Goal: Task Accomplishment & Management: Manage account settings

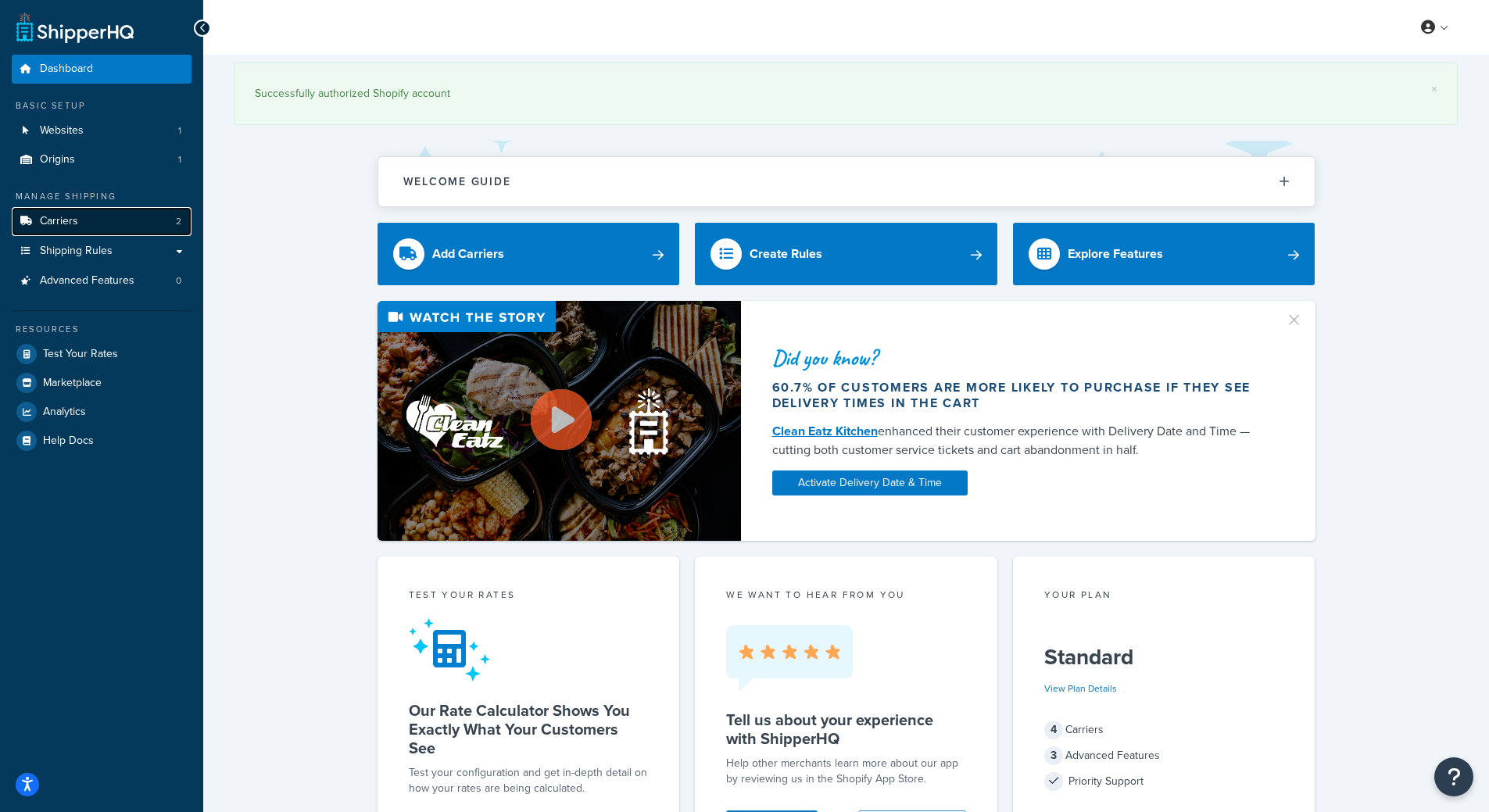
click at [84, 220] on link "Carriers 2" at bounding box center [102, 221] width 180 height 29
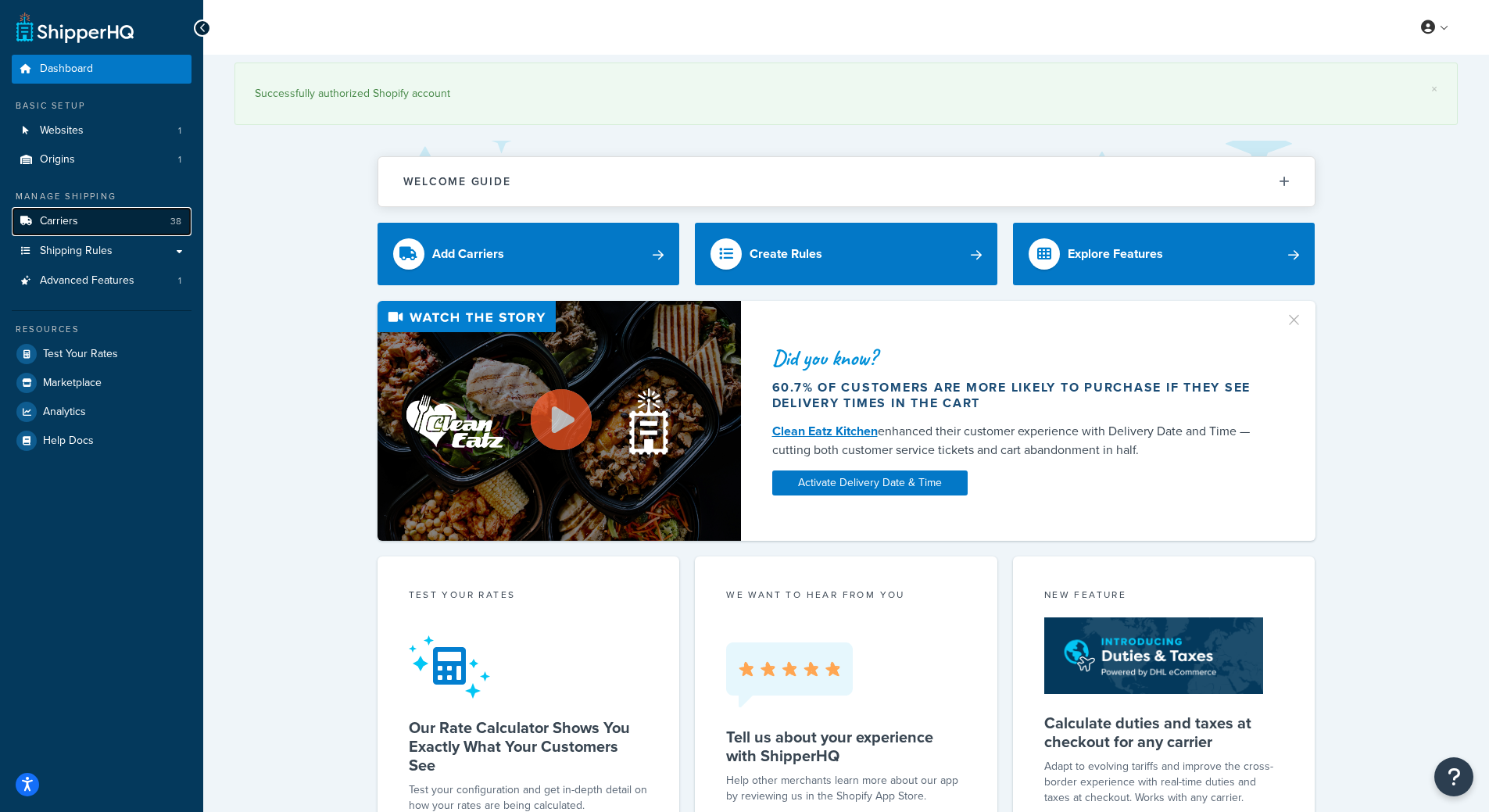
click at [139, 222] on link "Carriers 38" at bounding box center [102, 221] width 180 height 29
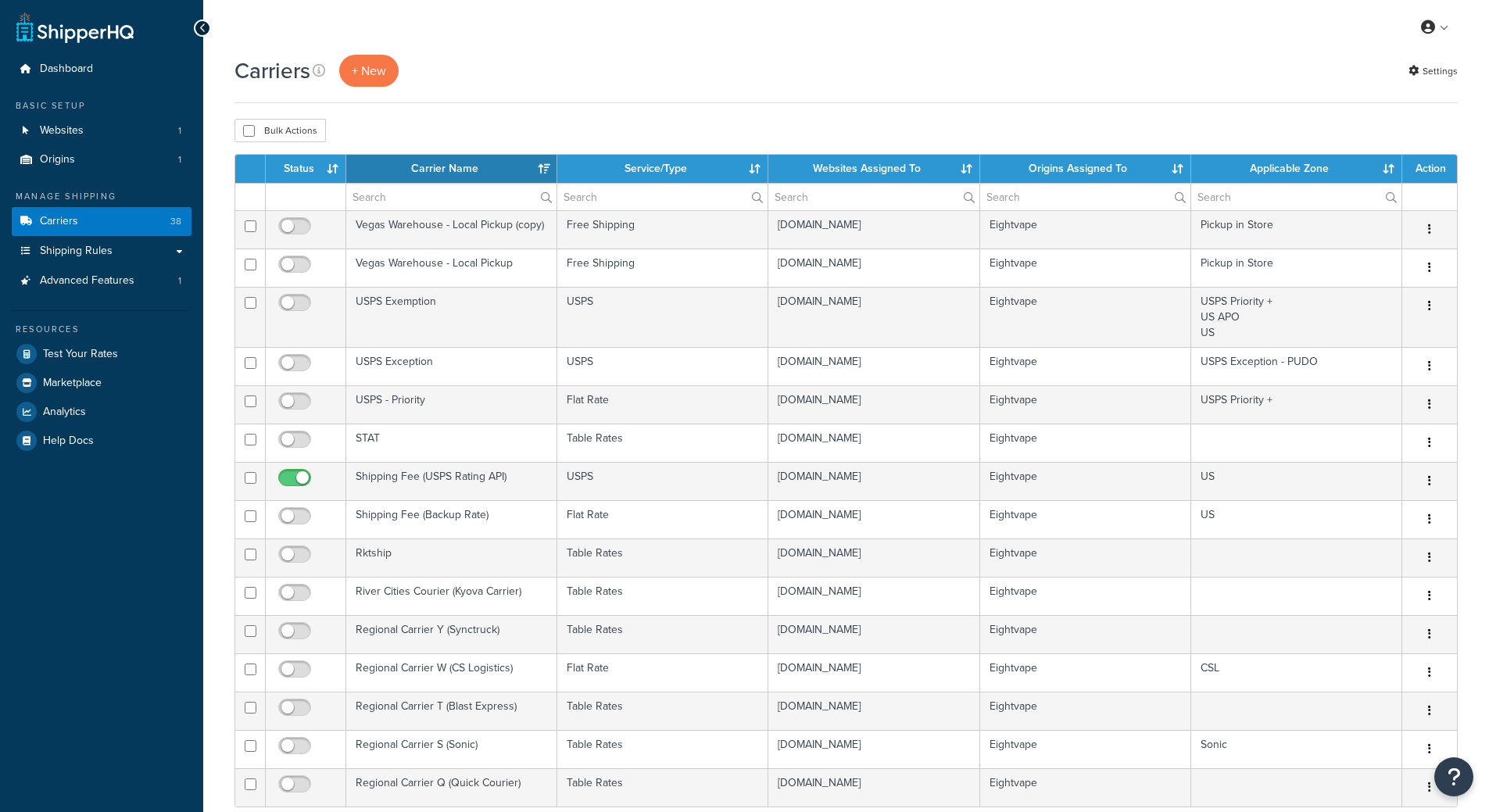
select select "15"
click at [114, 252] on link "Shipping Rules" at bounding box center [102, 251] width 180 height 29
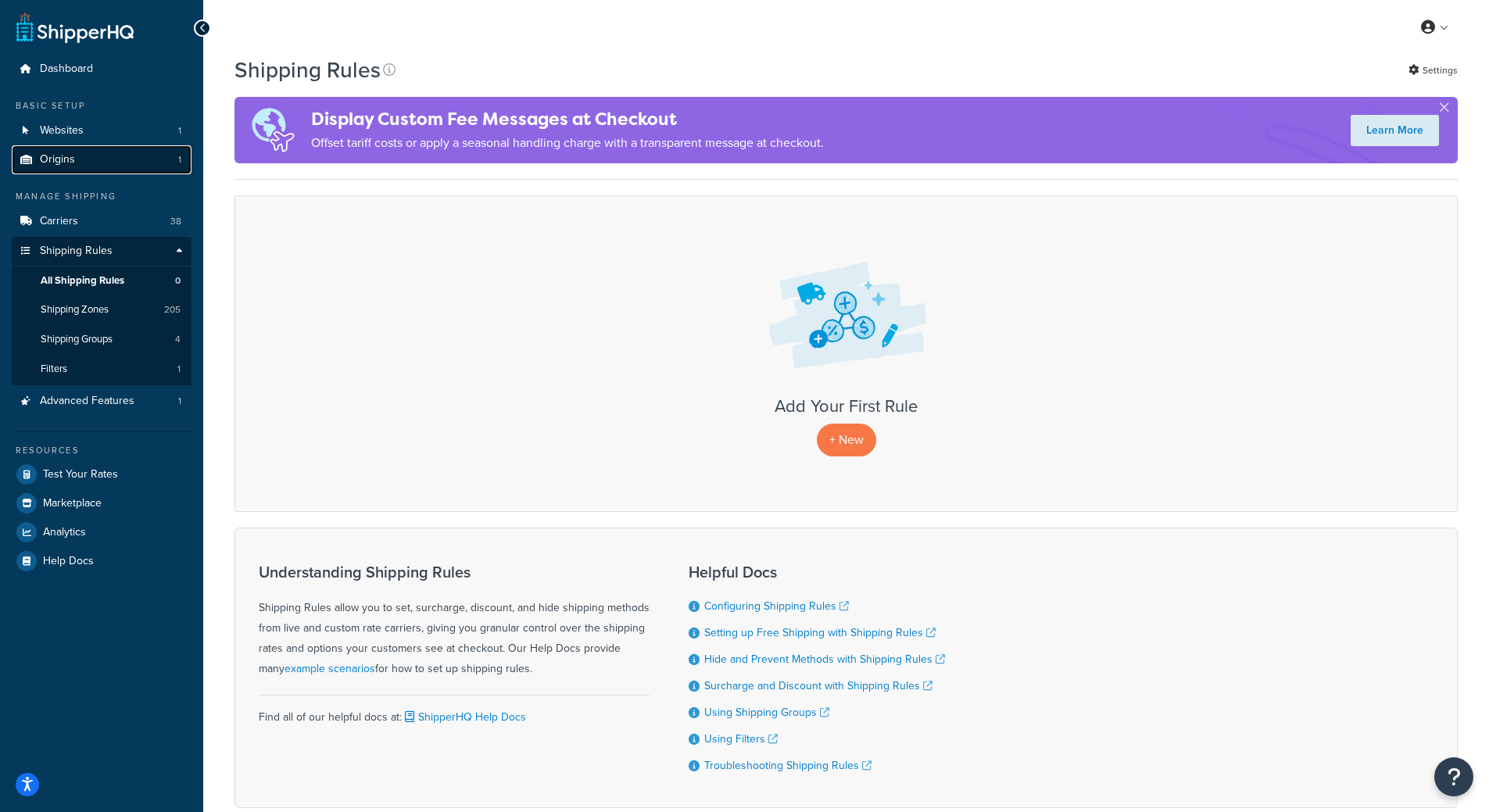
click at [97, 152] on link "Origins 1" at bounding box center [102, 159] width 180 height 29
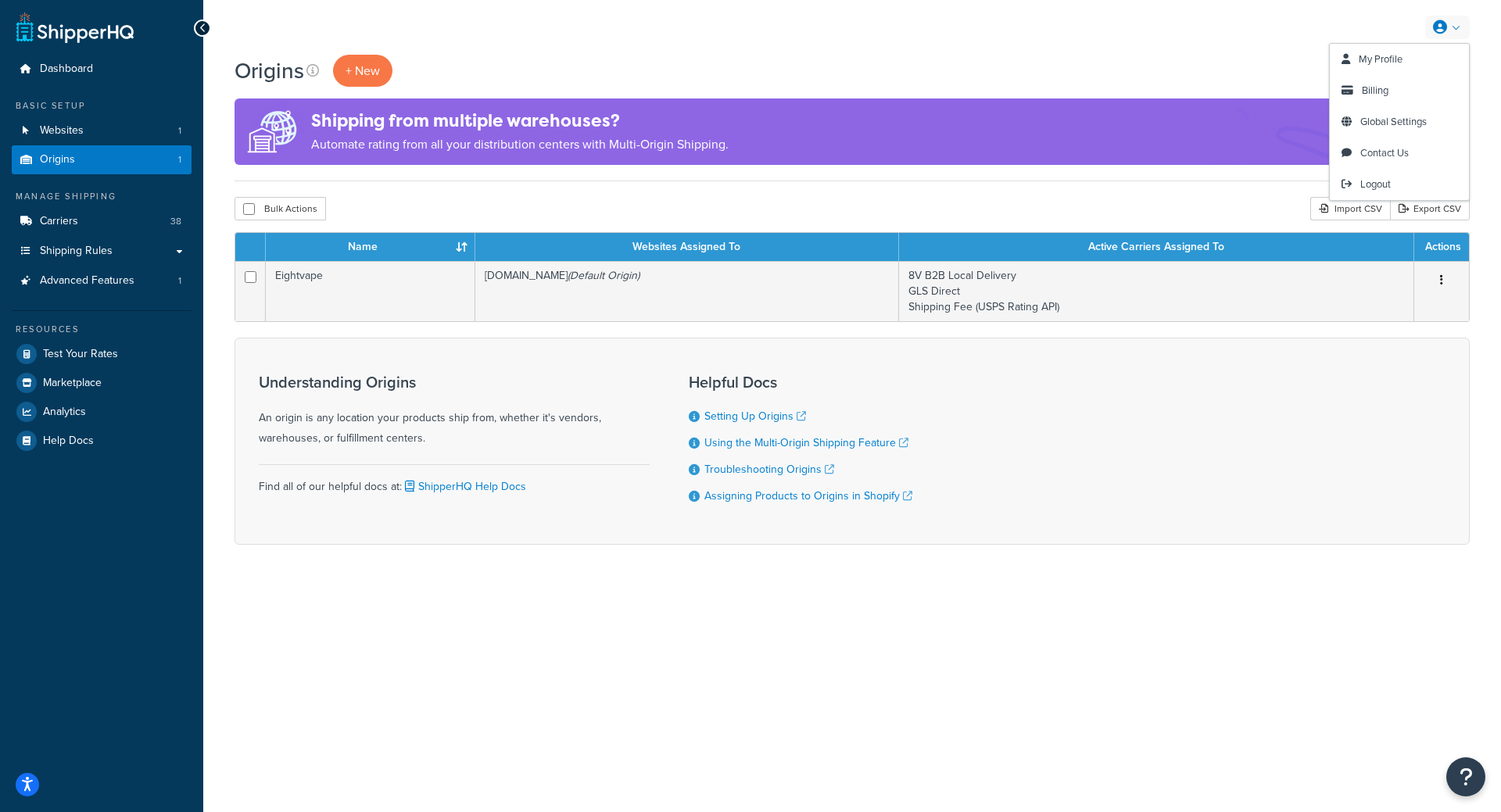
click at [1452, 31] on link at bounding box center [1447, 28] width 45 height 24
click at [1402, 114] on link "Global Settings" at bounding box center [1399, 121] width 139 height 31
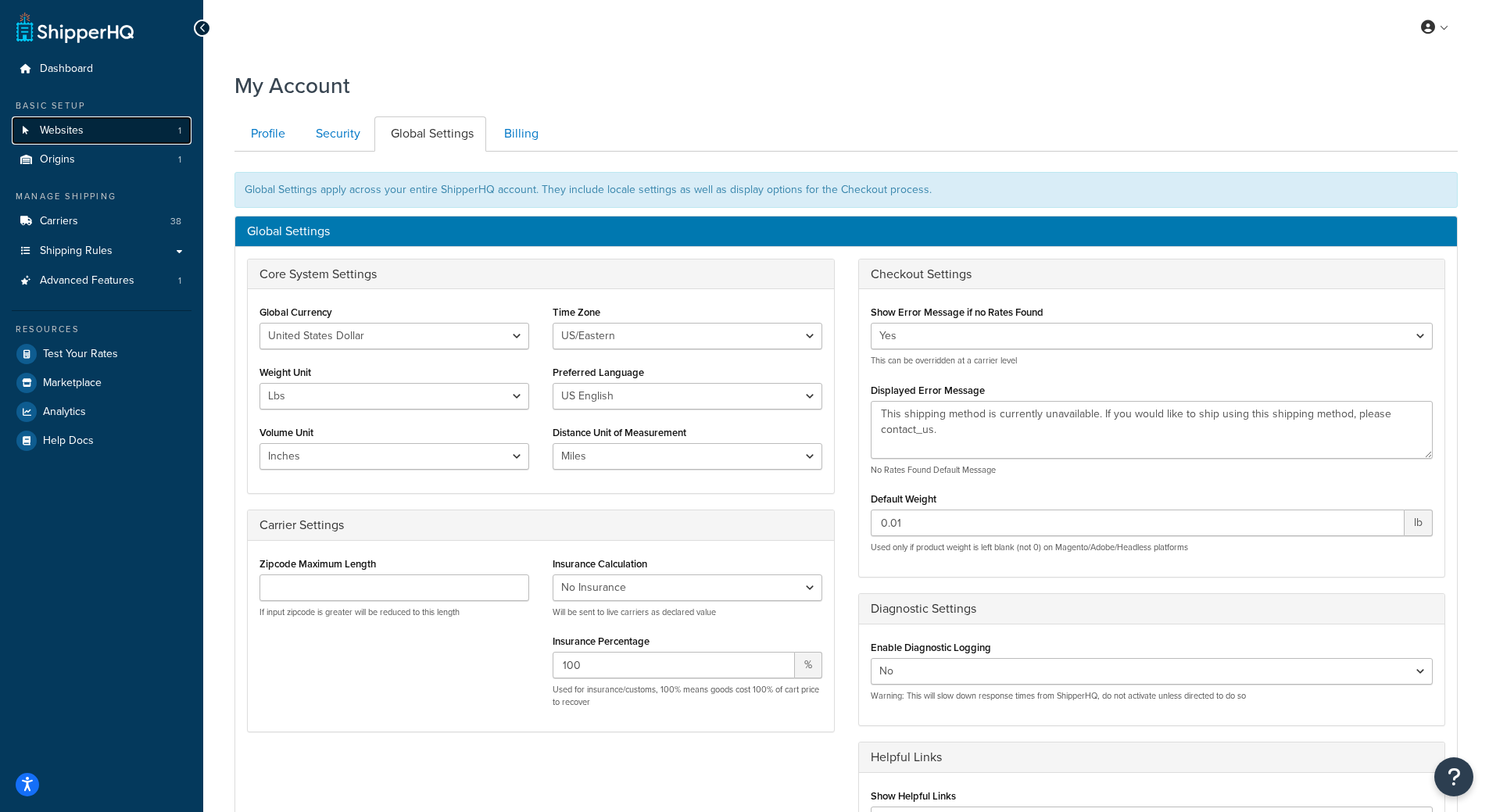
click at [90, 129] on link "Websites 1" at bounding box center [102, 130] width 180 height 29
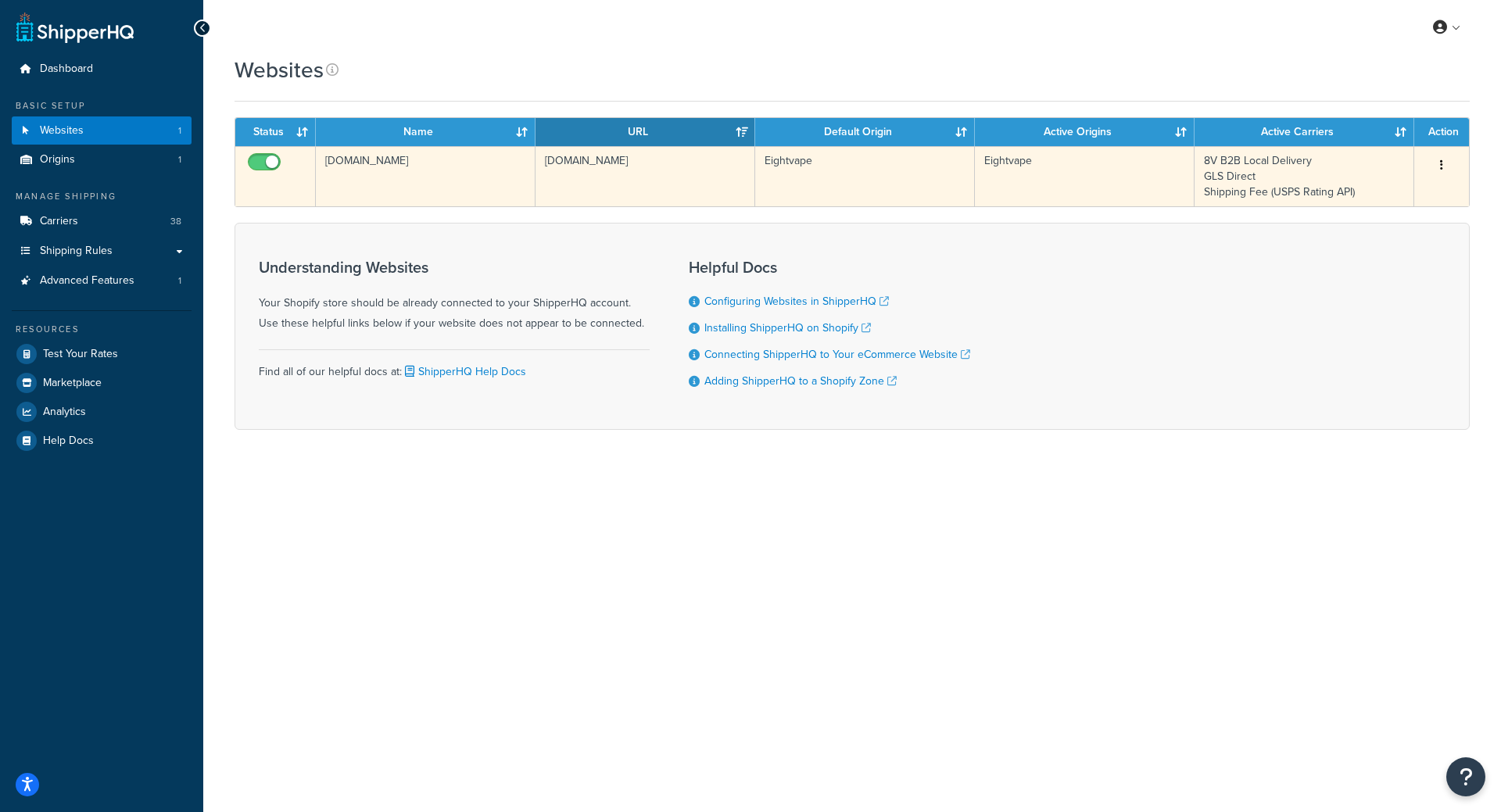
click at [1435, 168] on button "button" at bounding box center [1441, 165] width 22 height 25
click at [1400, 194] on link "Edit" at bounding box center [1379, 196] width 123 height 32
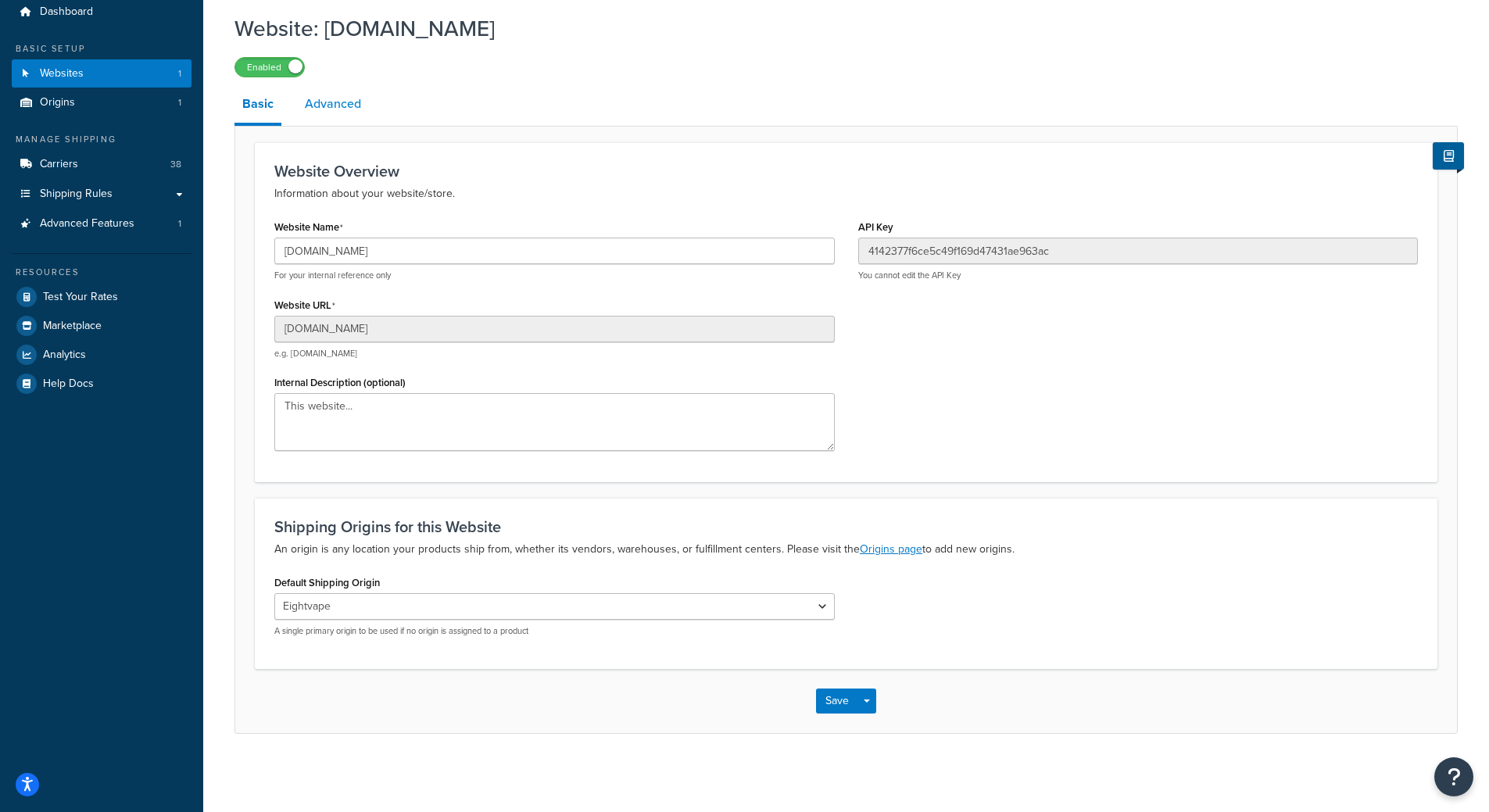
click at [335, 95] on link "Advanced" at bounding box center [332, 104] width 72 height 38
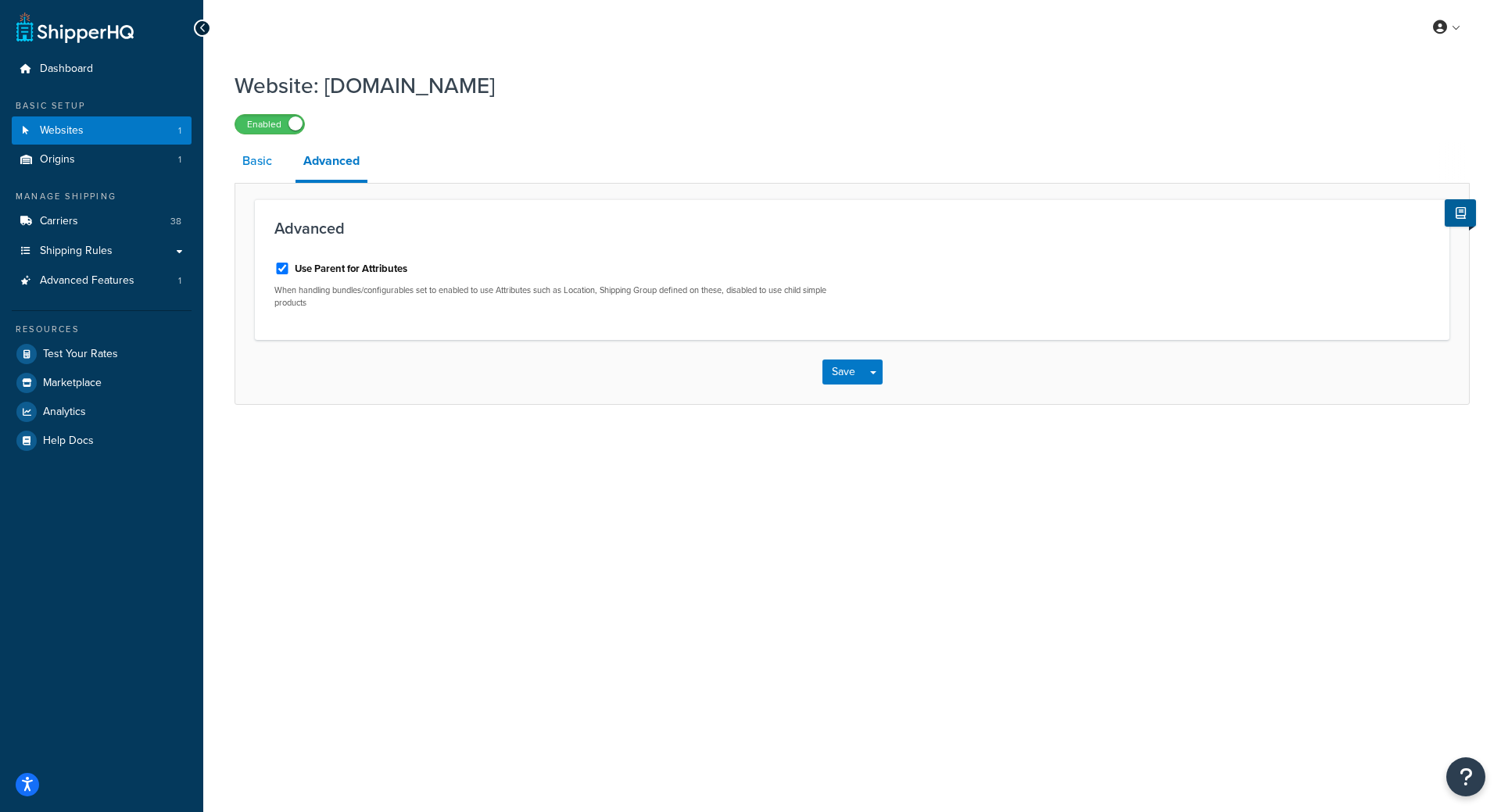
click at [251, 171] on link "Basic" at bounding box center [258, 161] width 46 height 38
click at [107, 158] on link "Origins 1" at bounding box center [102, 159] width 180 height 29
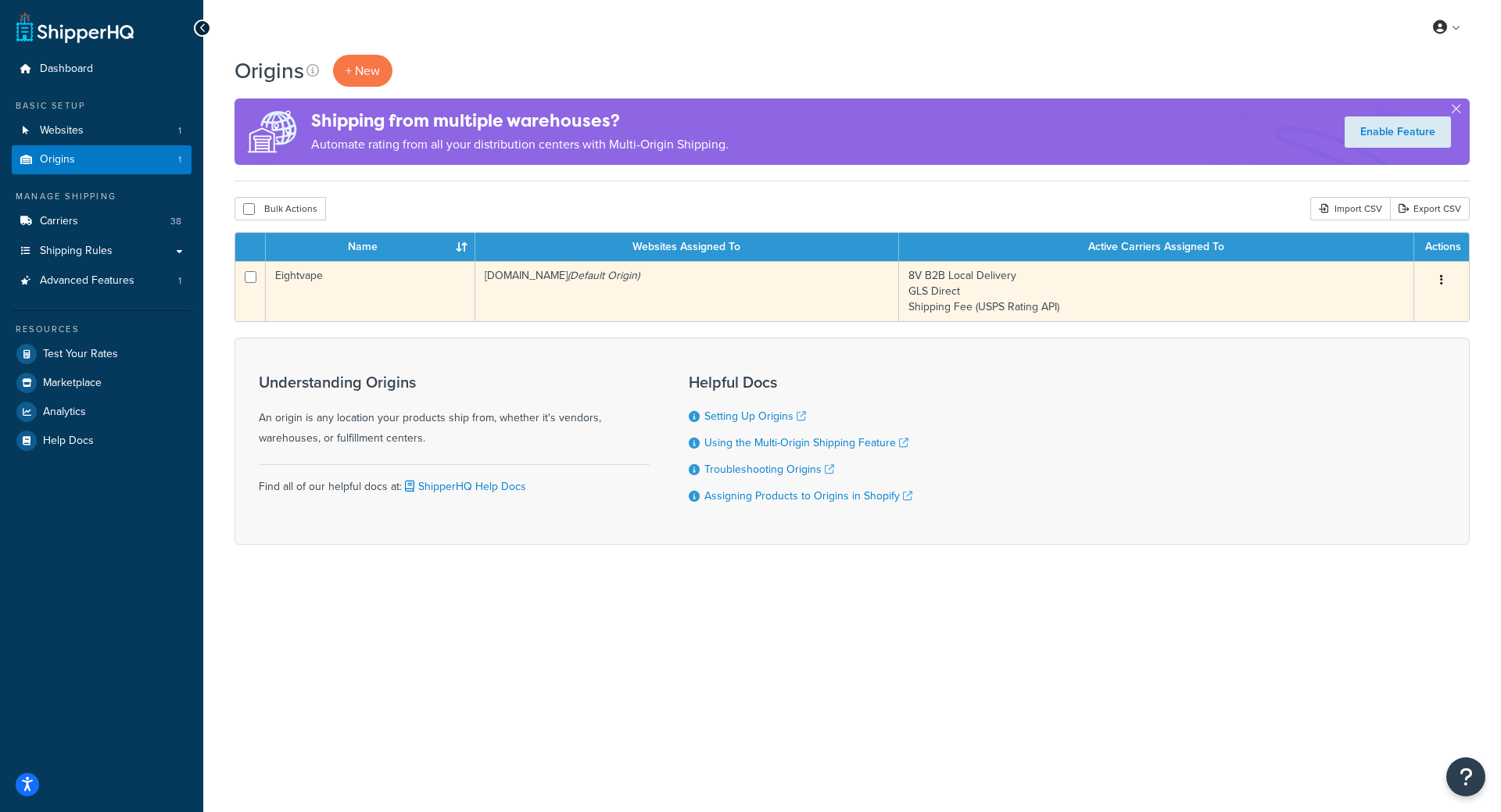
click at [1444, 280] on button "button" at bounding box center [1441, 280] width 22 height 25
click at [1406, 302] on link "Edit" at bounding box center [1390, 309] width 123 height 32
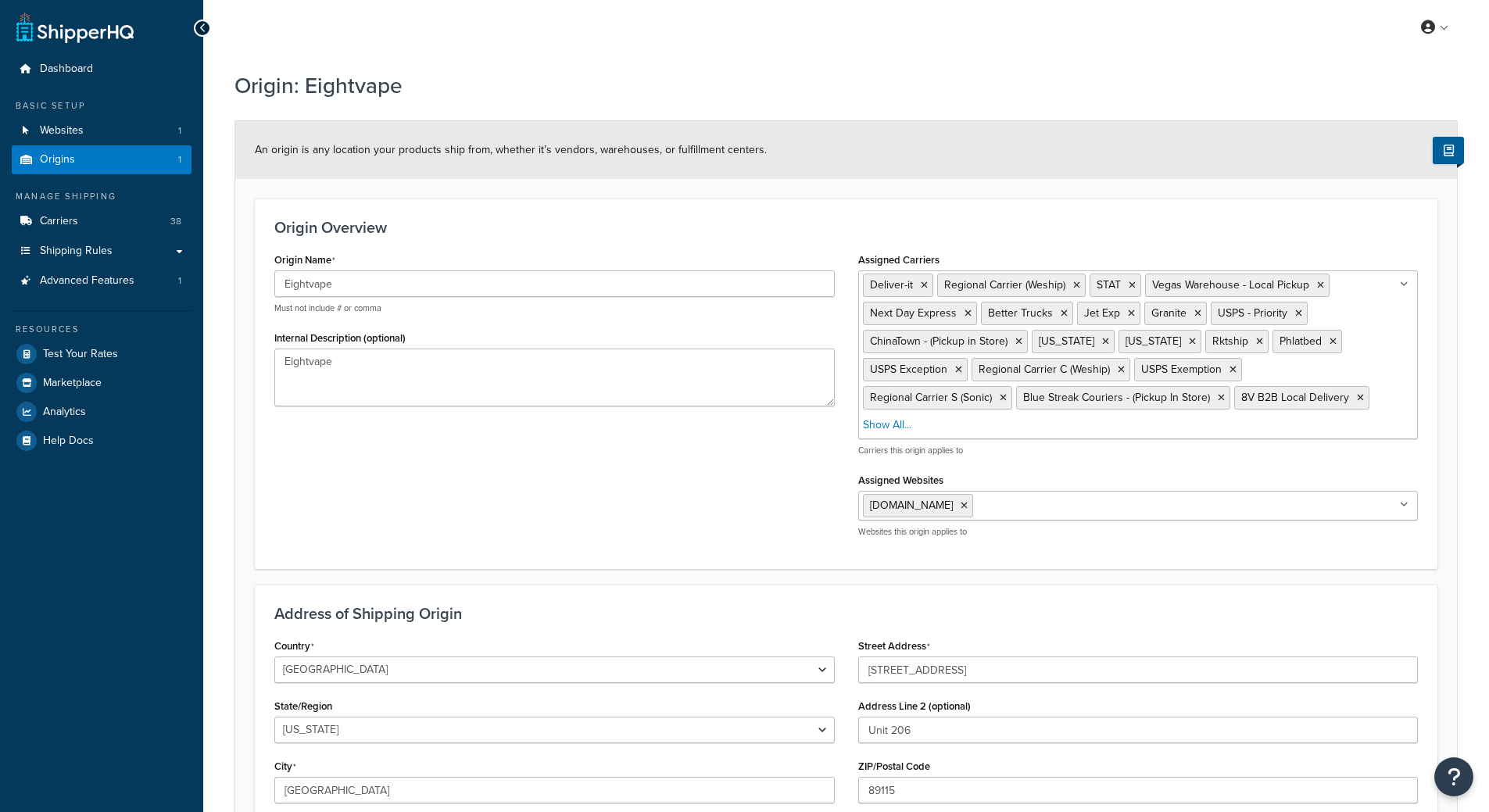
select select "28"
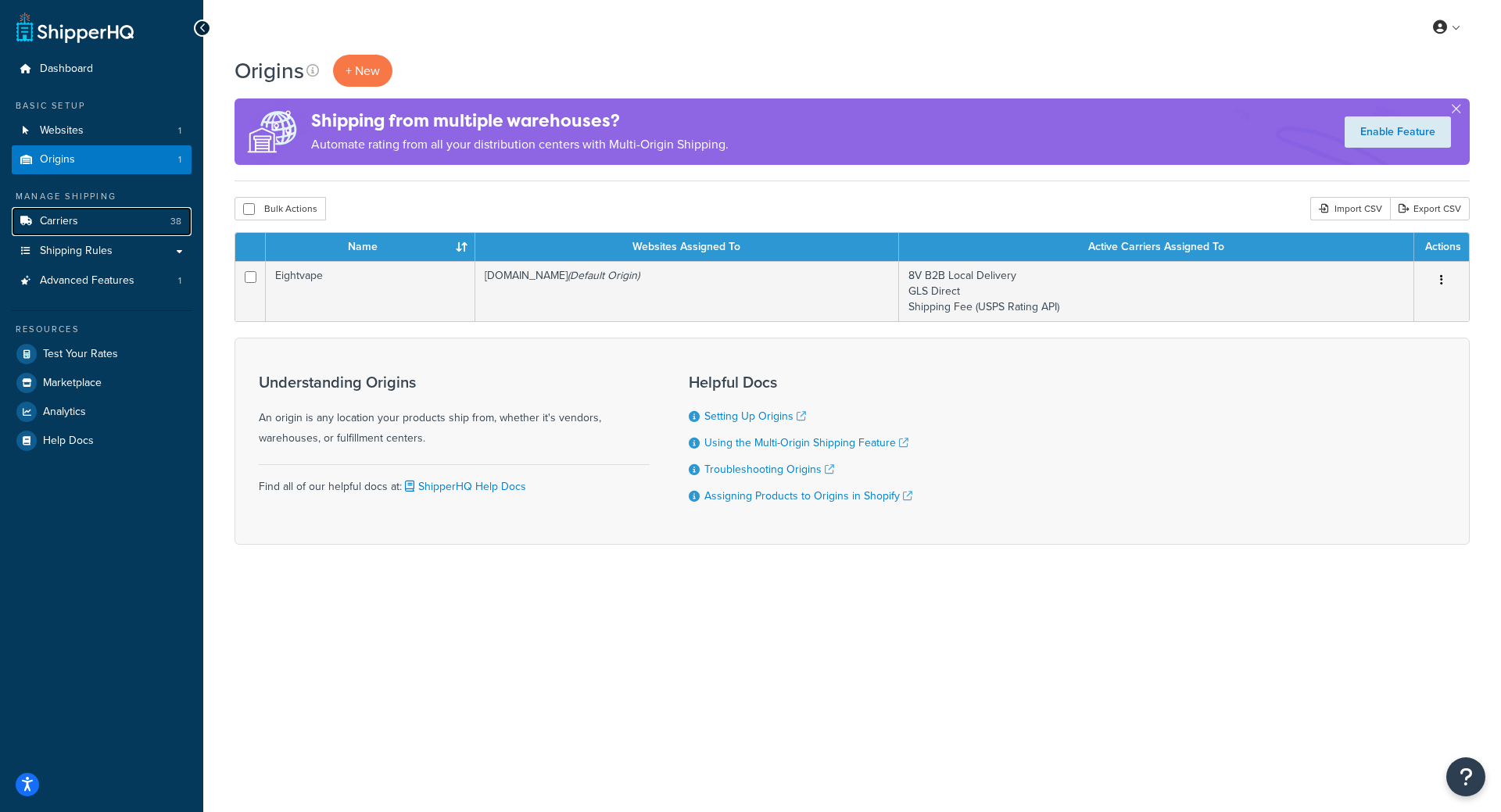
click at [112, 228] on link "Carriers 38" at bounding box center [102, 221] width 180 height 29
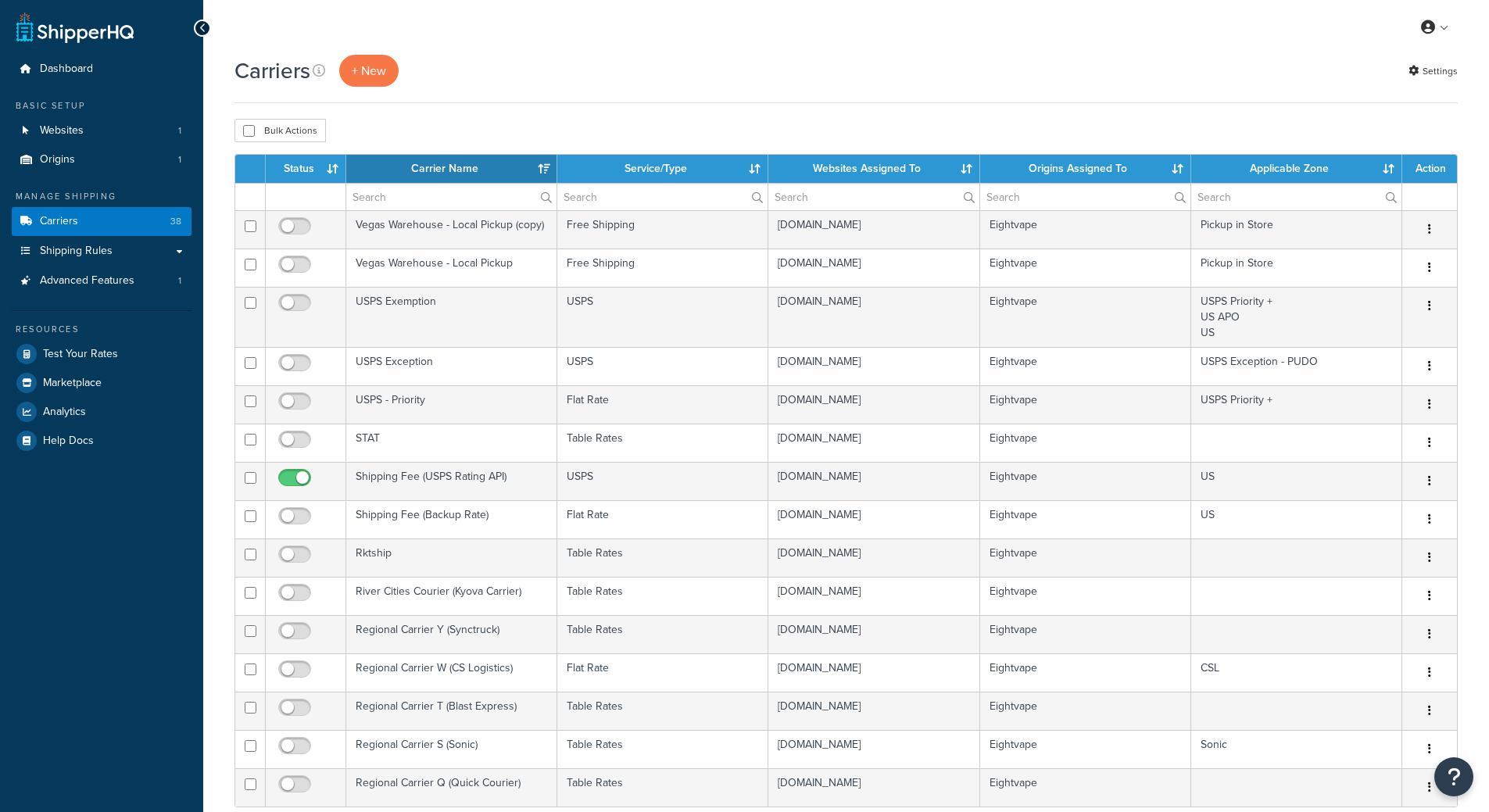
select select "15"
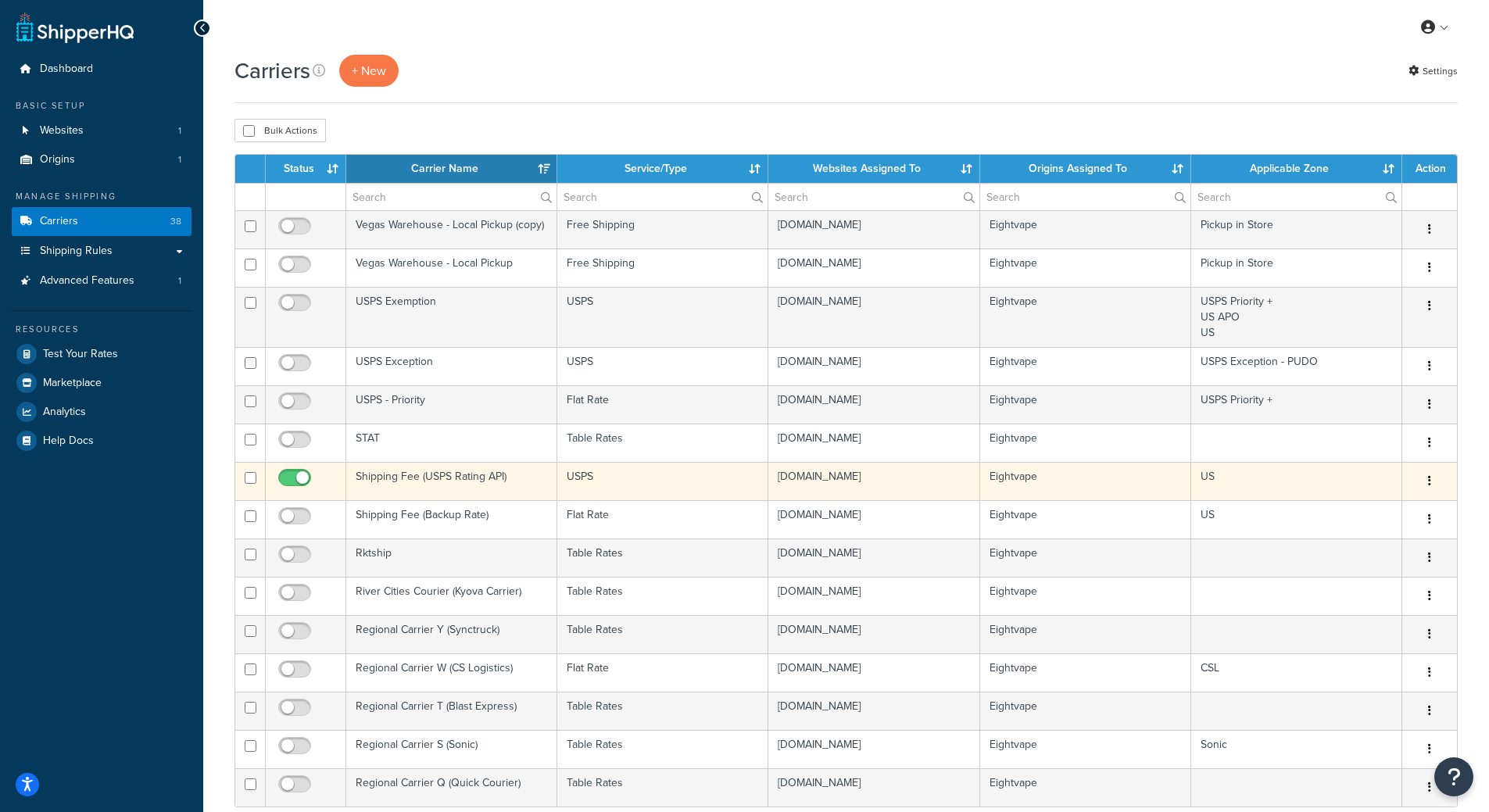
click at [1434, 492] on button "button" at bounding box center [1430, 481] width 22 height 25
click at [1385, 511] on link "Edit" at bounding box center [1367, 513] width 123 height 32
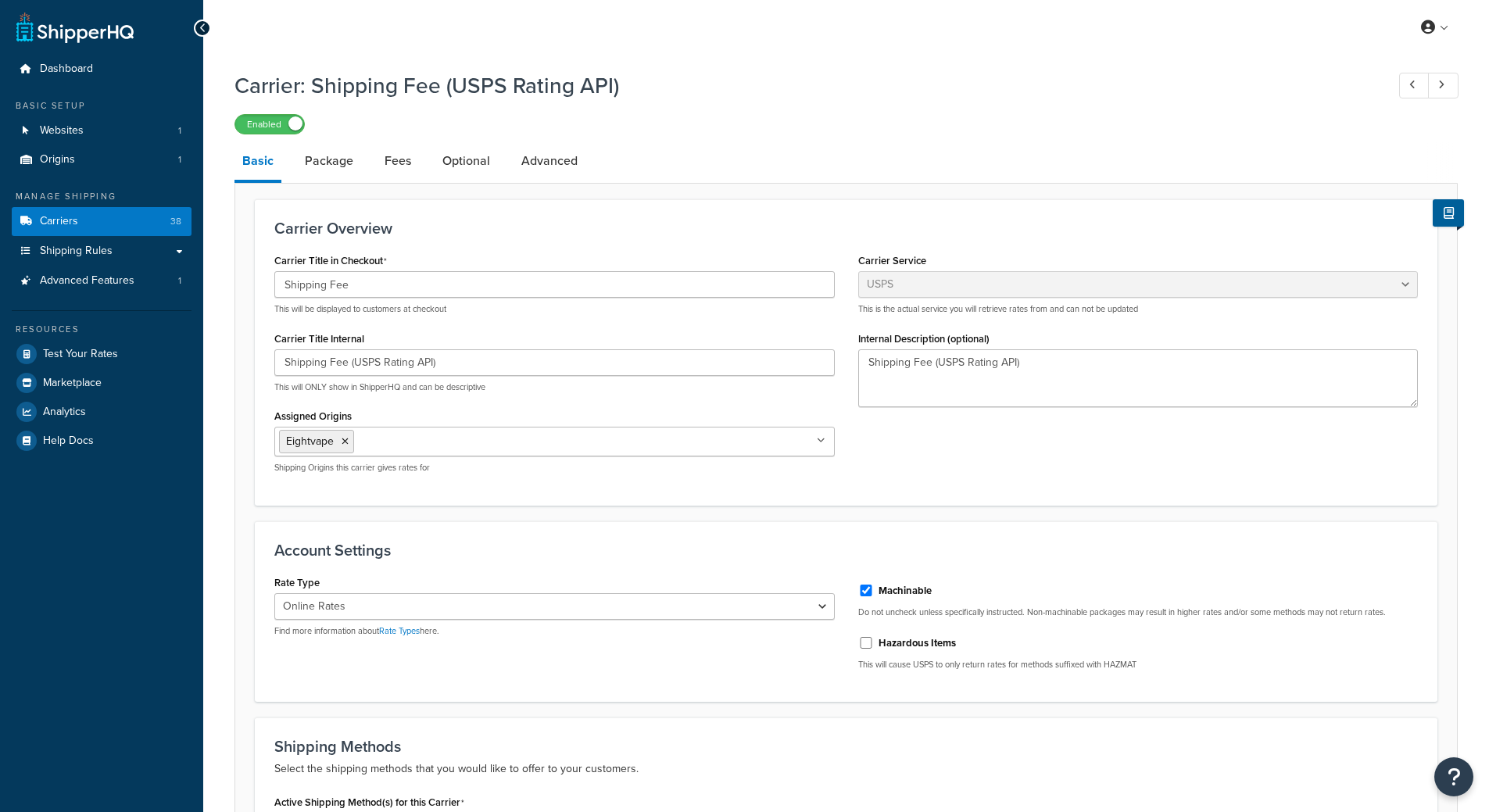
select select "usps"
select select "ONLINE"
click at [319, 169] on link "Package" at bounding box center [328, 161] width 64 height 38
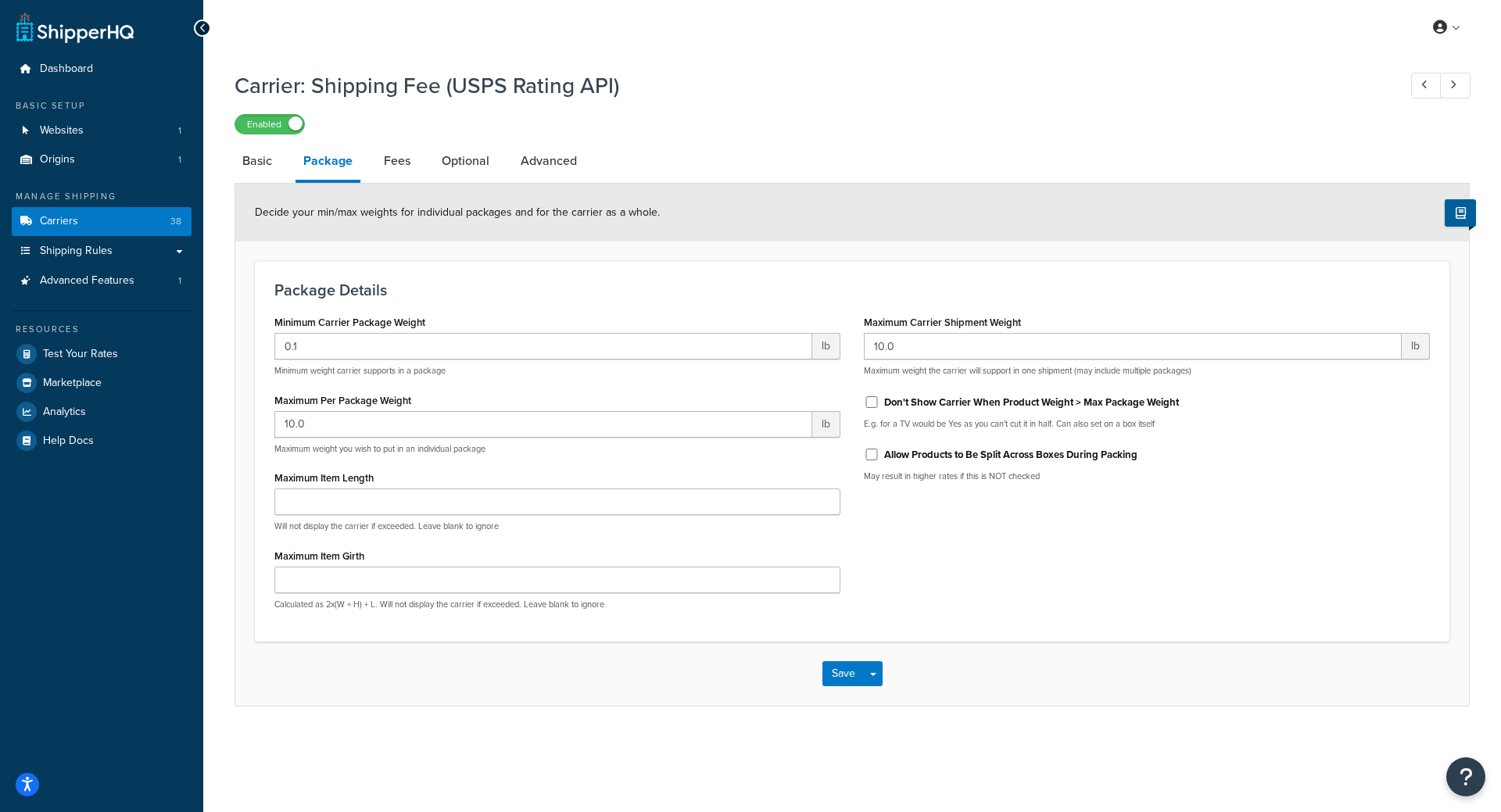
click at [1018, 703] on div "Save Save Dropdown Save and Edit" at bounding box center [851, 674] width 1233 height 64
click at [448, 166] on link "Optional" at bounding box center [466, 161] width 64 height 38
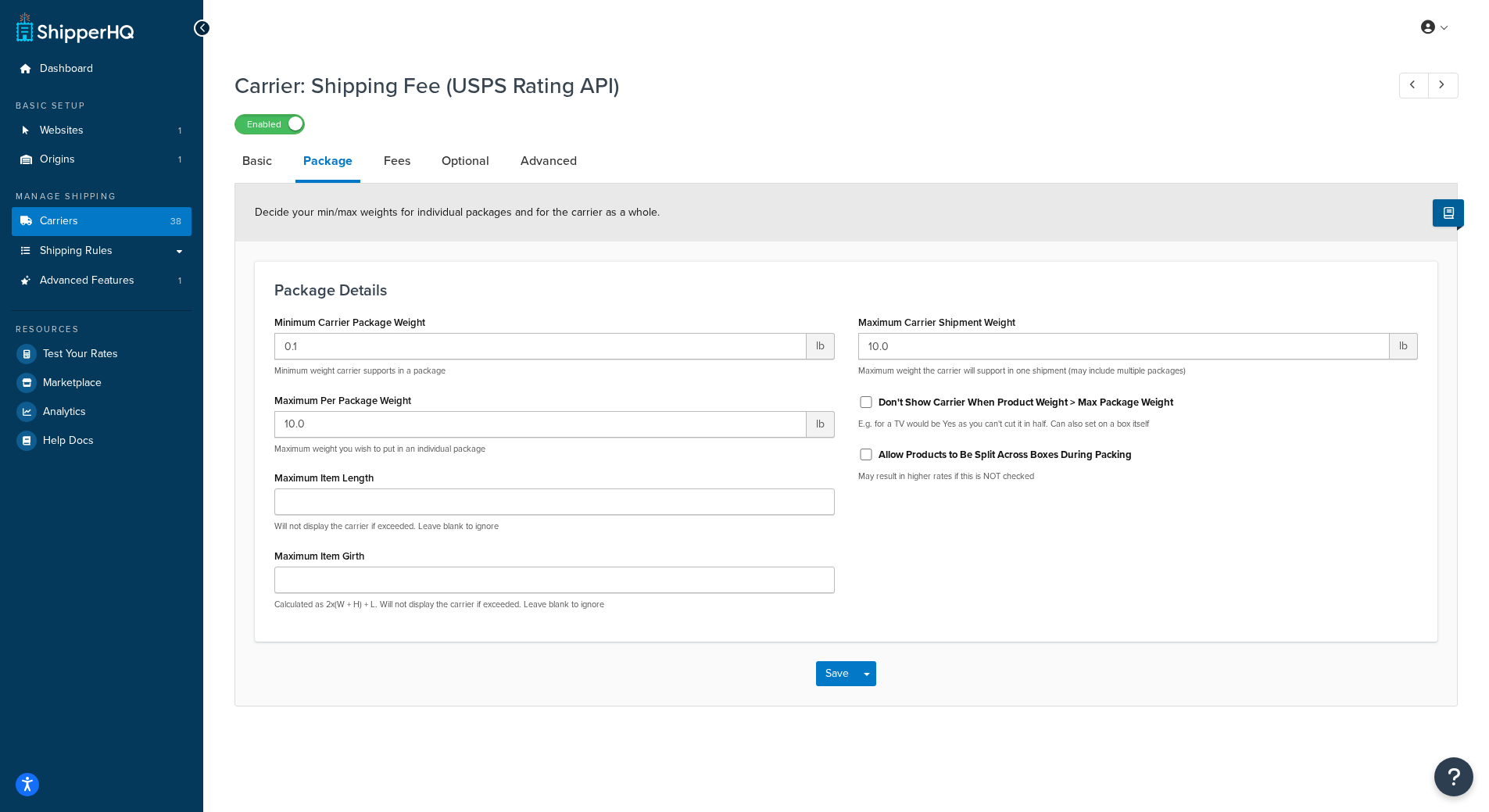
select select "145345"
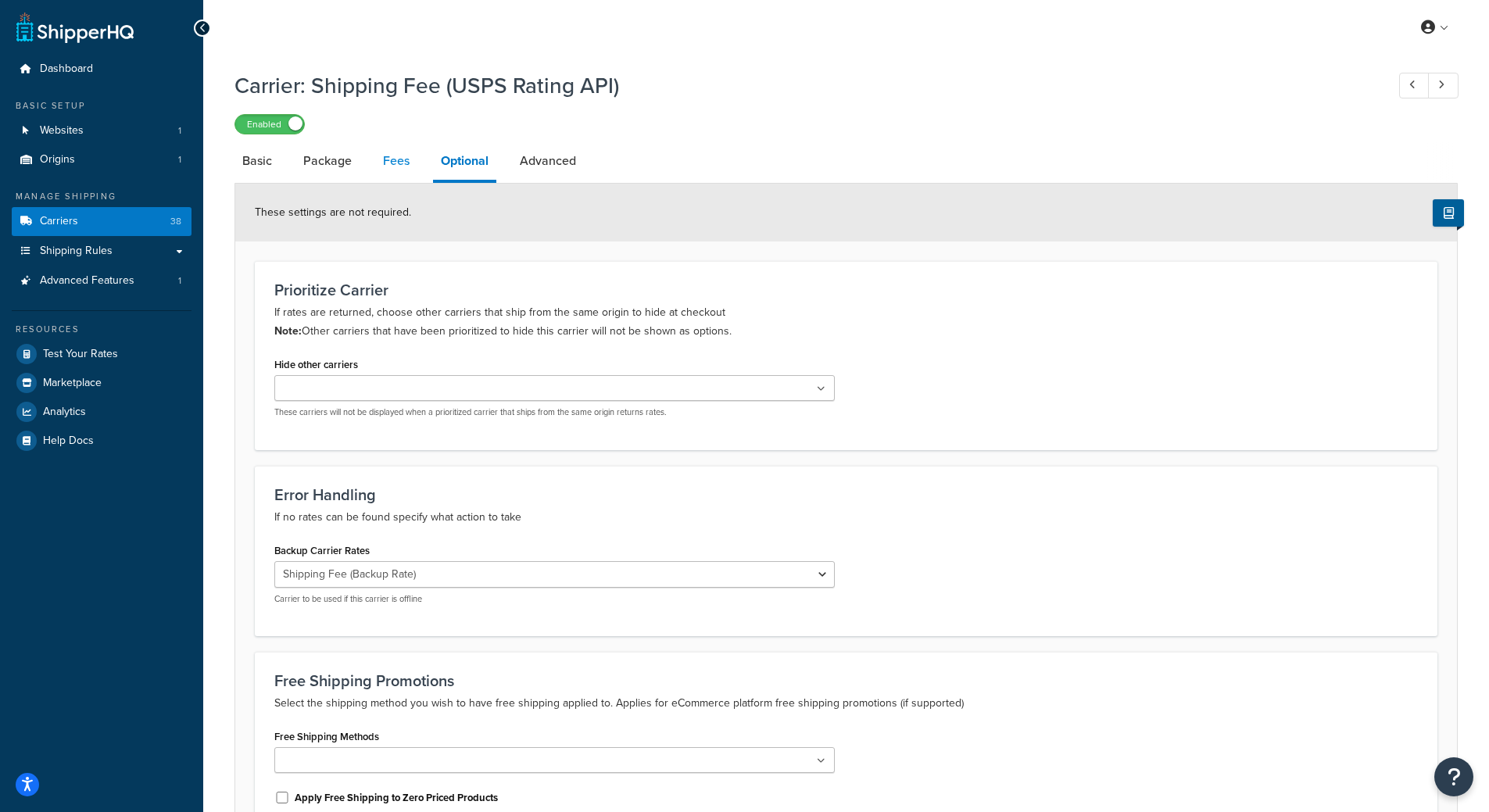
click at [410, 166] on link "Fees" at bounding box center [396, 161] width 42 height 38
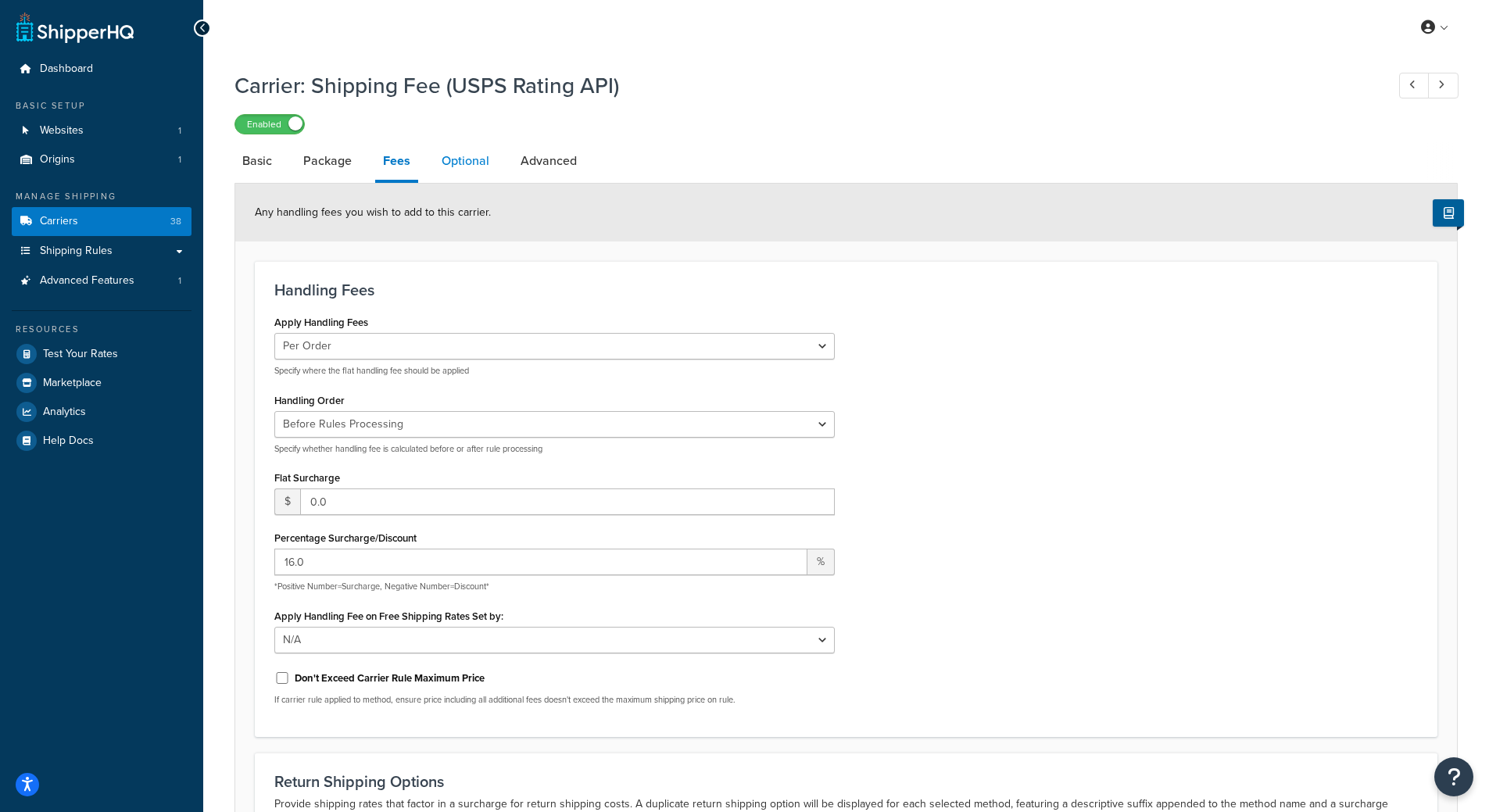
click at [458, 162] on link "Optional" at bounding box center [466, 161] width 64 height 38
select select "145345"
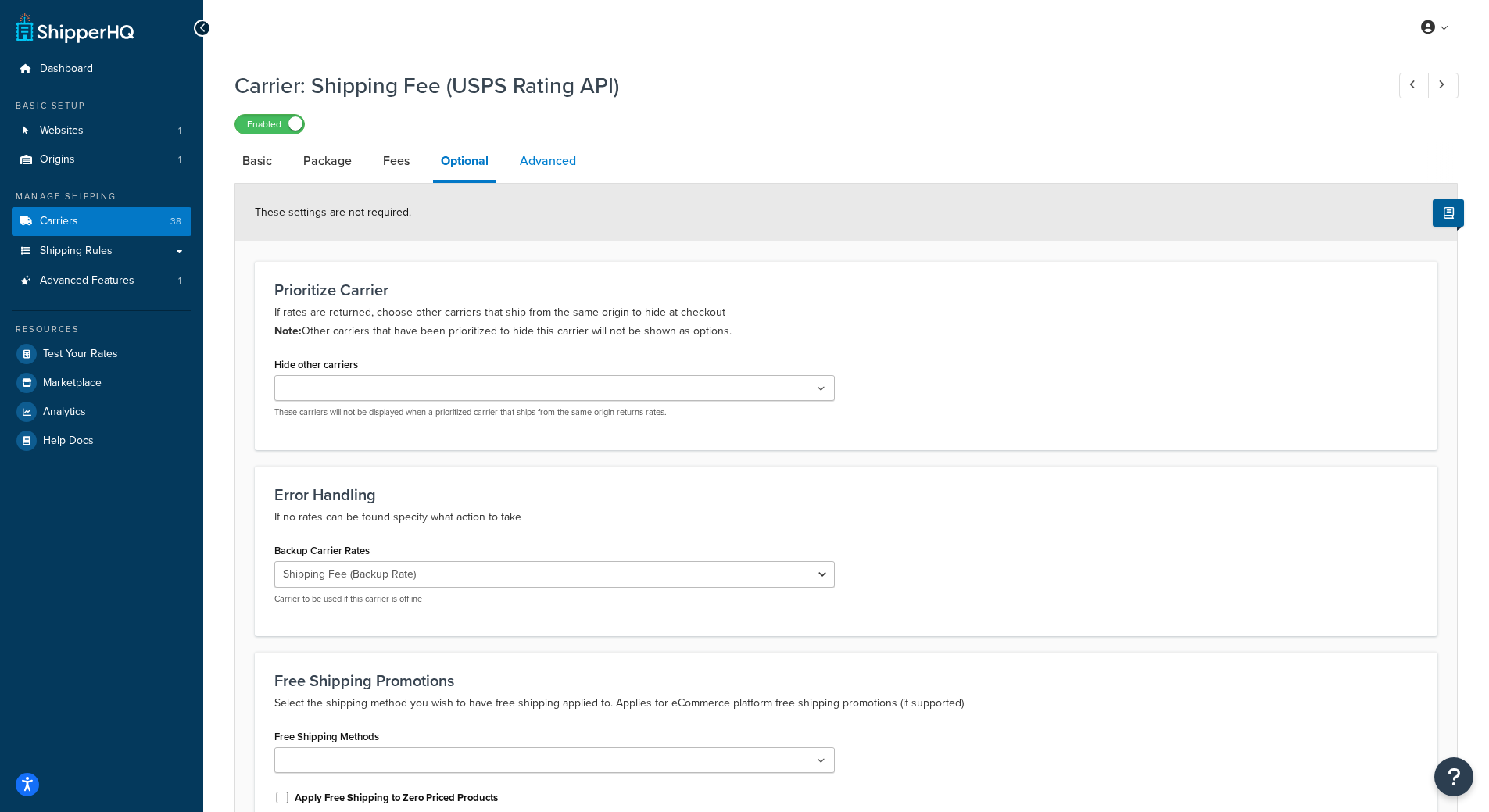
click at [566, 162] on link "Advanced" at bounding box center [547, 161] width 72 height 38
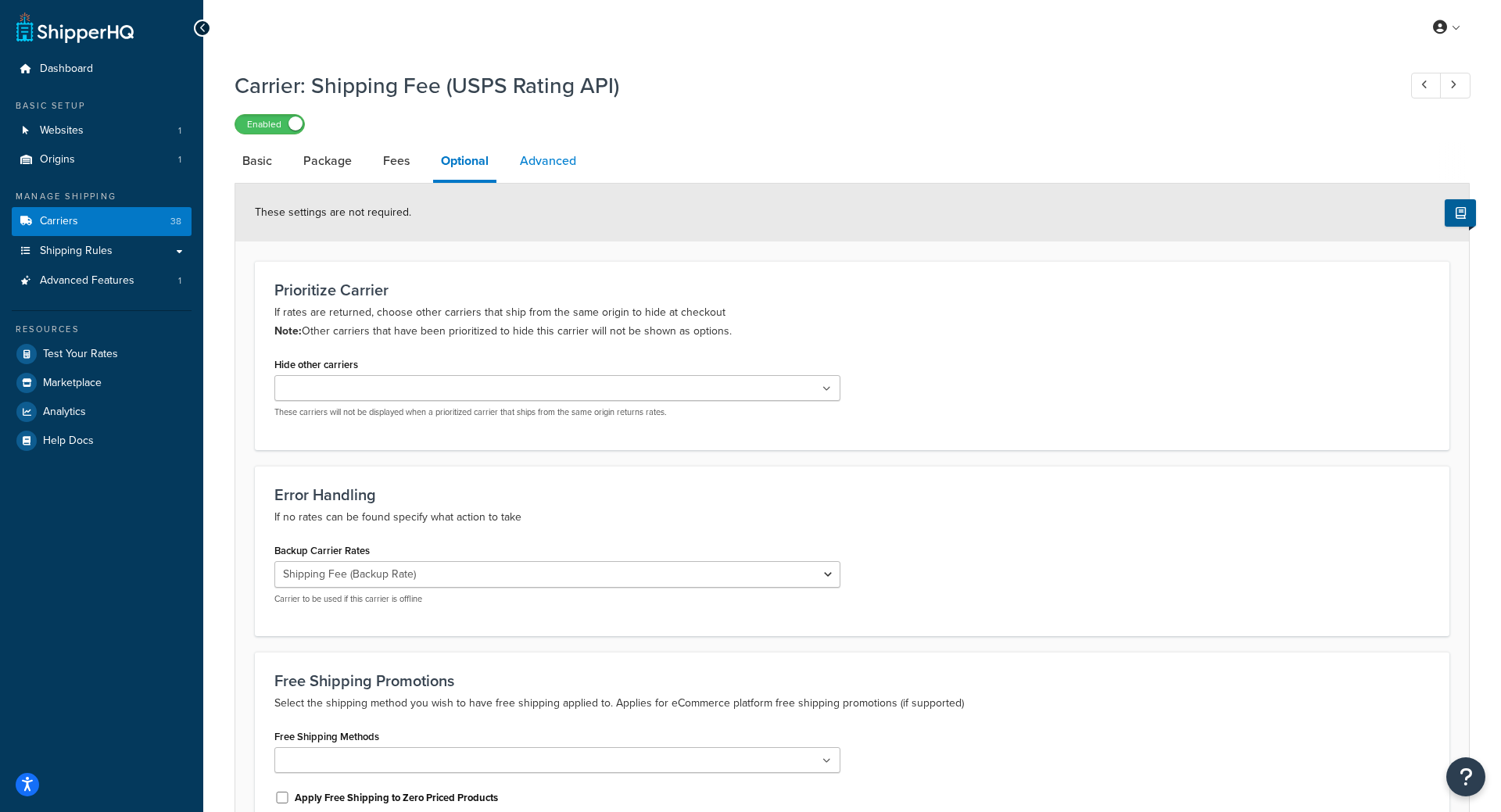
select select "false"
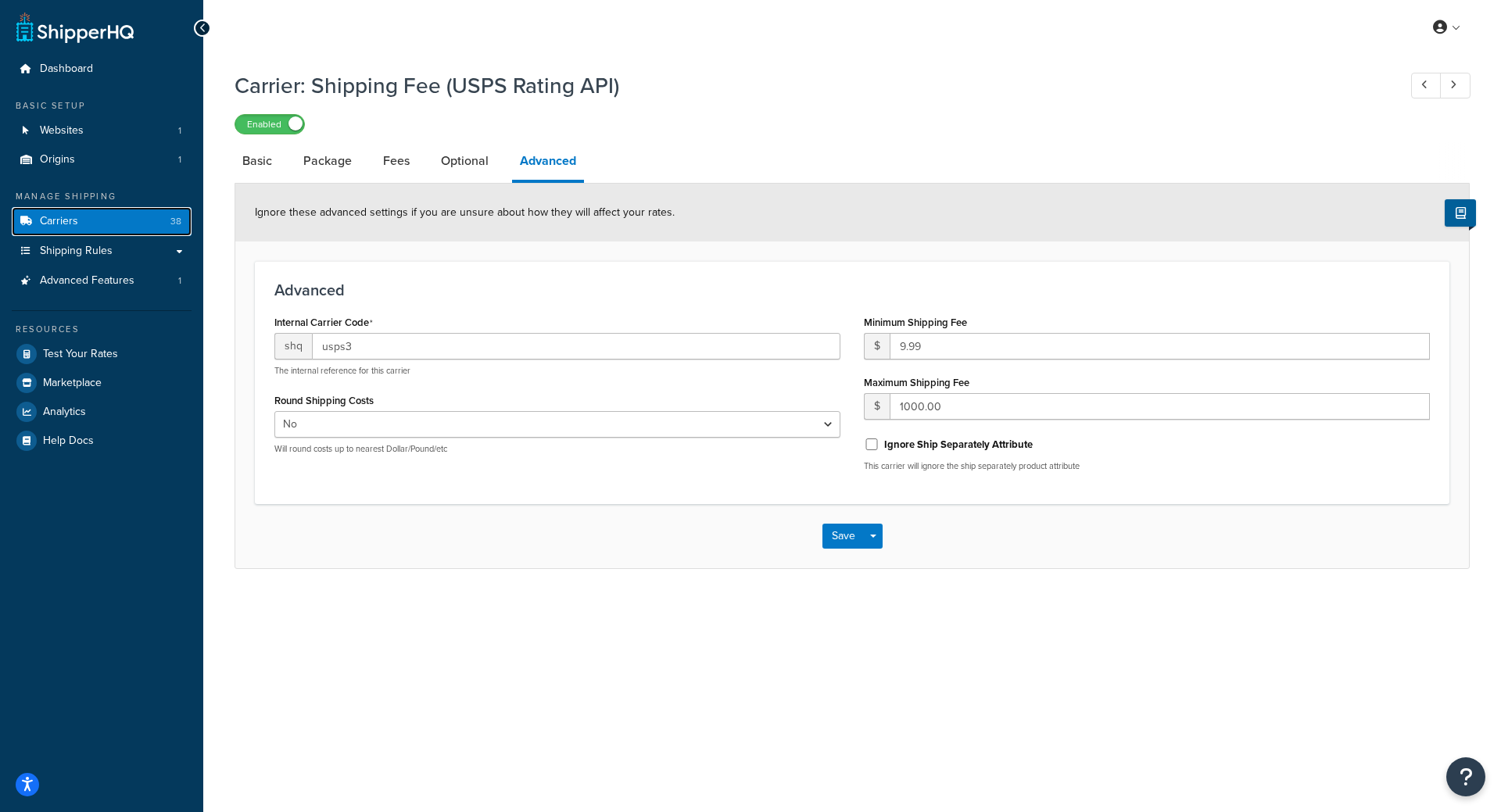
click at [140, 216] on link "Carriers 38" at bounding box center [102, 221] width 180 height 29
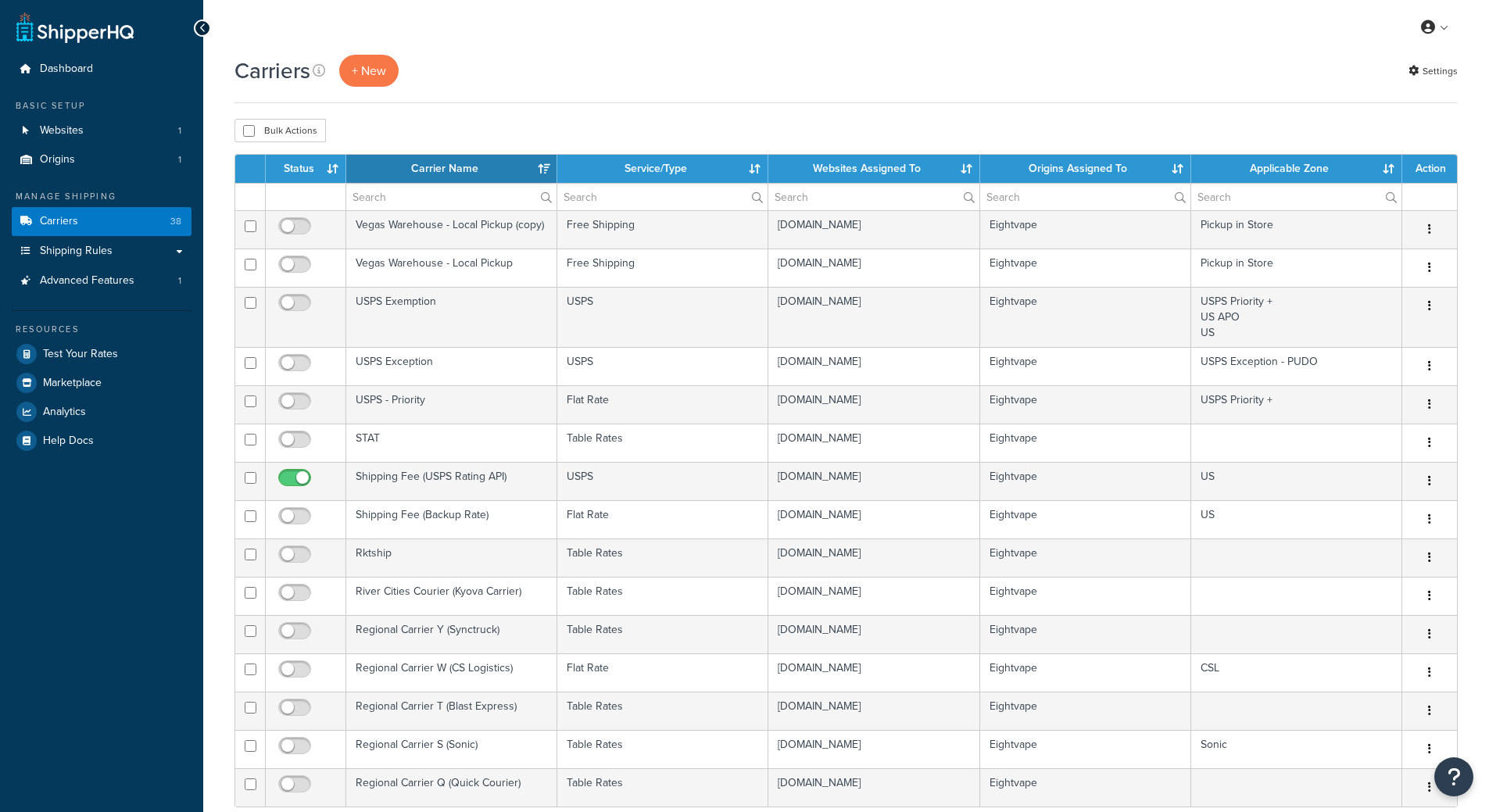
select select "15"
click at [306, 170] on th "Status" at bounding box center [306, 169] width 81 height 28
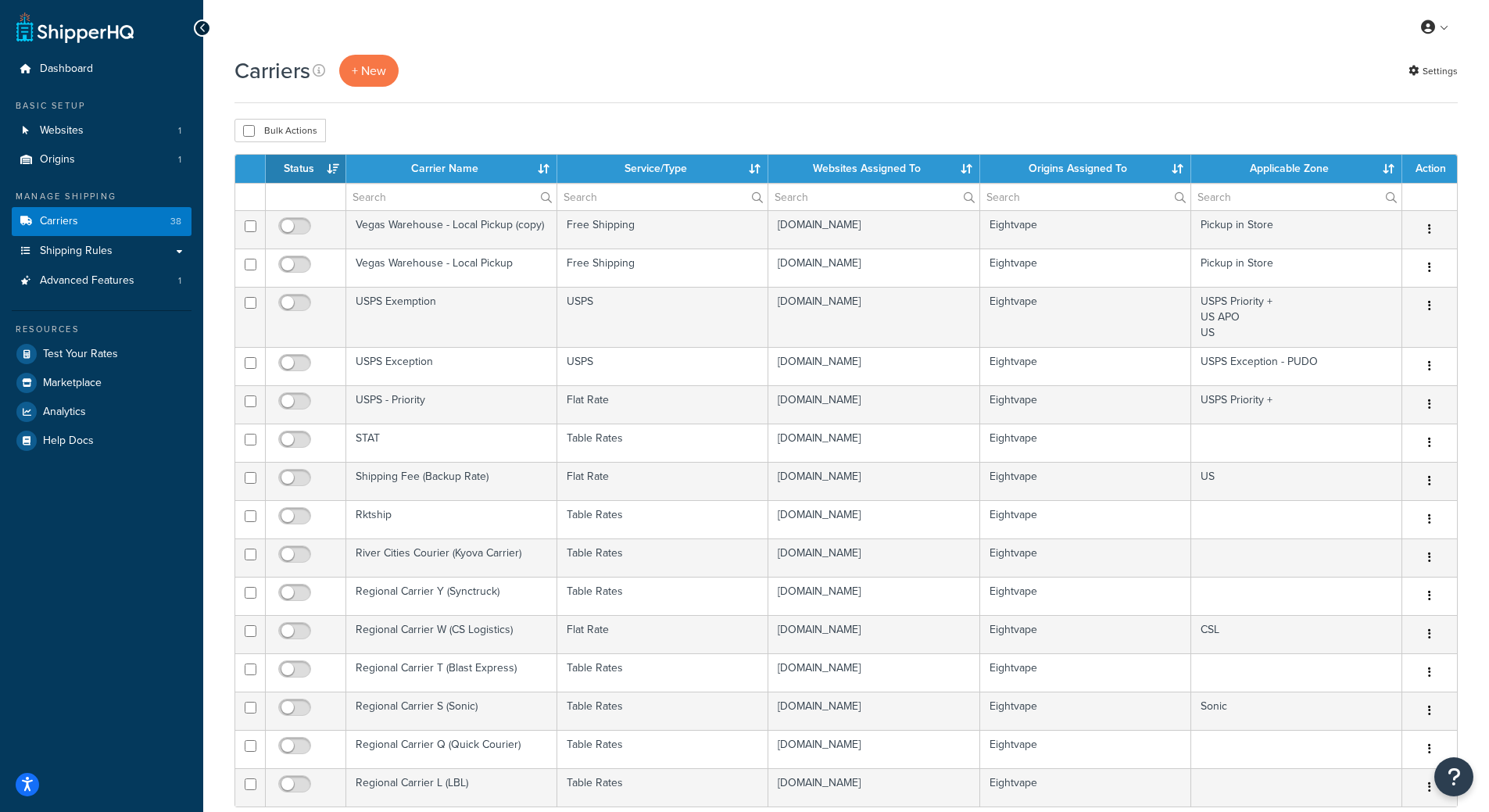
click at [306, 170] on th "Status" at bounding box center [306, 169] width 81 height 28
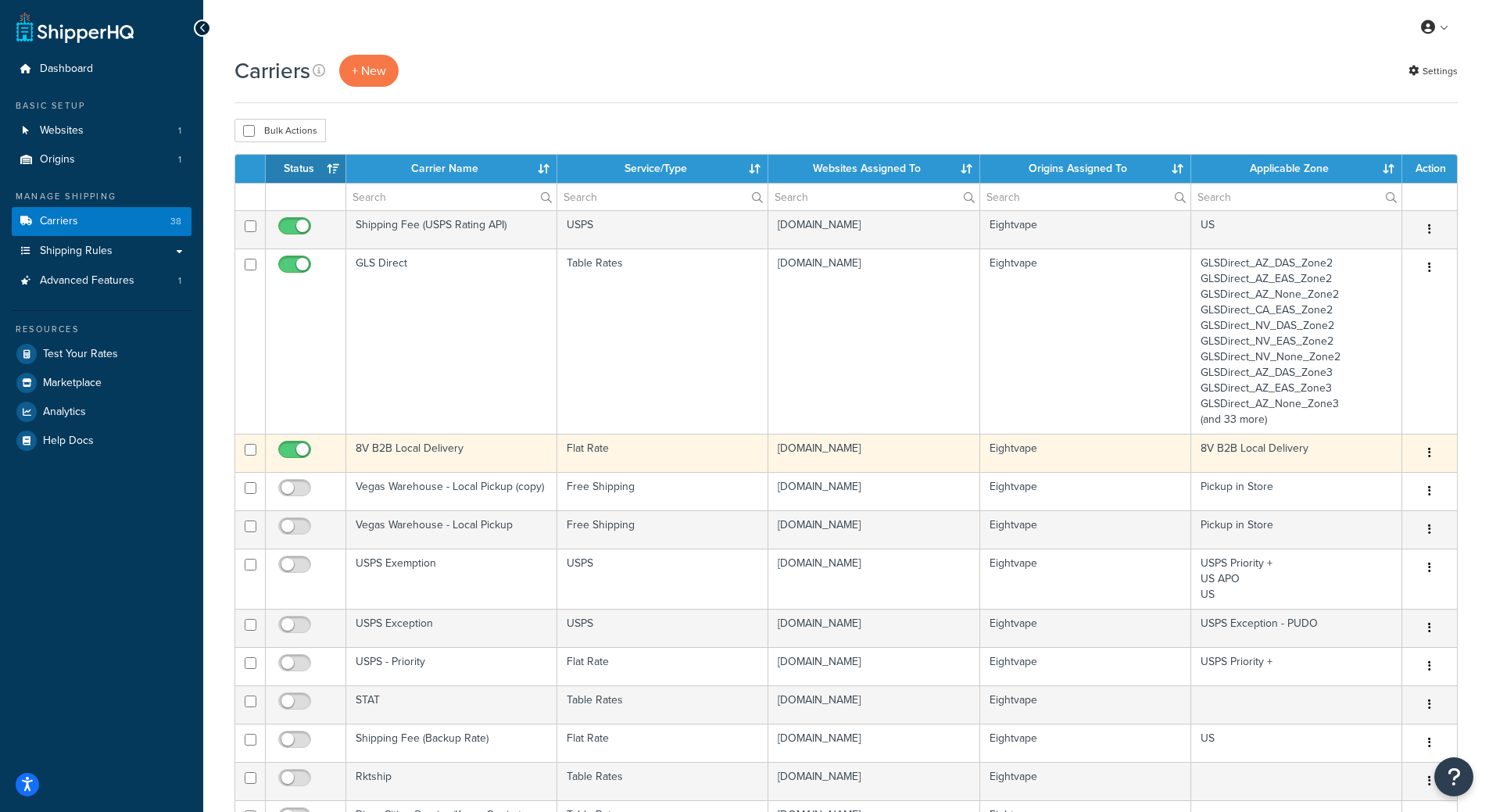
click at [1438, 460] on button "button" at bounding box center [1430, 453] width 22 height 25
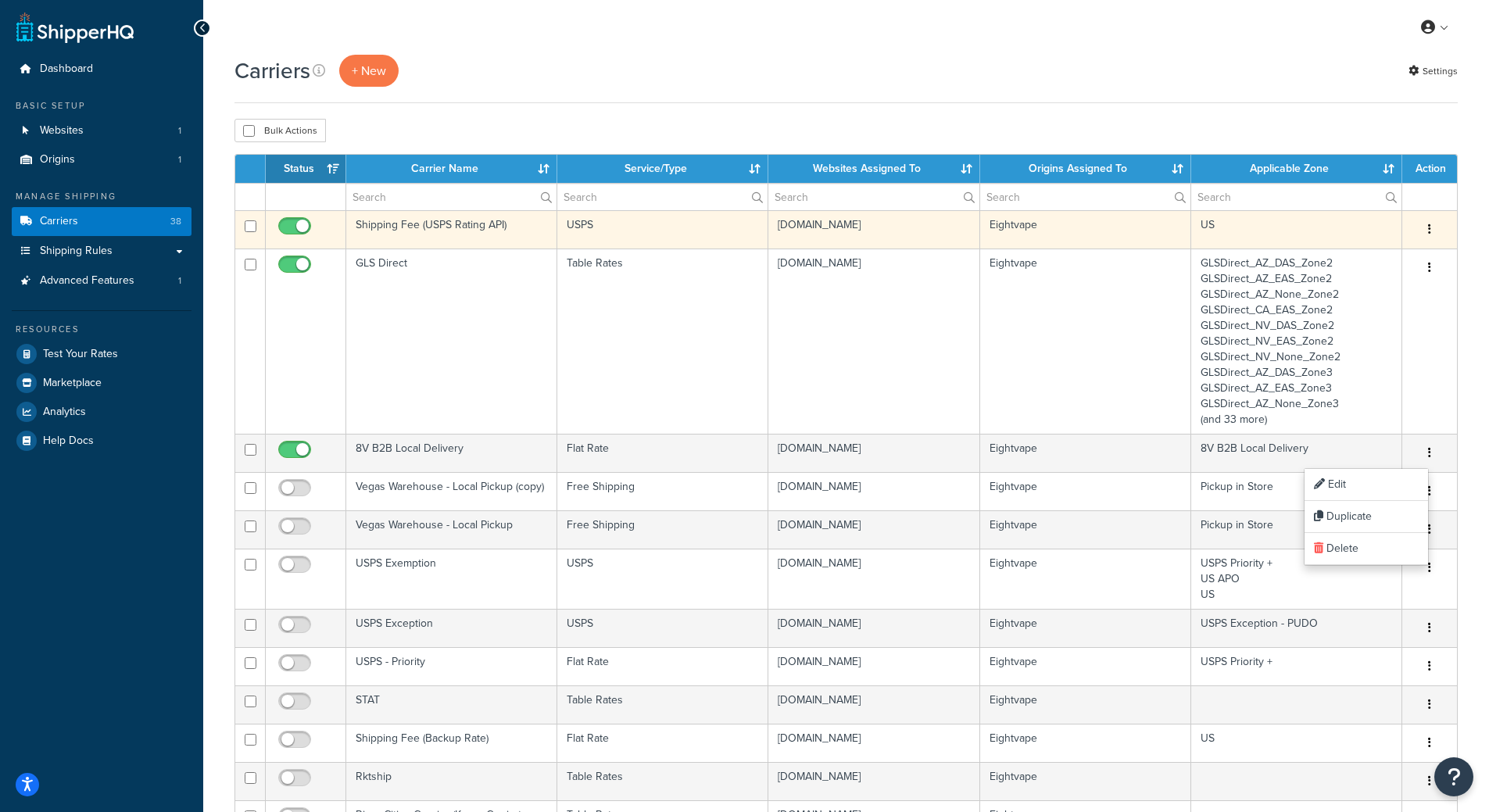
click at [1437, 232] on button "button" at bounding box center [1430, 229] width 22 height 25
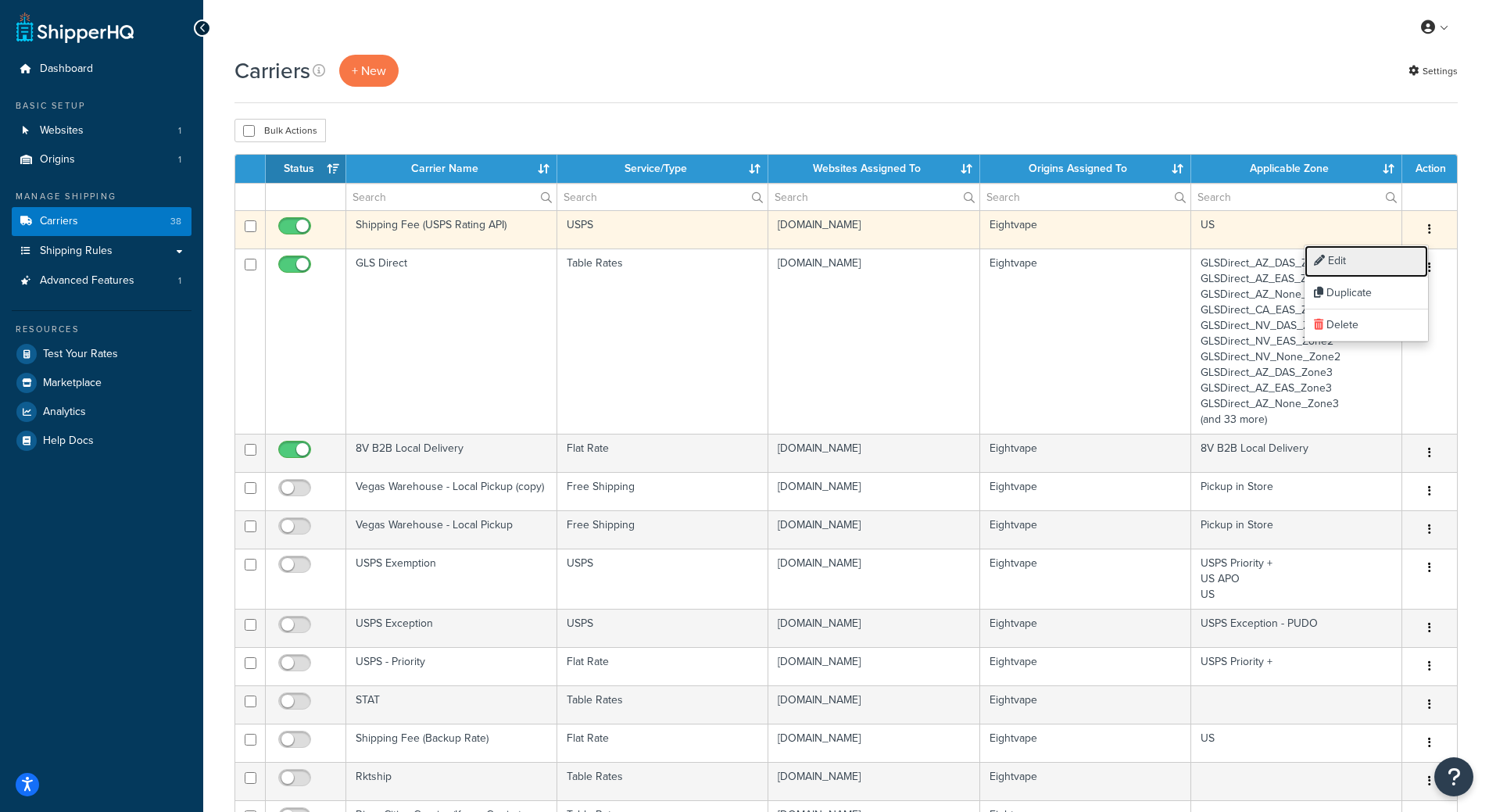
click at [1393, 256] on link "Edit" at bounding box center [1367, 262] width 123 height 32
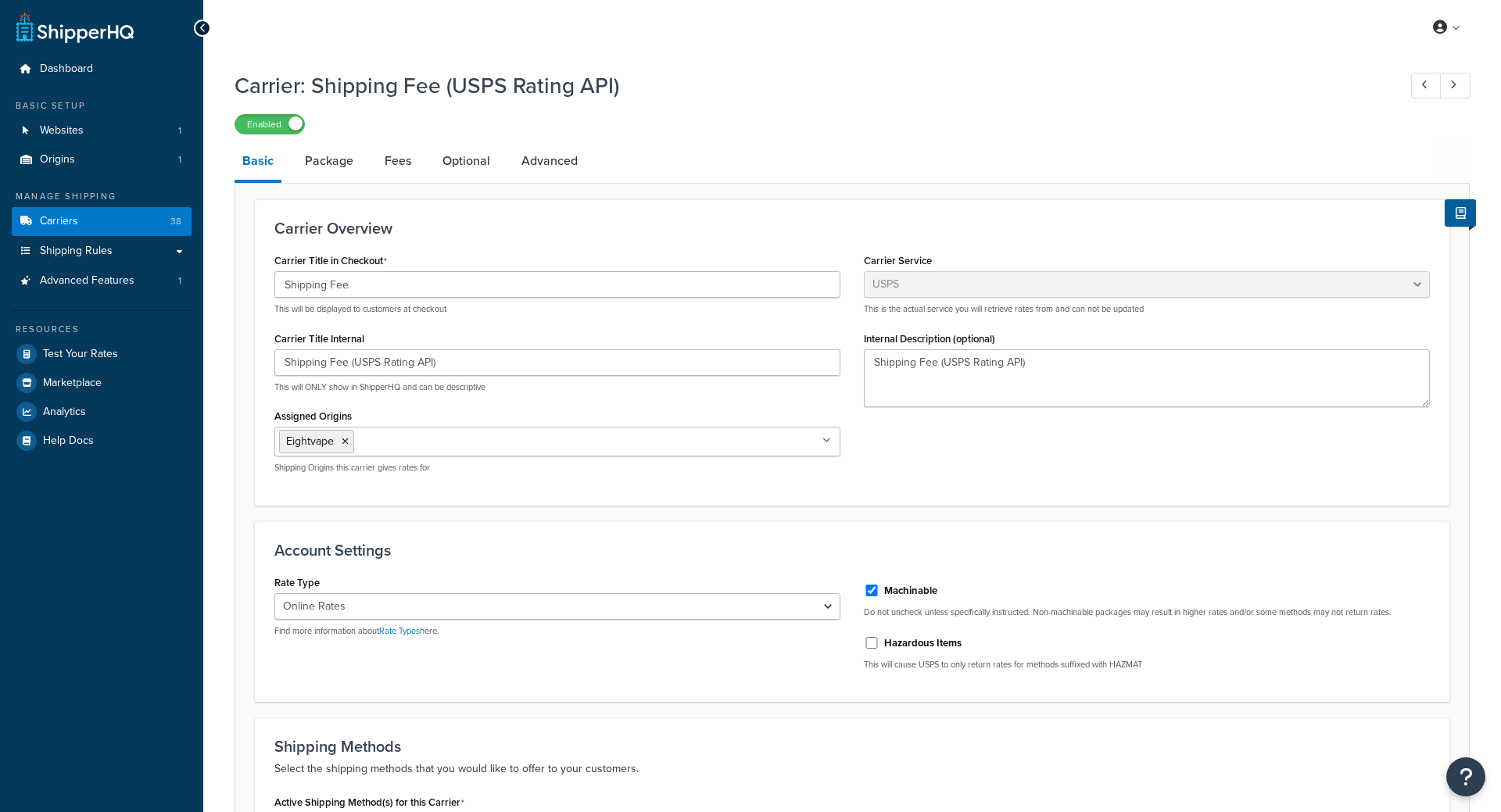
select select "usps"
select select "ONLINE"
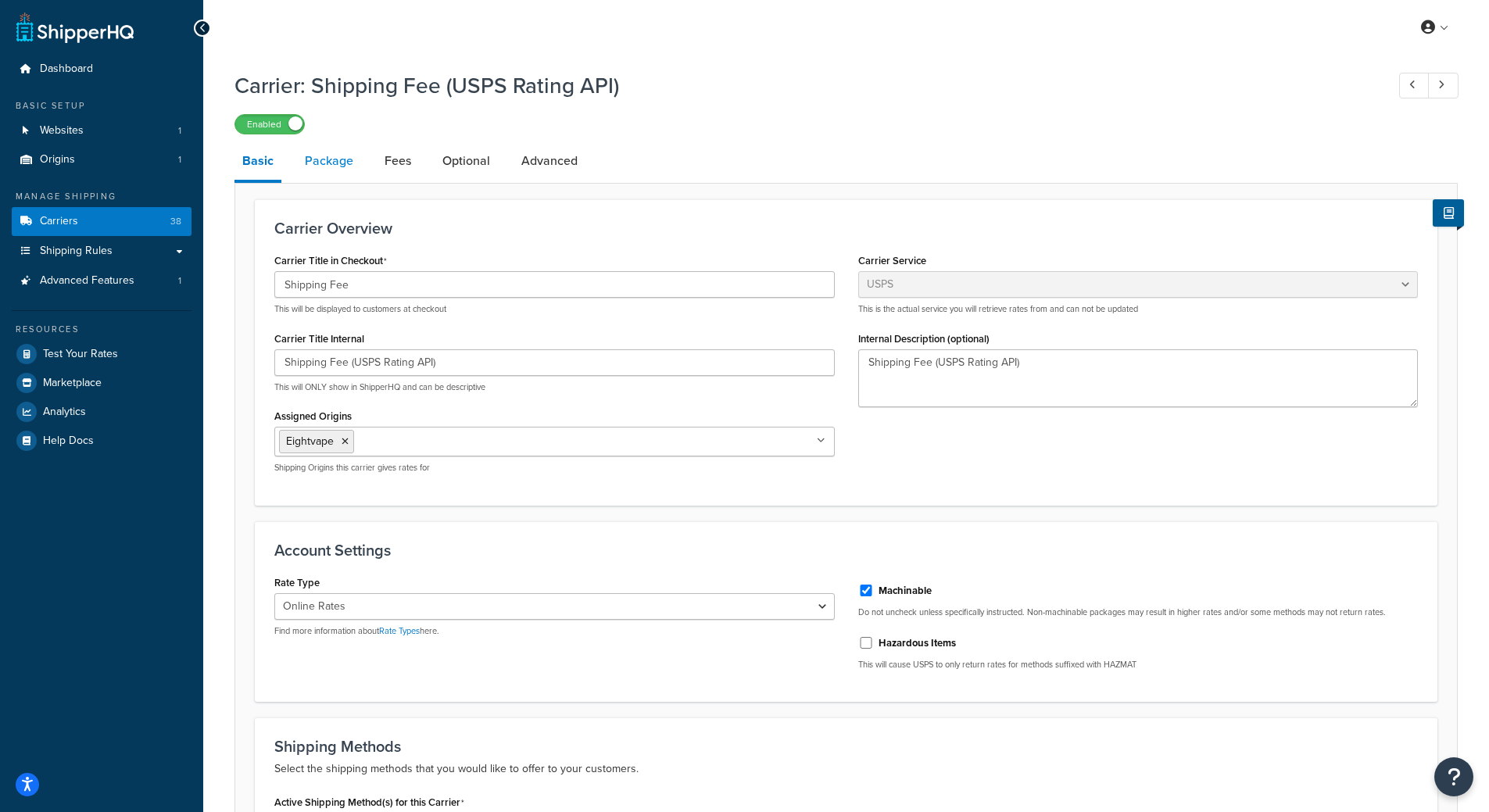
click at [322, 156] on link "Package" at bounding box center [328, 161] width 64 height 38
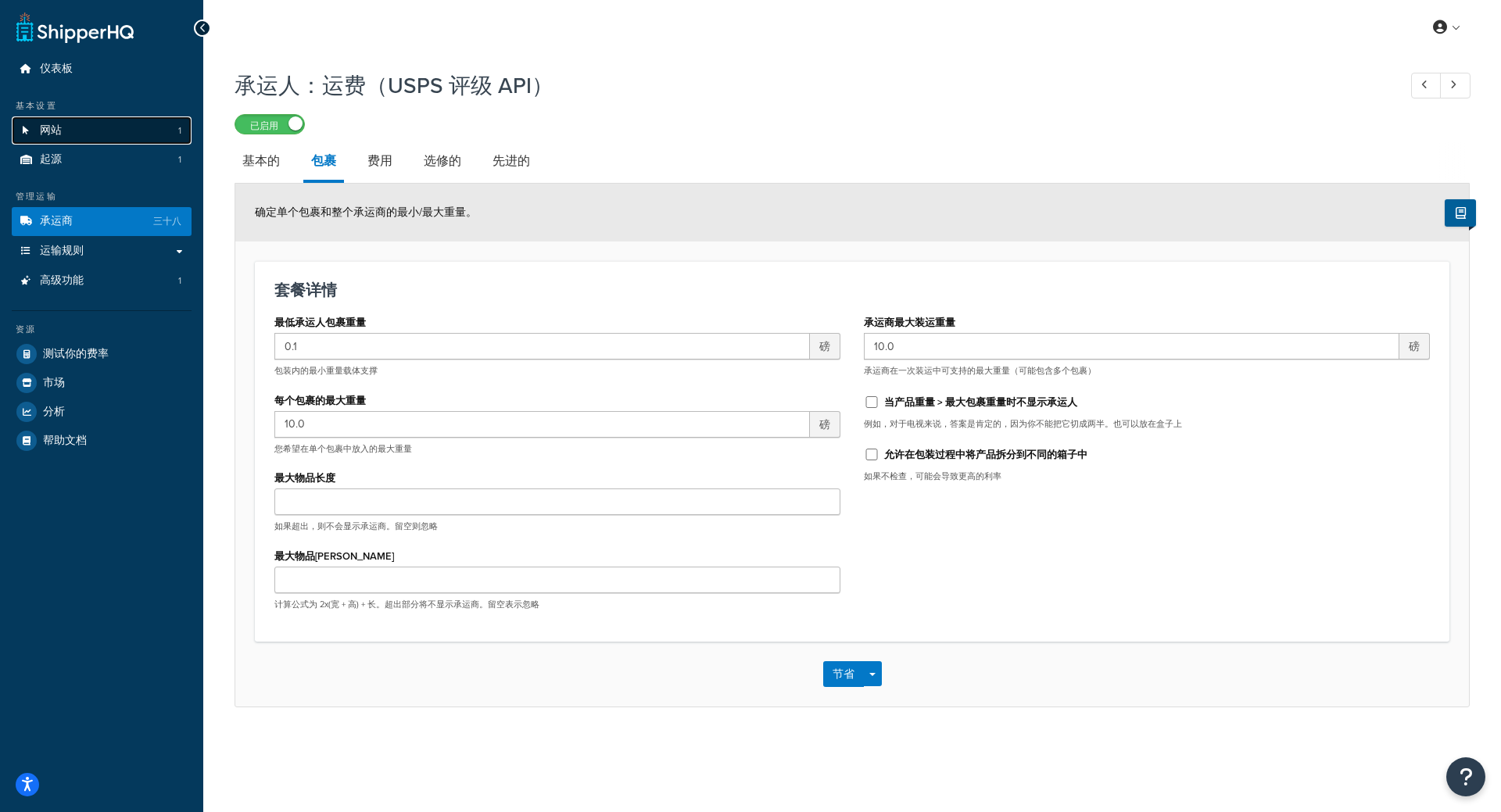
click at [115, 119] on link "网站 1" at bounding box center [102, 130] width 180 height 29
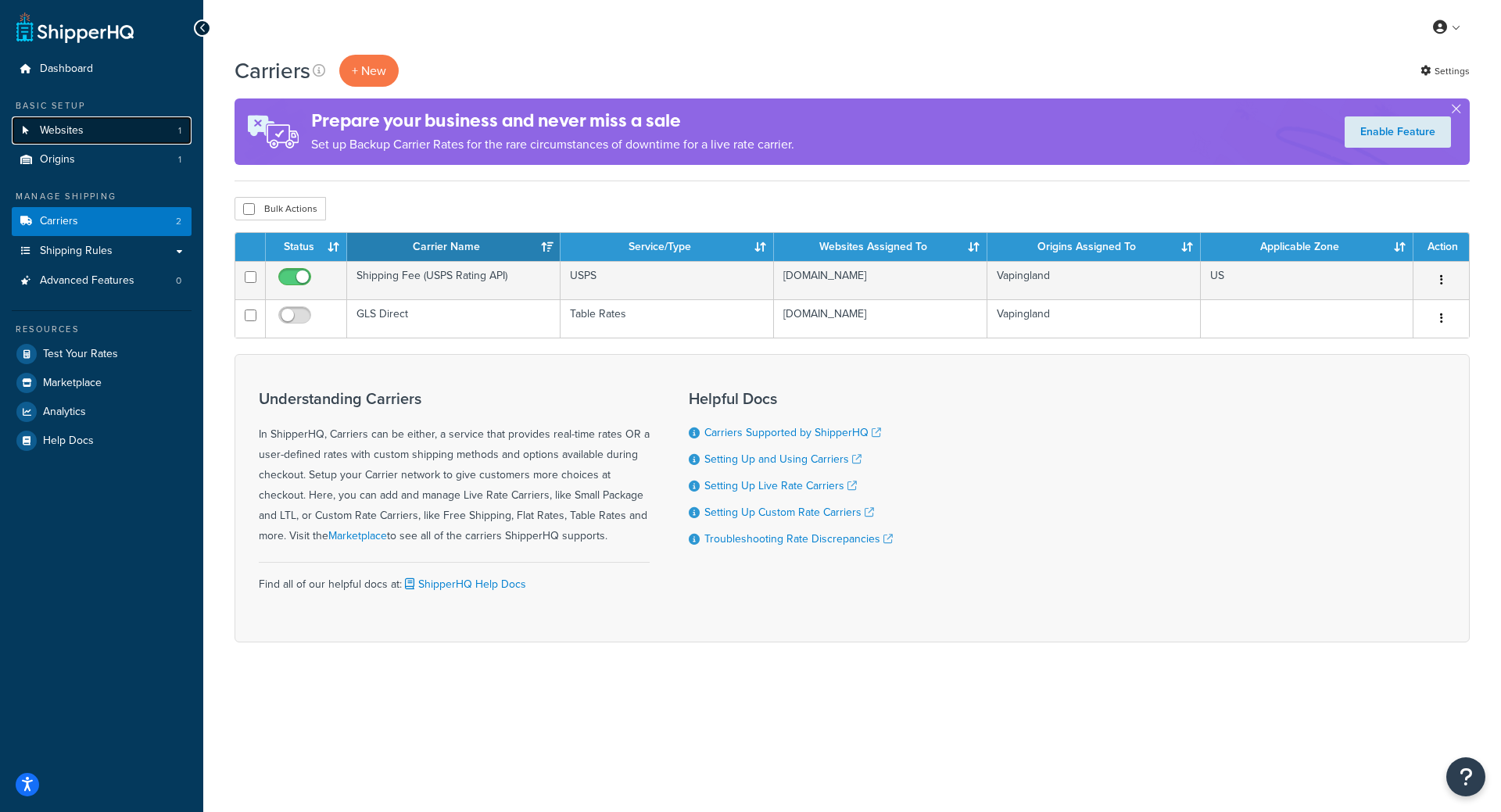
click at [75, 132] on span "Websites" at bounding box center [62, 130] width 44 height 13
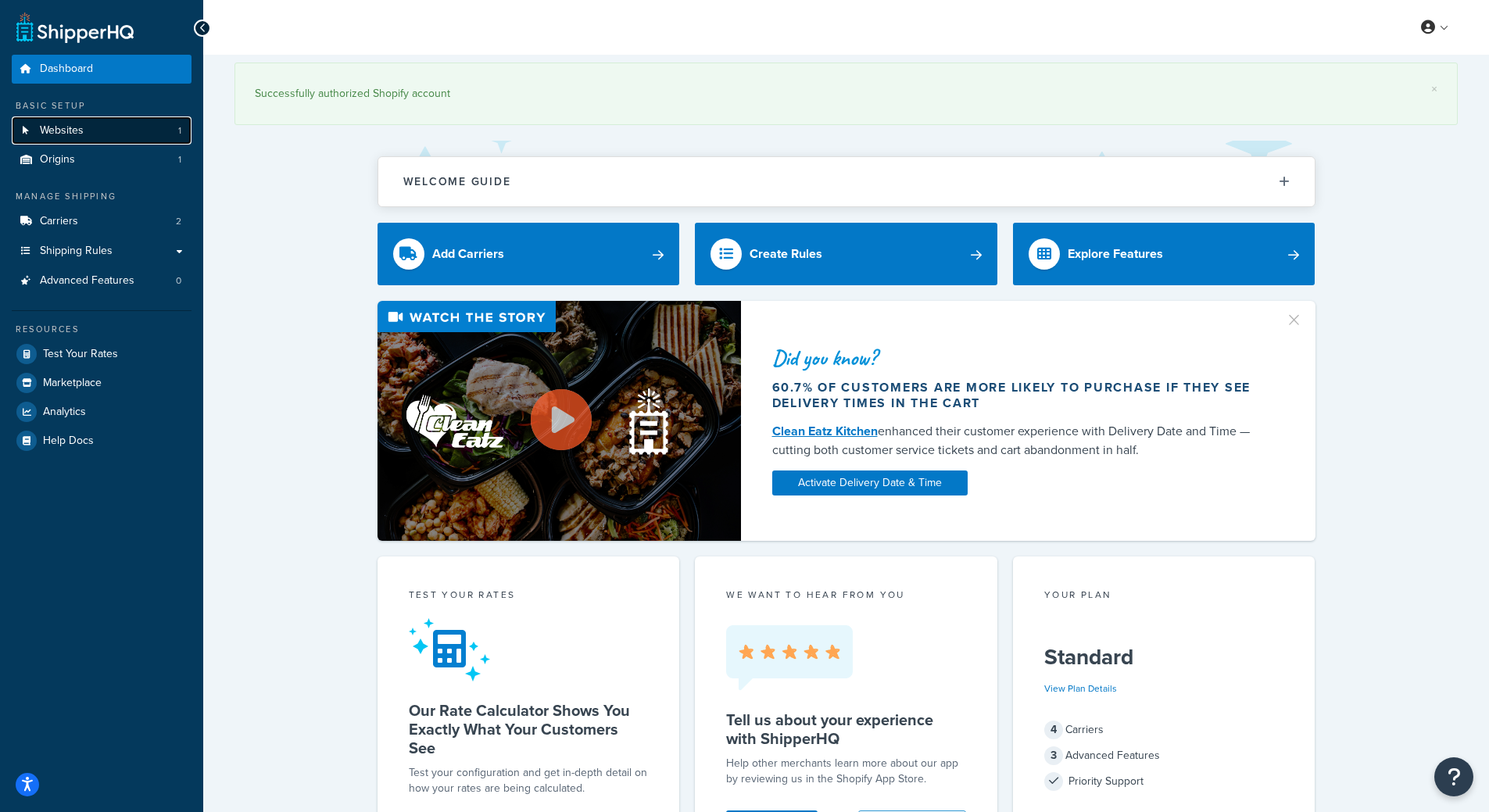
click at [80, 128] on span "Websites" at bounding box center [62, 130] width 44 height 13
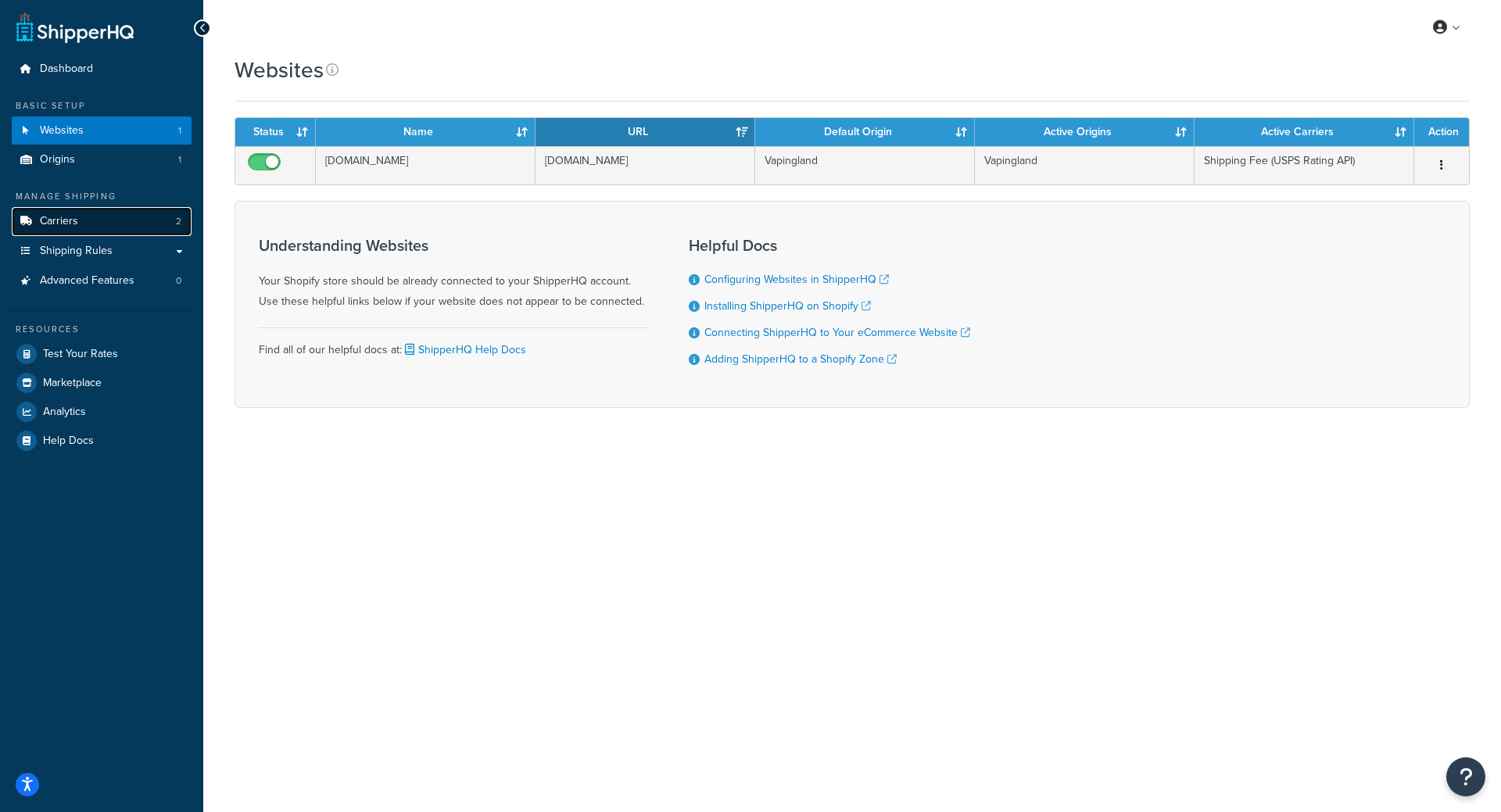
click at [91, 232] on link "Carriers 2" at bounding box center [102, 221] width 180 height 29
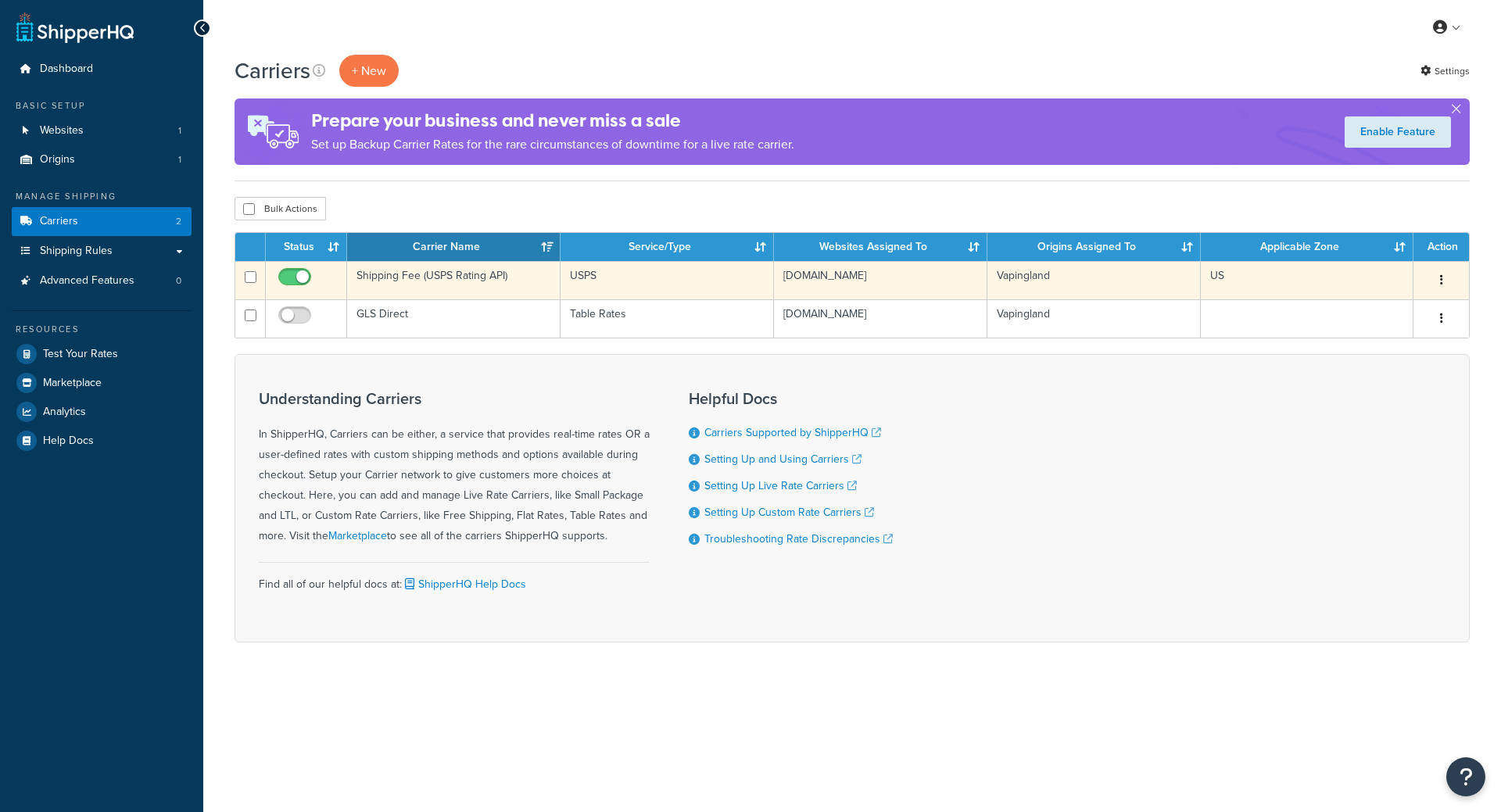
click at [1442, 279] on icon "button" at bounding box center [1441, 280] width 3 height 11
click at [1398, 304] on link "Edit" at bounding box center [1378, 312] width 123 height 32
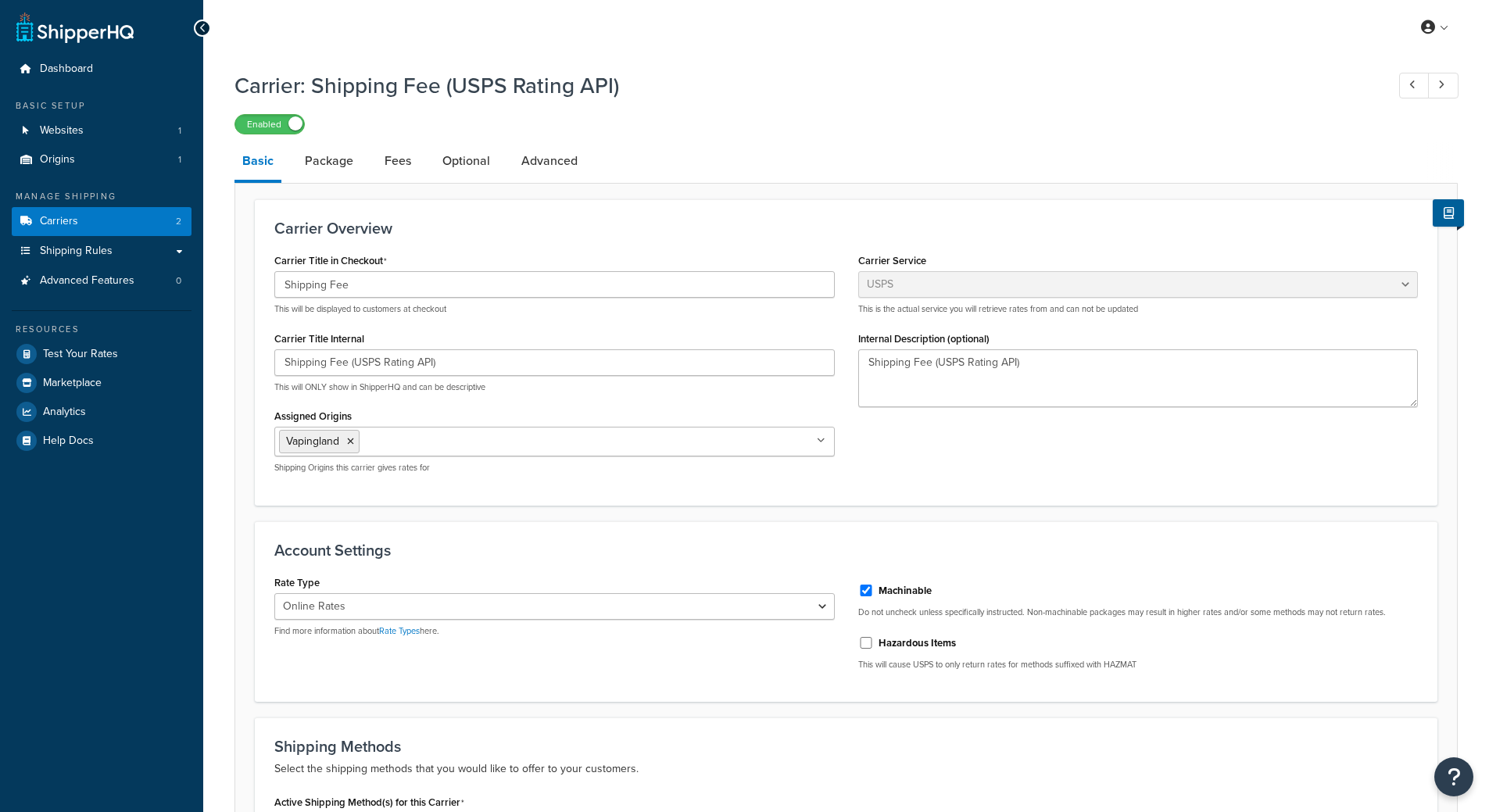
select select "usps"
select select "ONLINE"
click at [340, 169] on link "Package" at bounding box center [328, 161] width 64 height 38
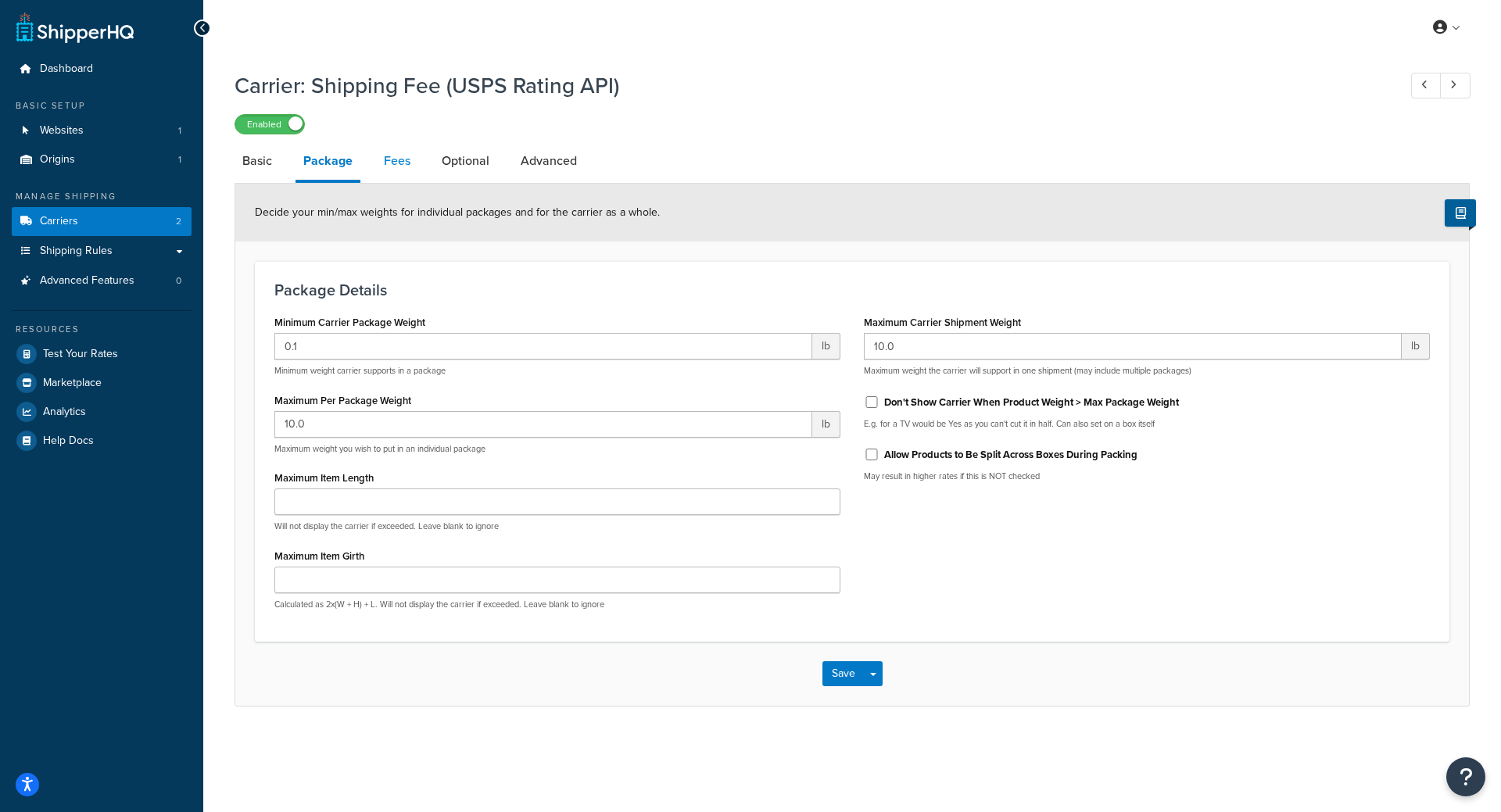
click at [399, 169] on link "Fees" at bounding box center [397, 161] width 42 height 38
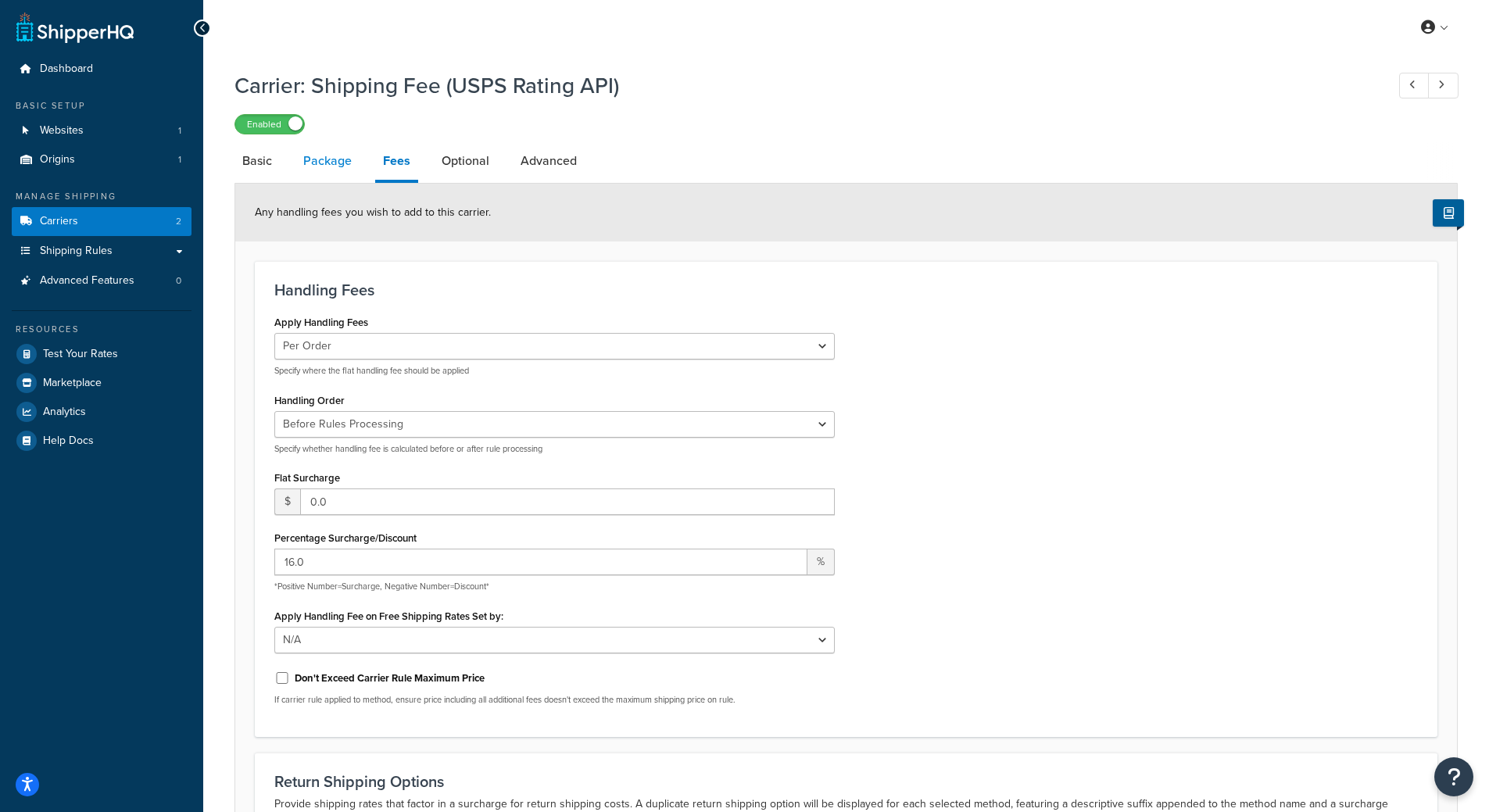
click at [348, 166] on link "Package" at bounding box center [327, 161] width 64 height 38
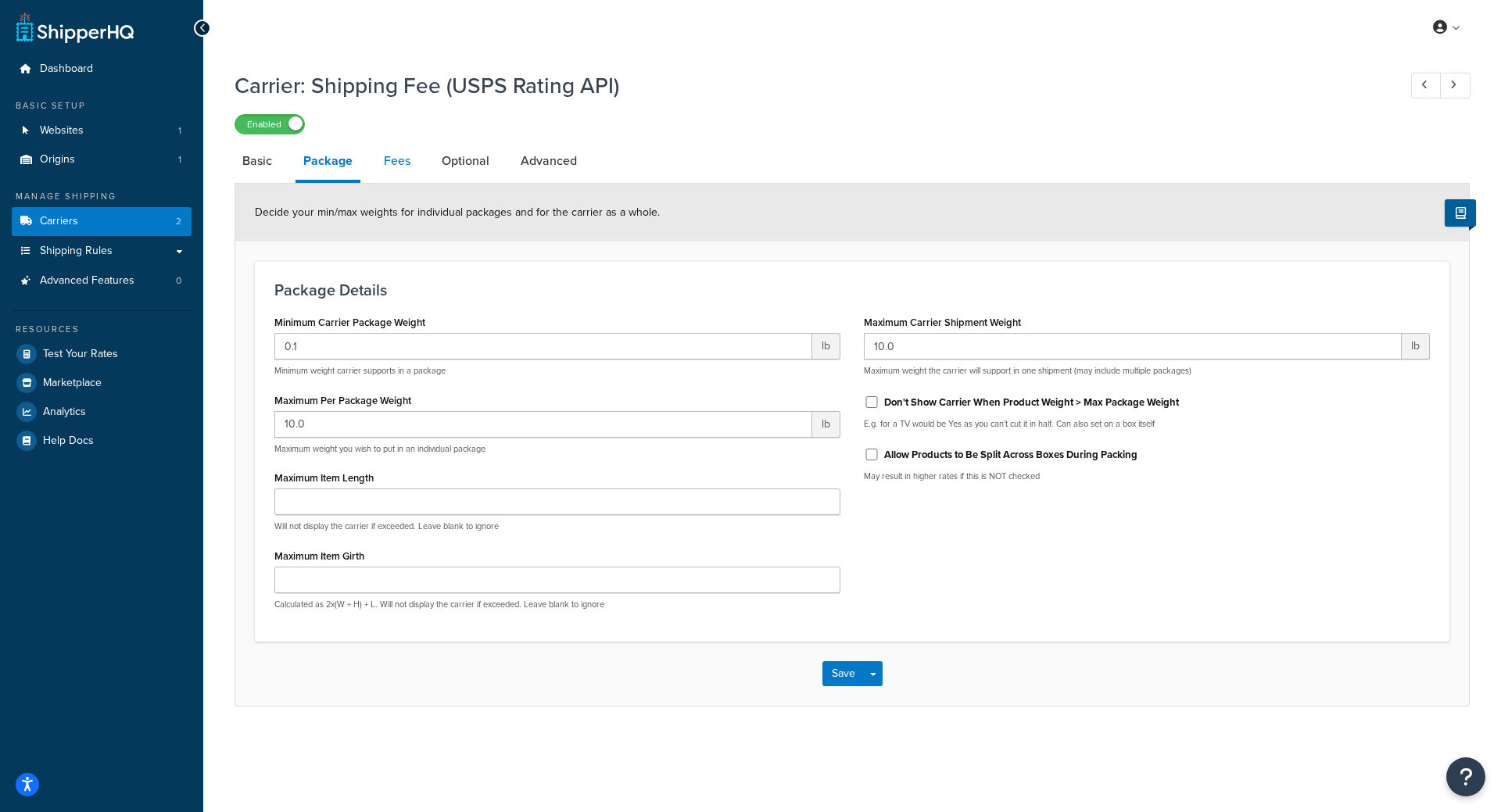
click at [410, 166] on link "Fees" at bounding box center [397, 161] width 42 height 38
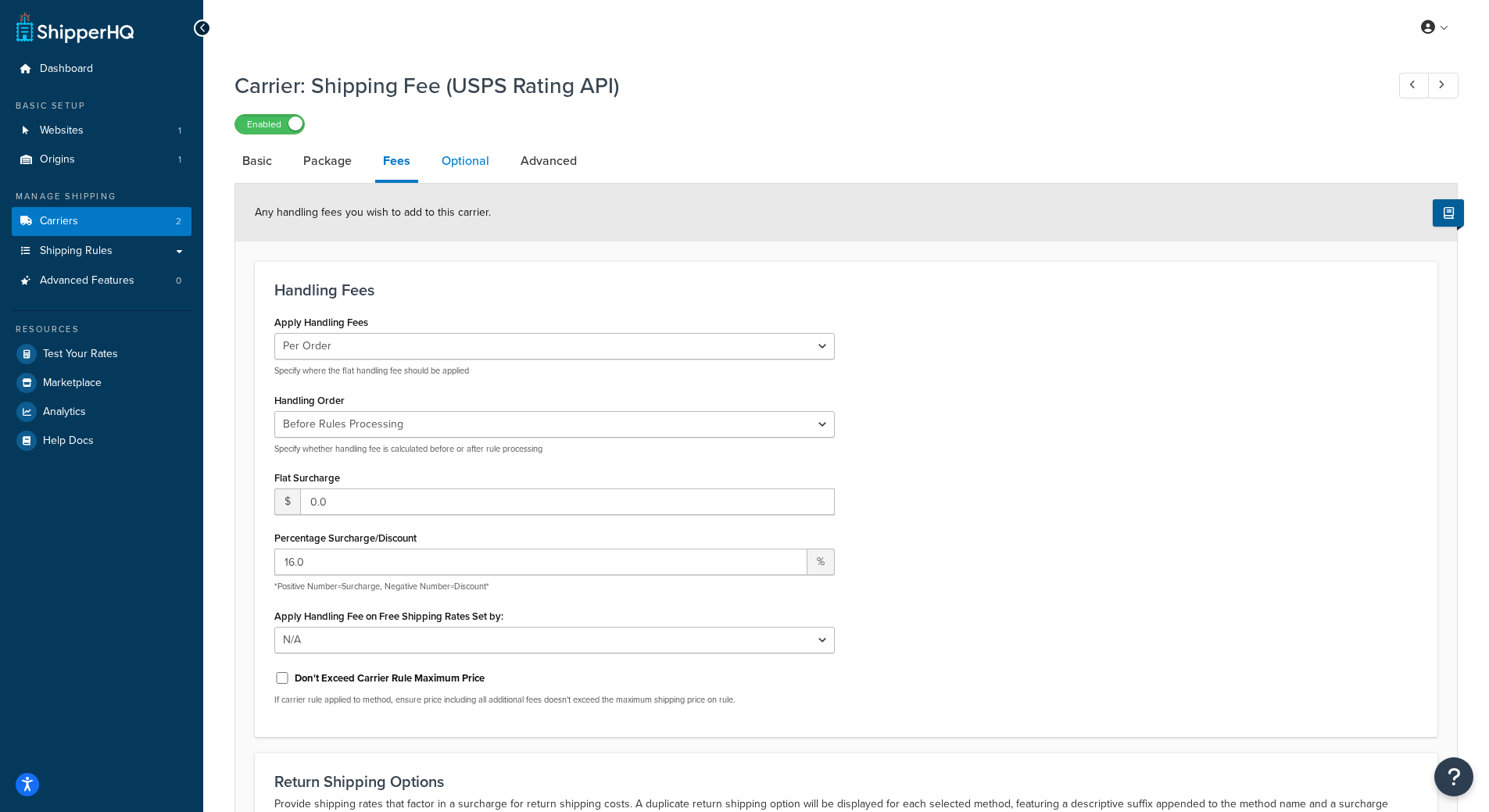
click at [457, 165] on link "Optional" at bounding box center [466, 161] width 64 height 38
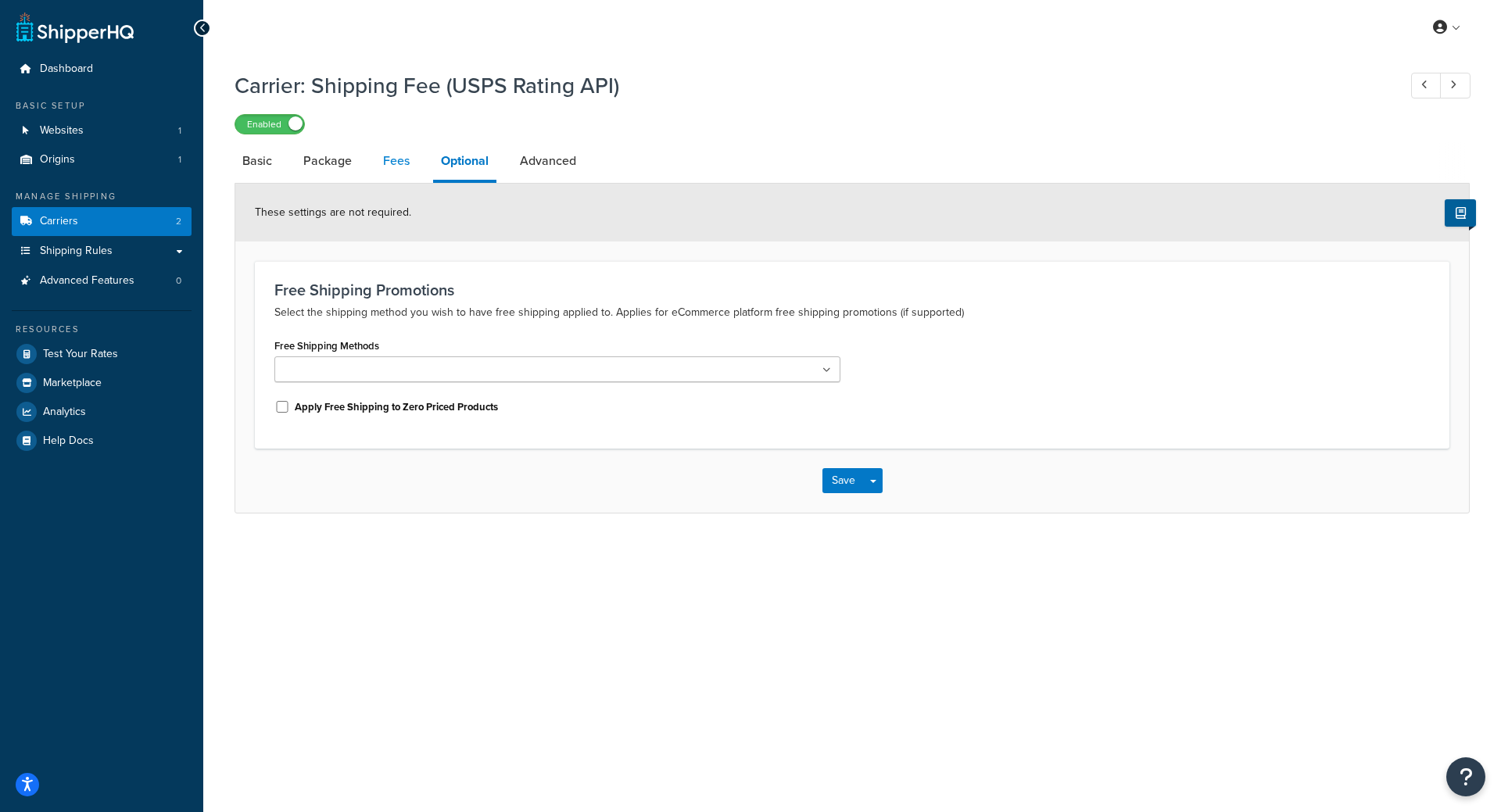
click at [388, 158] on link "Fees" at bounding box center [396, 161] width 42 height 38
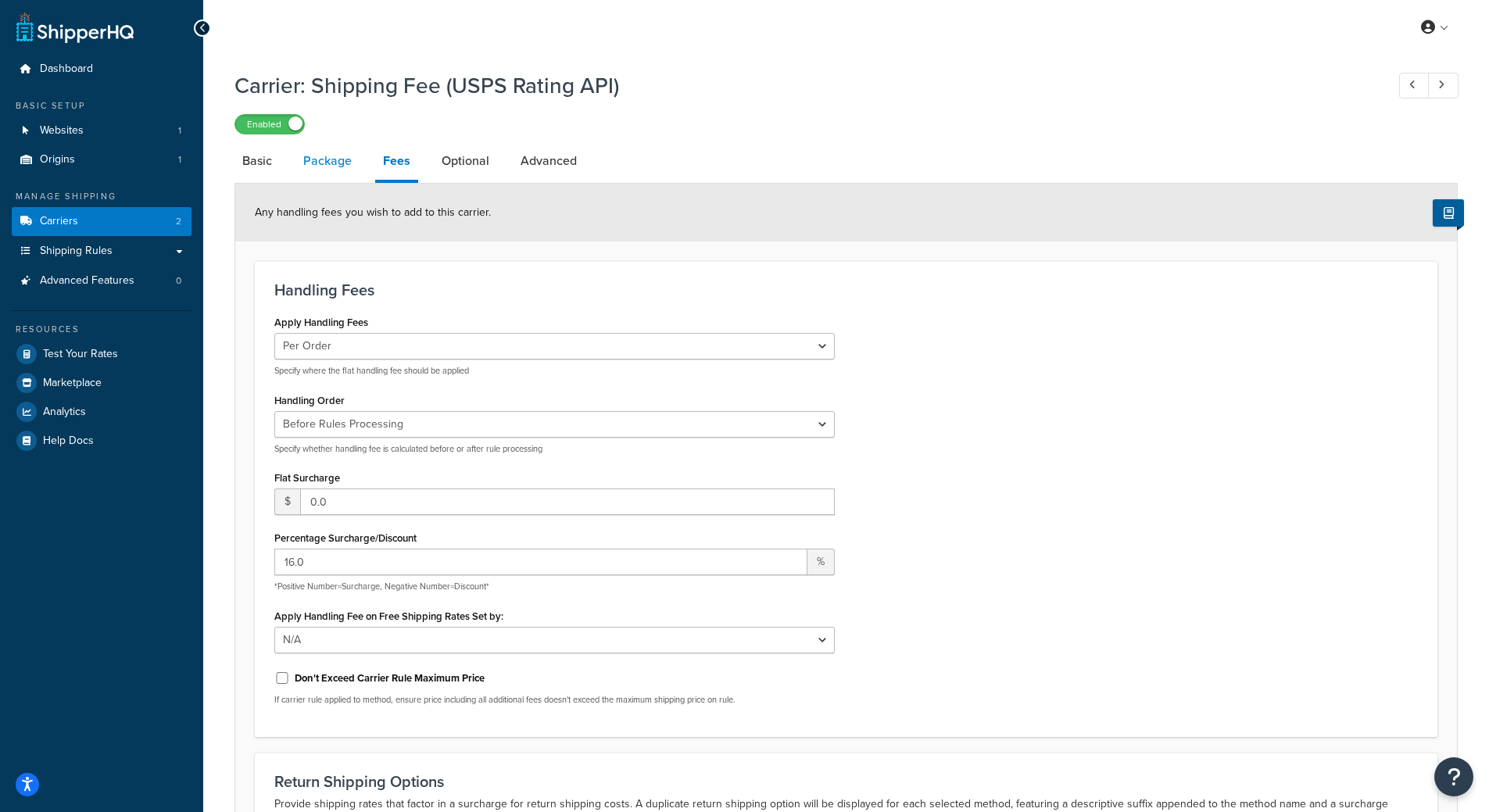
click at [337, 161] on link "Package" at bounding box center [327, 161] width 64 height 38
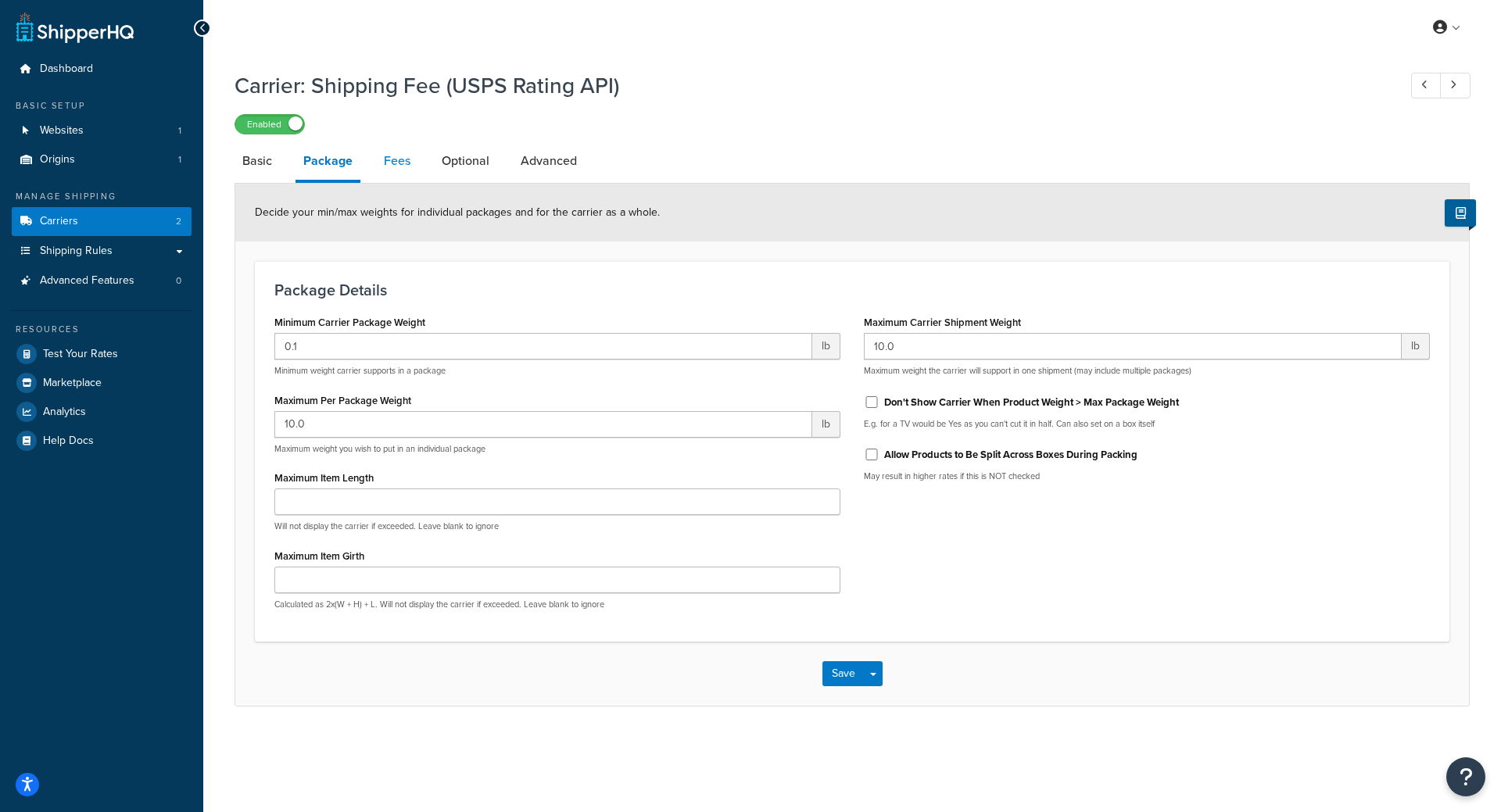
click at [398, 167] on link "Fees" at bounding box center [397, 161] width 42 height 38
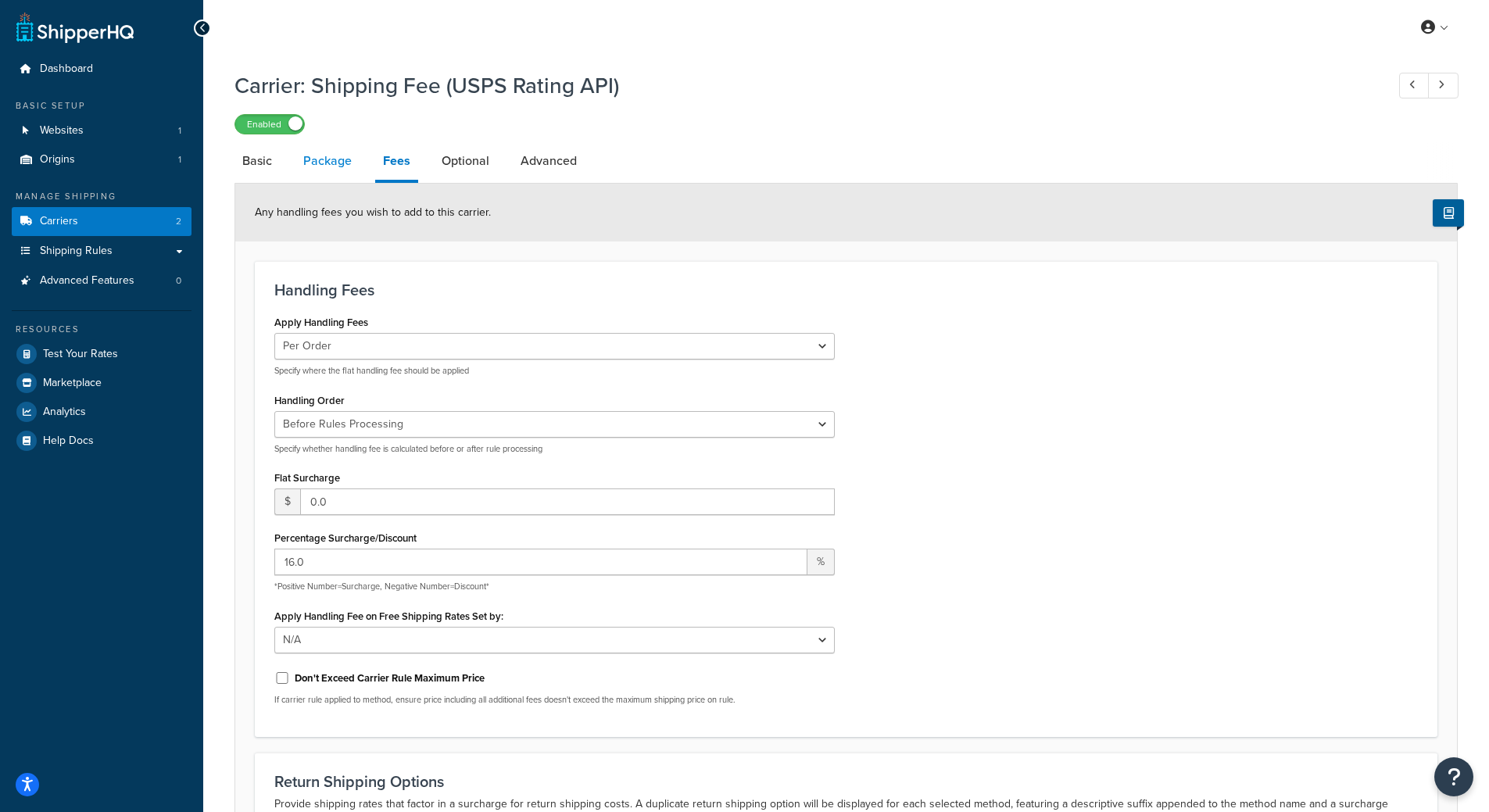
click at [306, 171] on link "Package" at bounding box center [327, 161] width 64 height 38
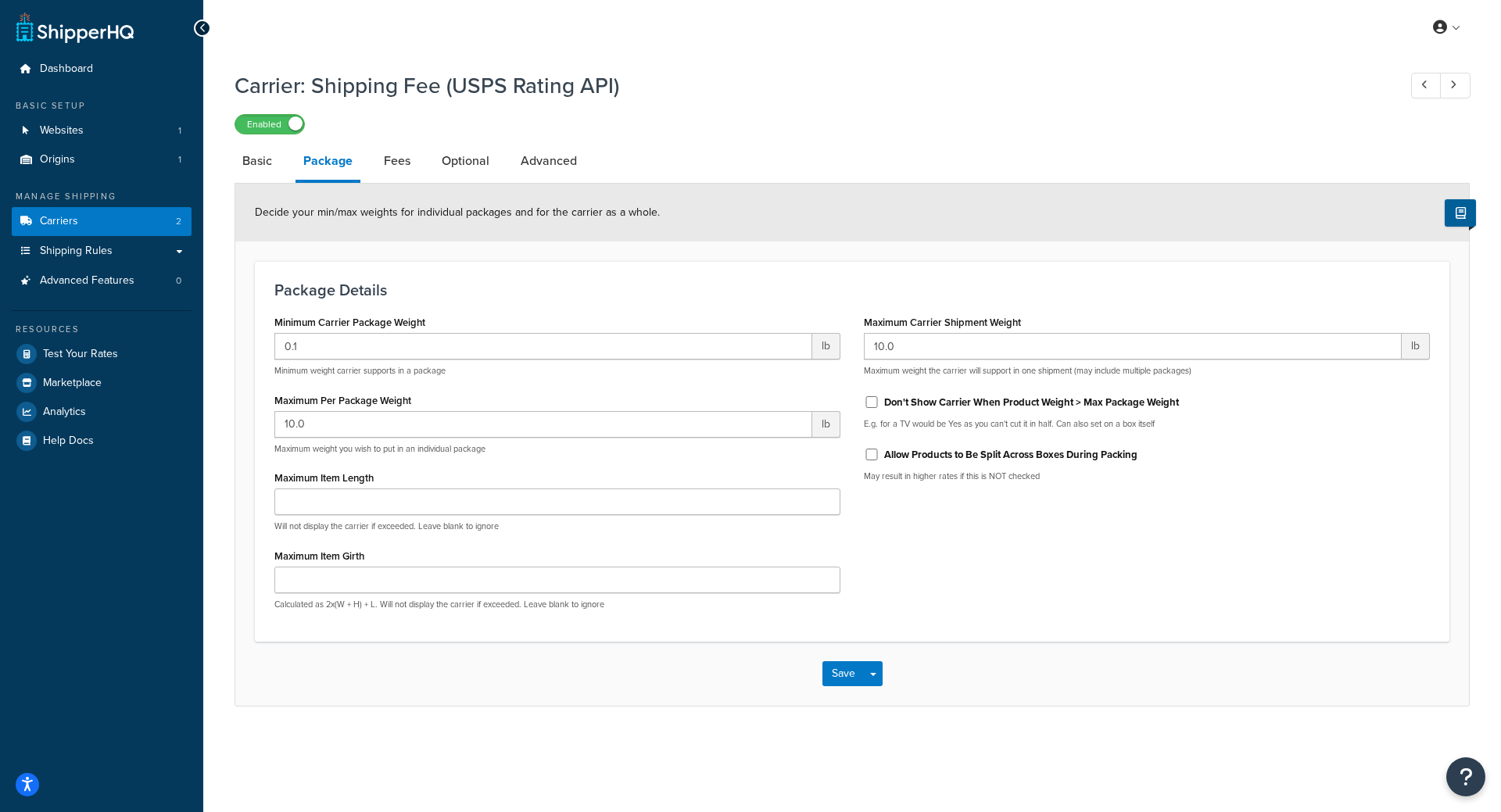
click at [1329, 242] on div "Decide your min/max weights for individual packages and for the carrier as a wh…" at bounding box center [851, 213] width 1233 height 58
click at [1119, 74] on h1 "Carrier: Shipping Fee (USPS Rating API)" at bounding box center [808, 86] width 1148 height 31
click at [71, 260] on link "Shipping Rules" at bounding box center [102, 251] width 180 height 29
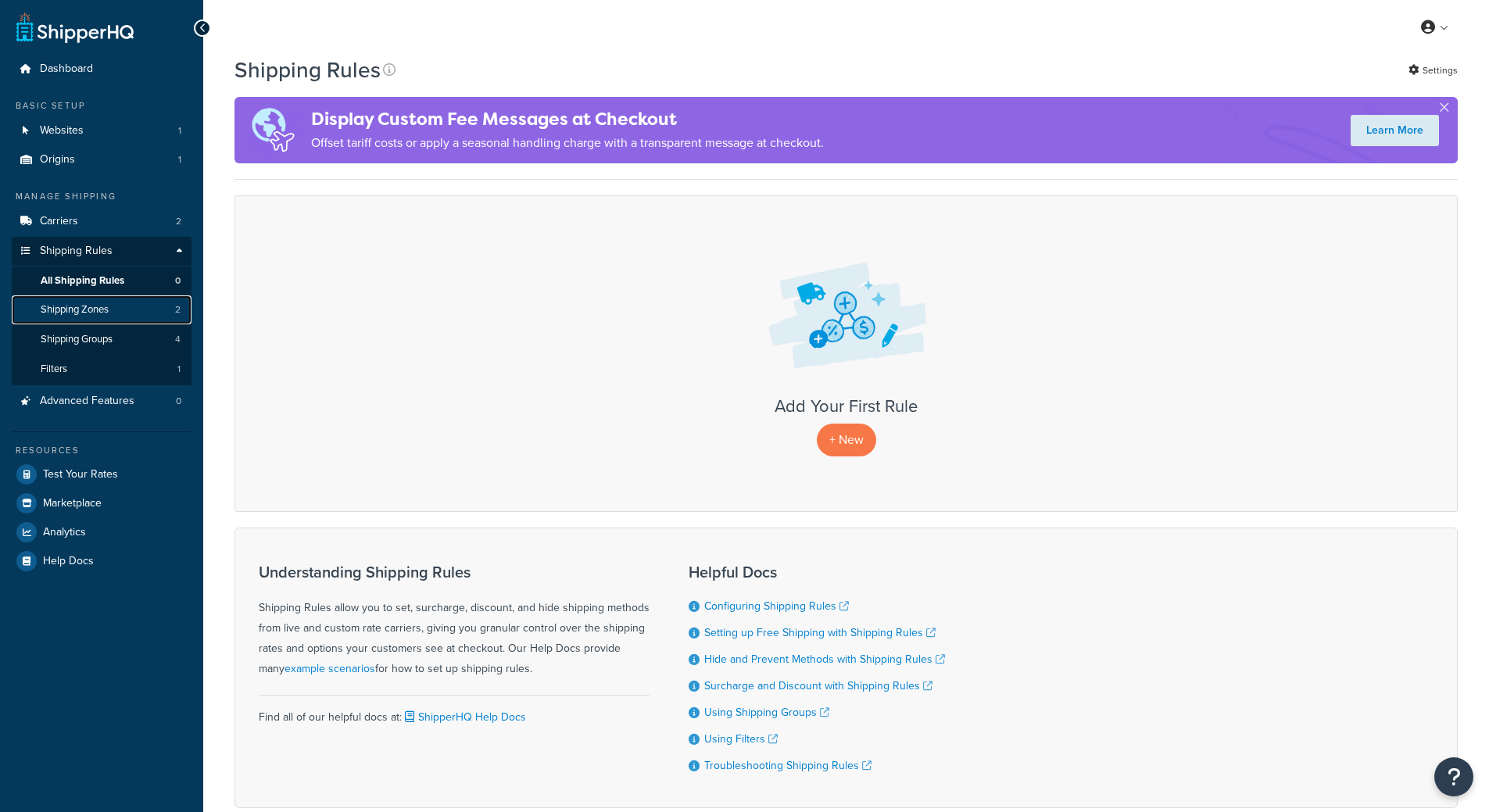
click at [93, 320] on link "Shipping Zones 2" at bounding box center [102, 309] width 180 height 29
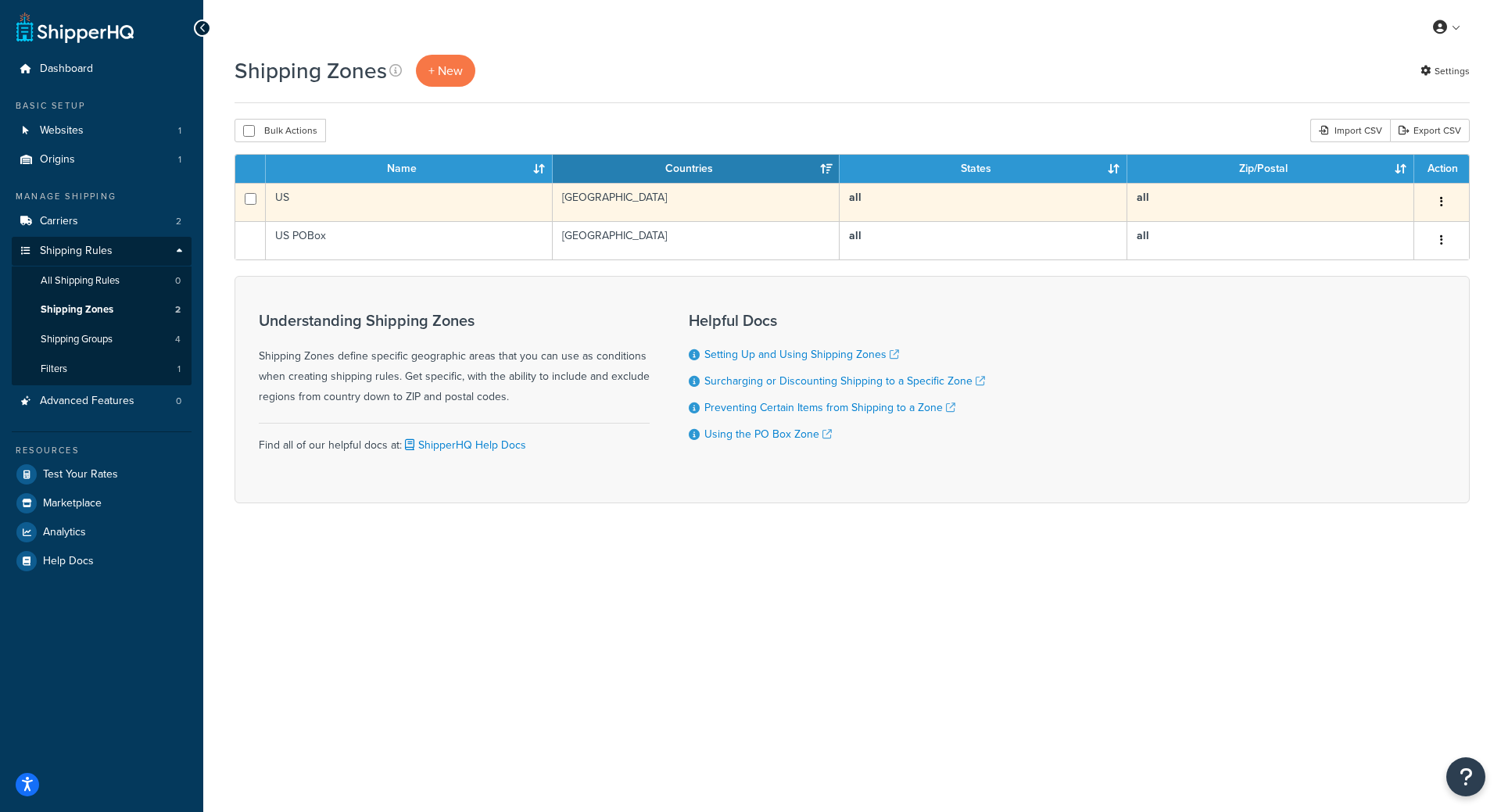
click at [1437, 206] on button "button" at bounding box center [1441, 202] width 22 height 25
click at [1397, 240] on link "Edit" at bounding box center [1379, 234] width 123 height 32
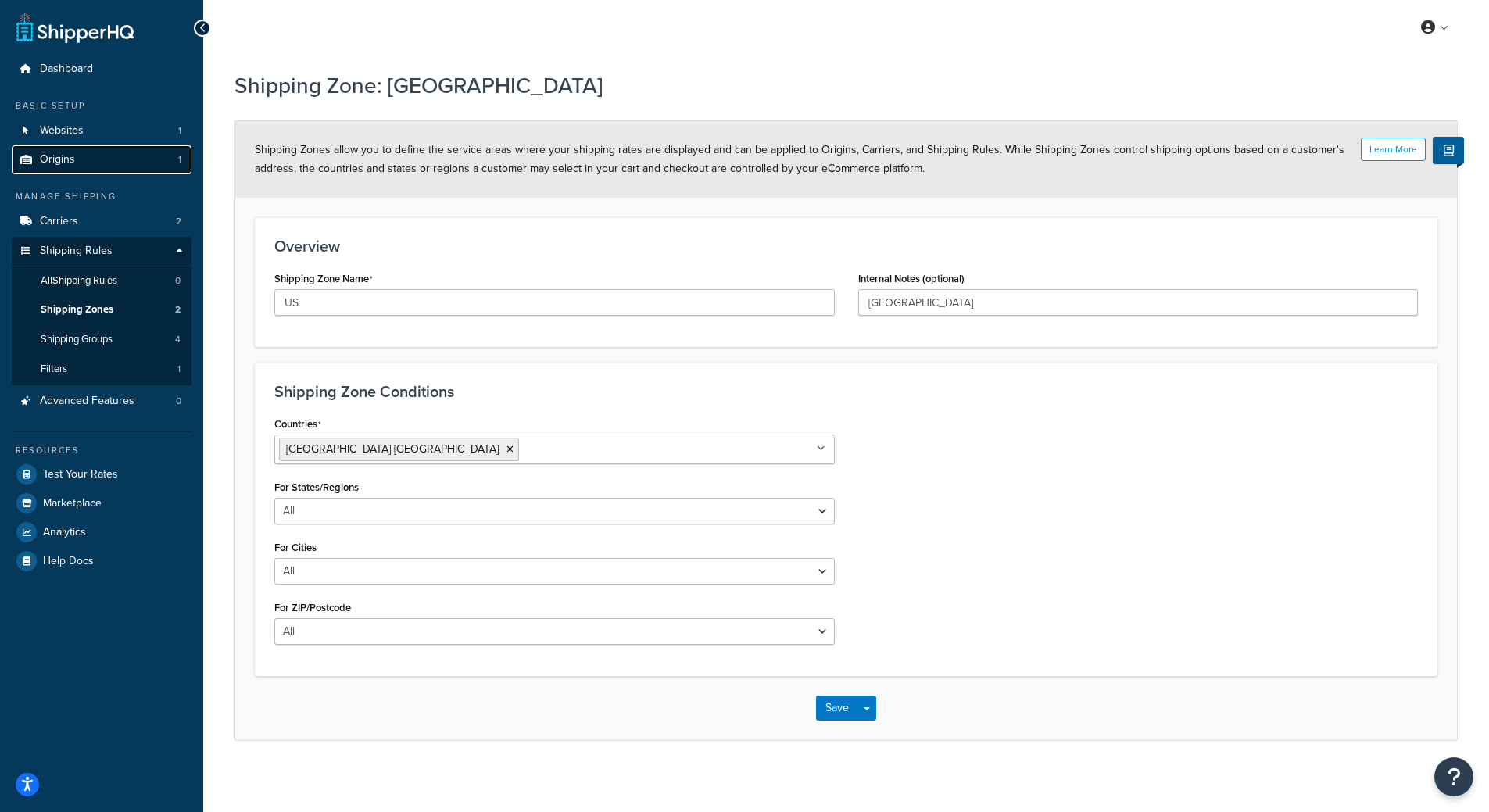
click at [101, 159] on link "Origins 1" at bounding box center [102, 159] width 180 height 29
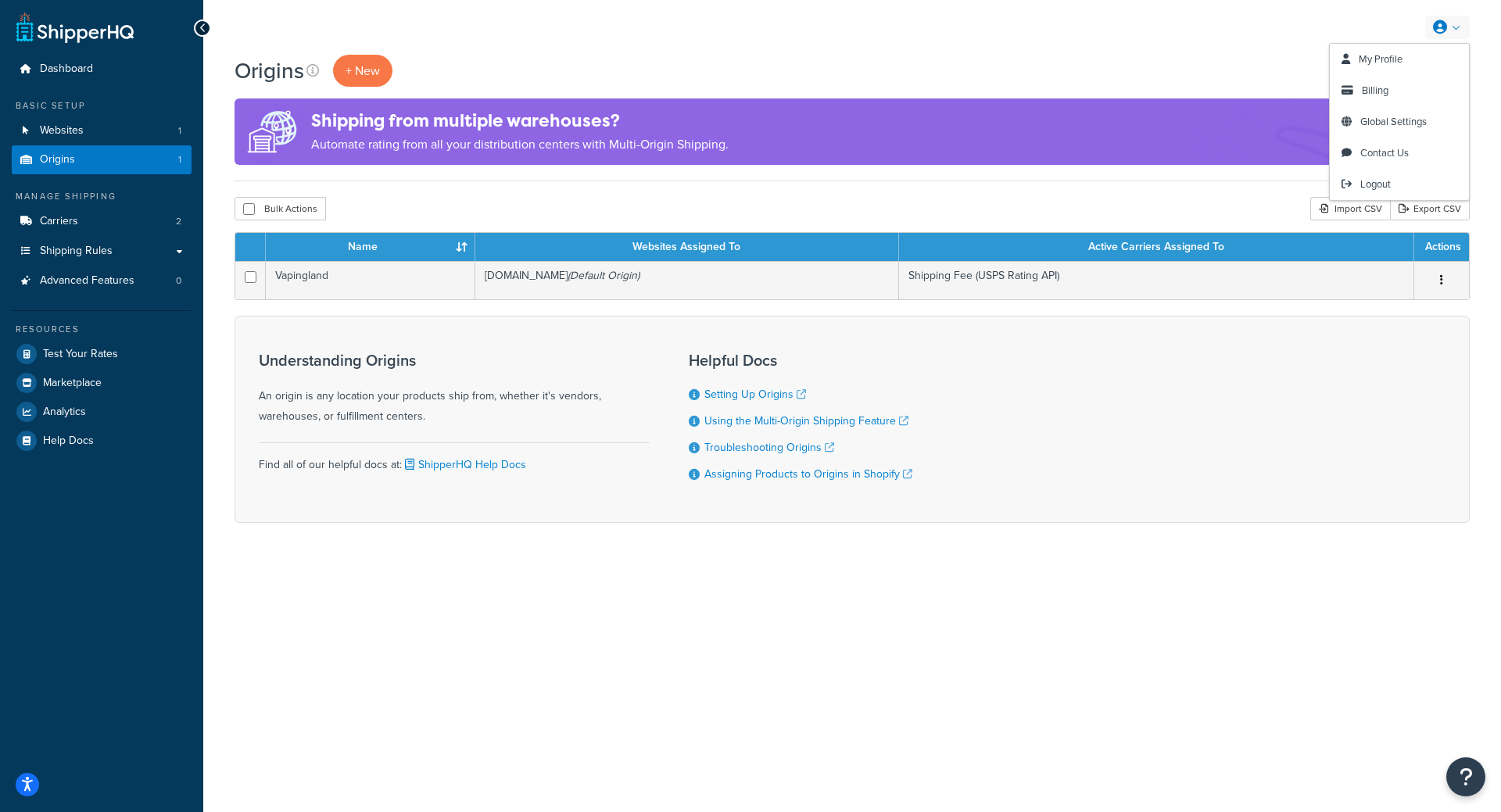
click at [1446, 31] on icon at bounding box center [1440, 27] width 14 height 14
click at [1411, 114] on link "Global Settings" at bounding box center [1399, 121] width 139 height 31
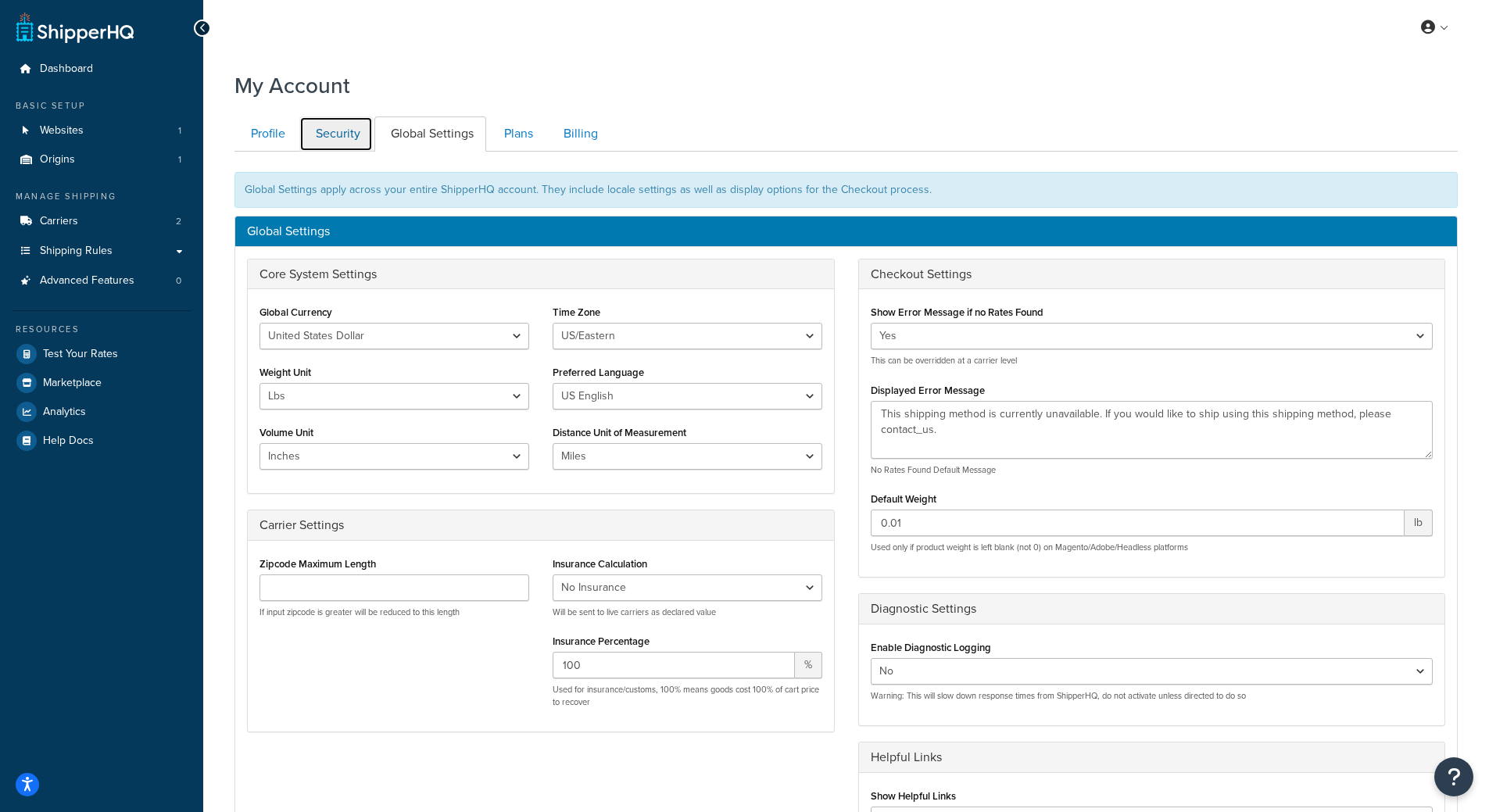
click at [306, 137] on link "Security" at bounding box center [336, 133] width 74 height 35
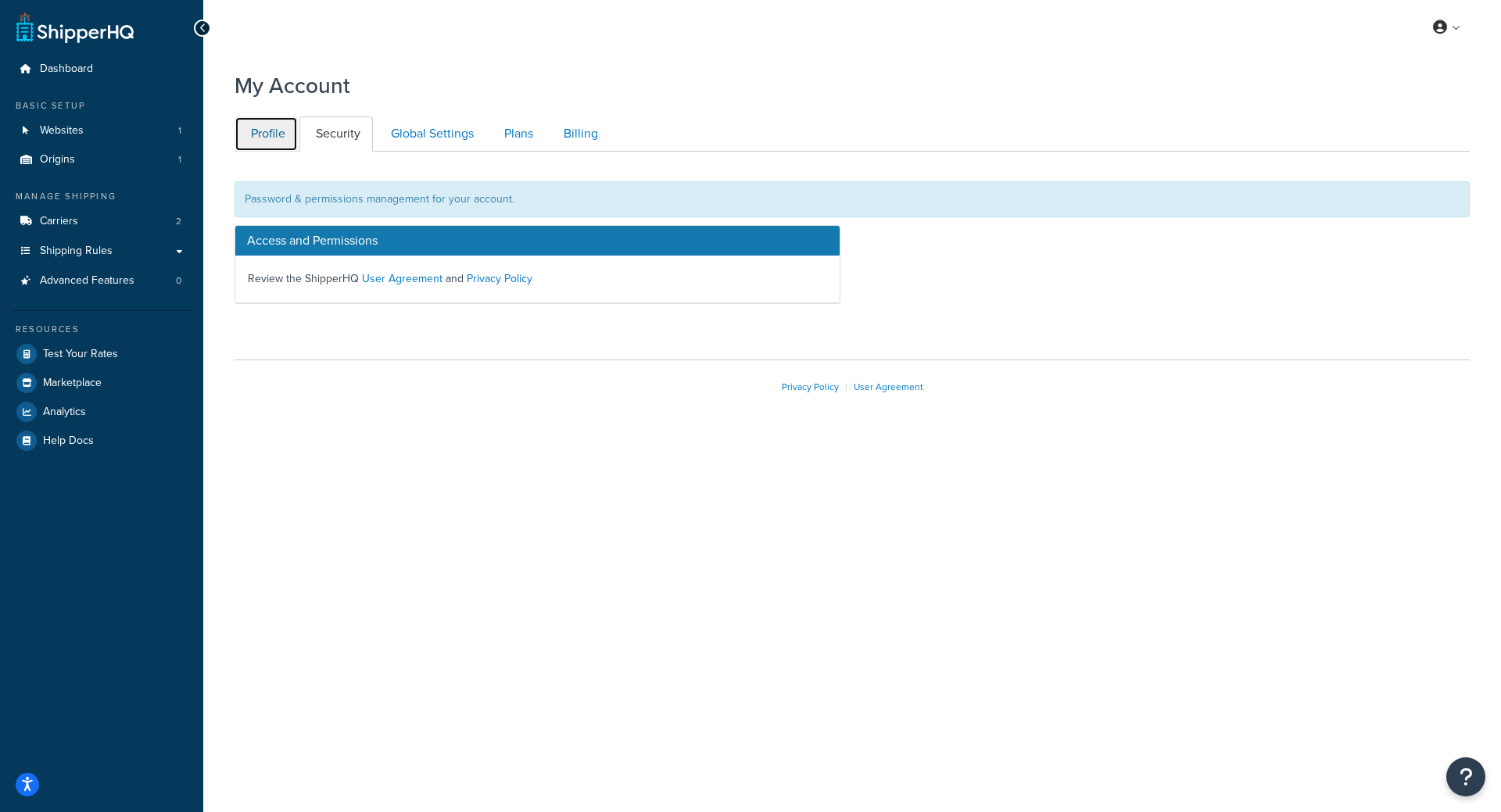
click at [276, 143] on link "Profile" at bounding box center [267, 133] width 64 height 35
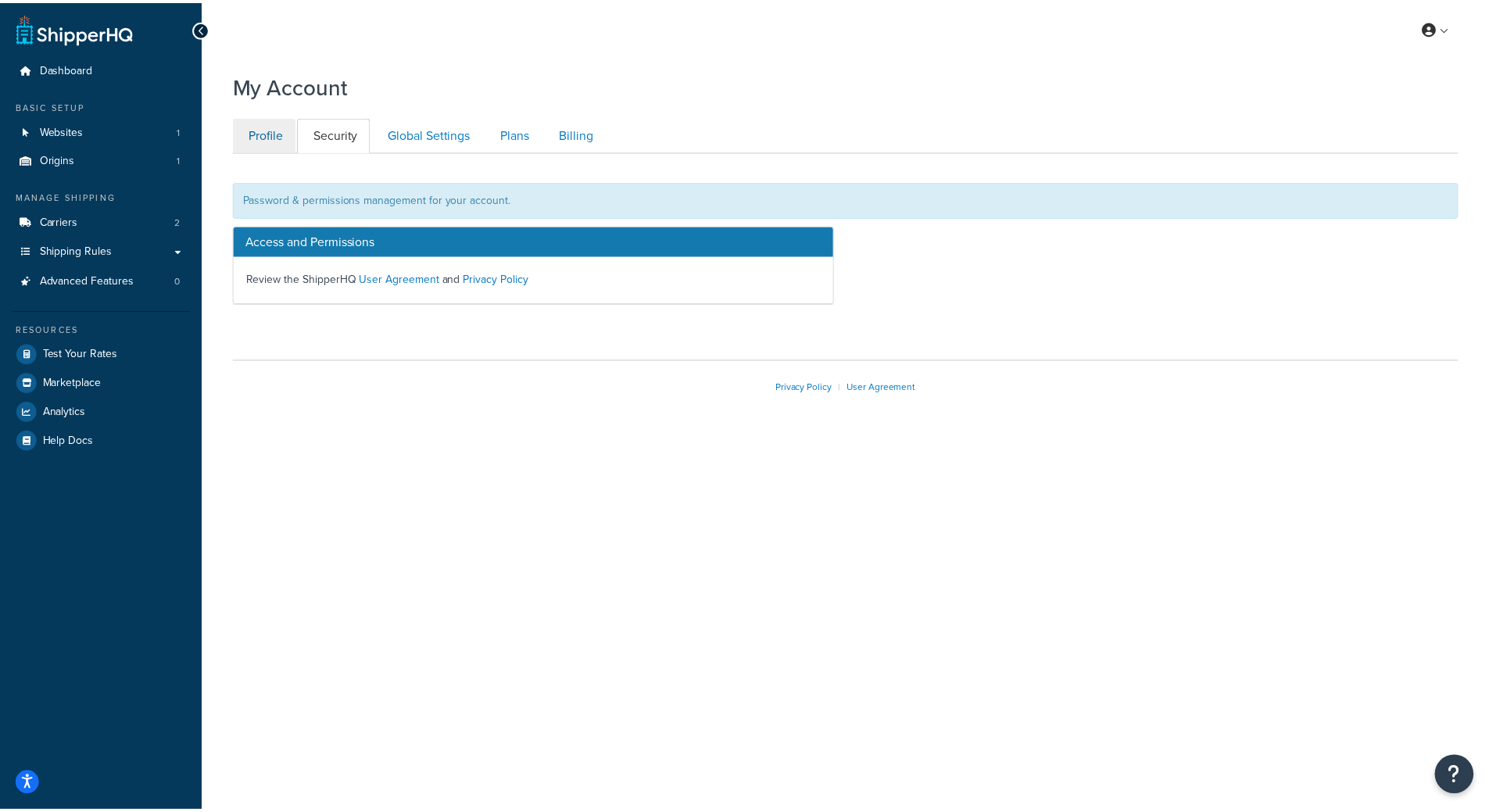
scroll to position [75, 0]
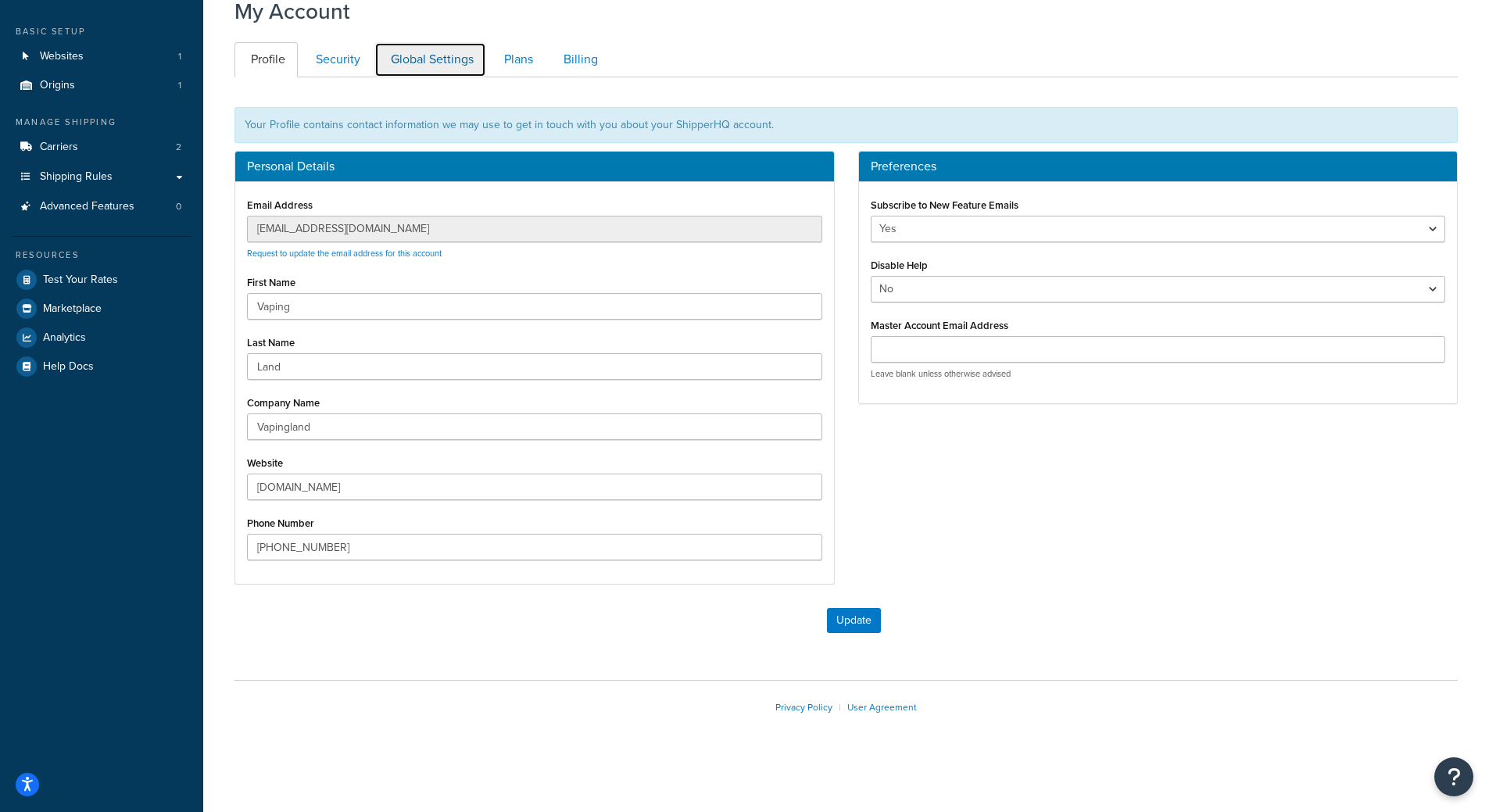
click at [425, 69] on link "Global Settings" at bounding box center [430, 59] width 111 height 35
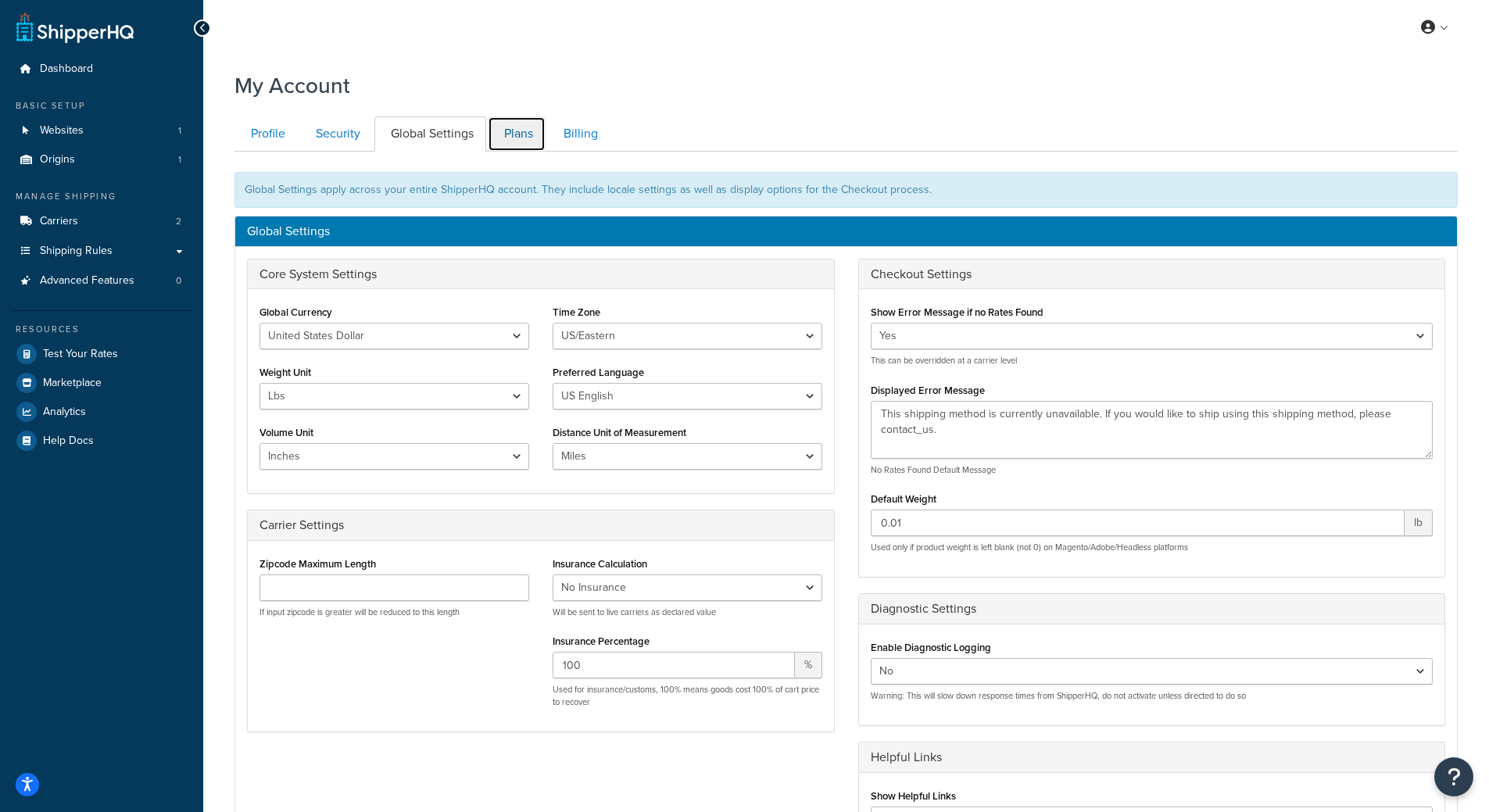
click at [517, 135] on link "Plans" at bounding box center [517, 133] width 58 height 35
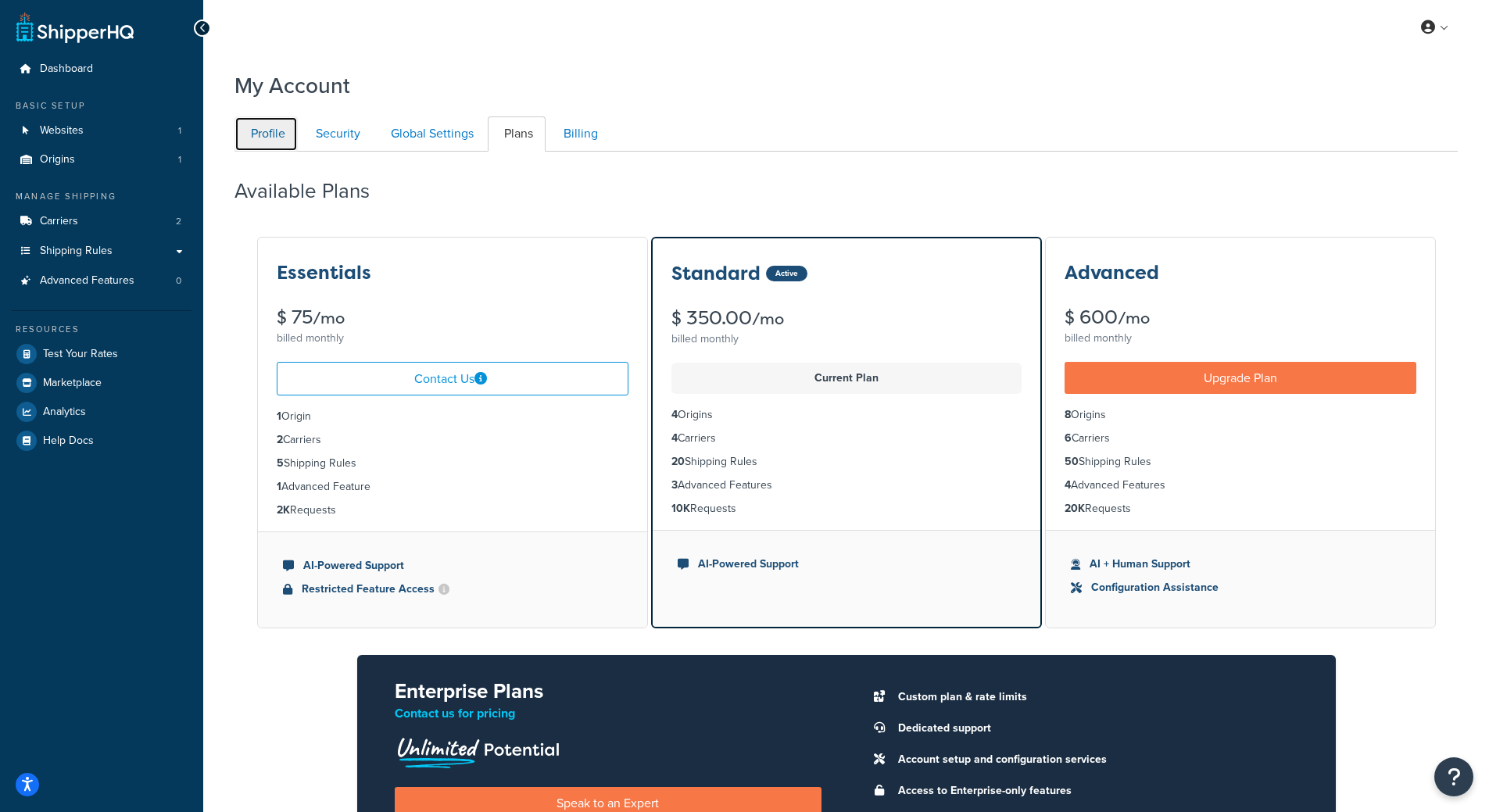
click at [253, 133] on link "Profile" at bounding box center [267, 133] width 64 height 35
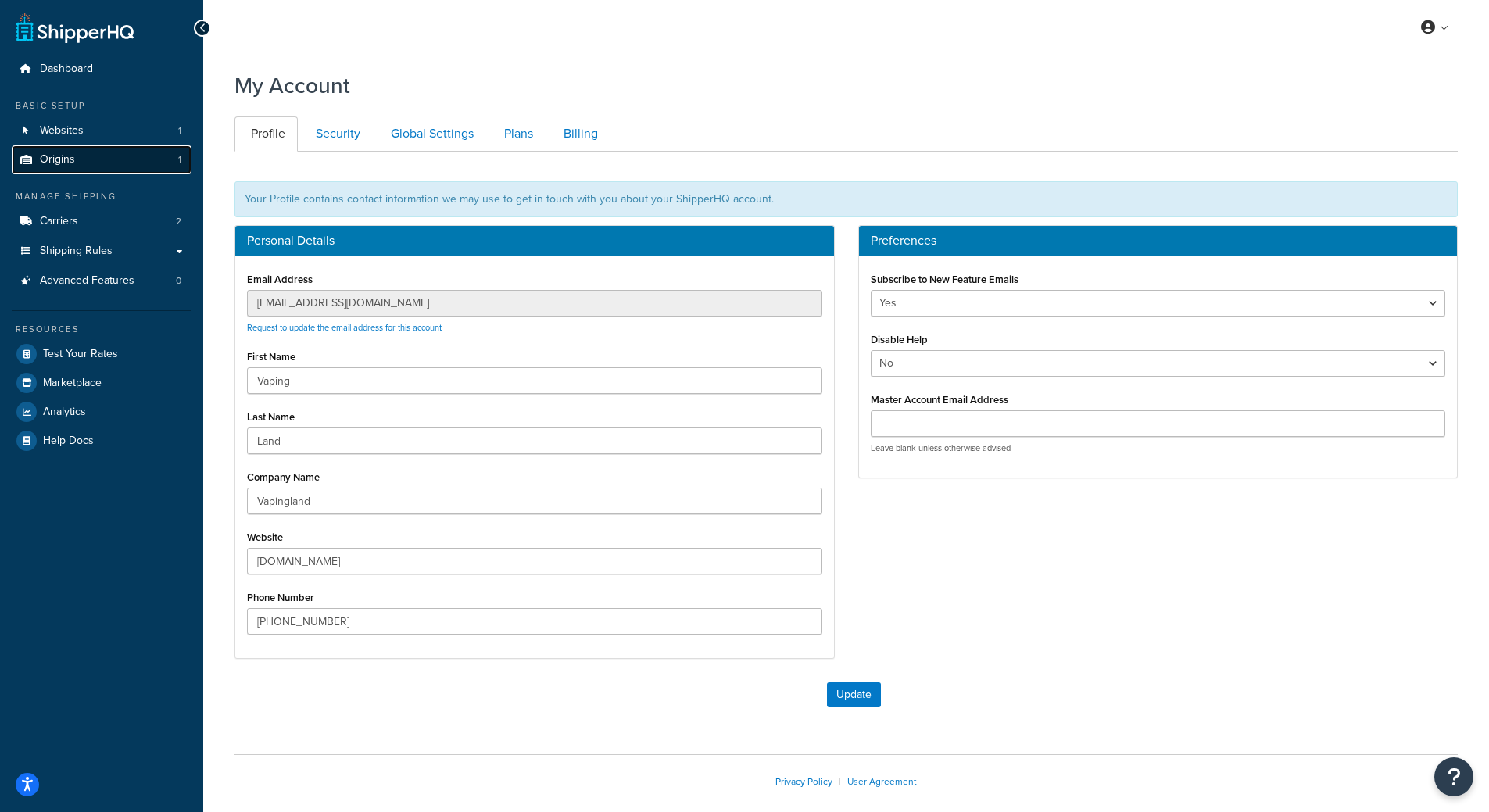
click at [99, 157] on link "Origins 1" at bounding box center [102, 159] width 180 height 29
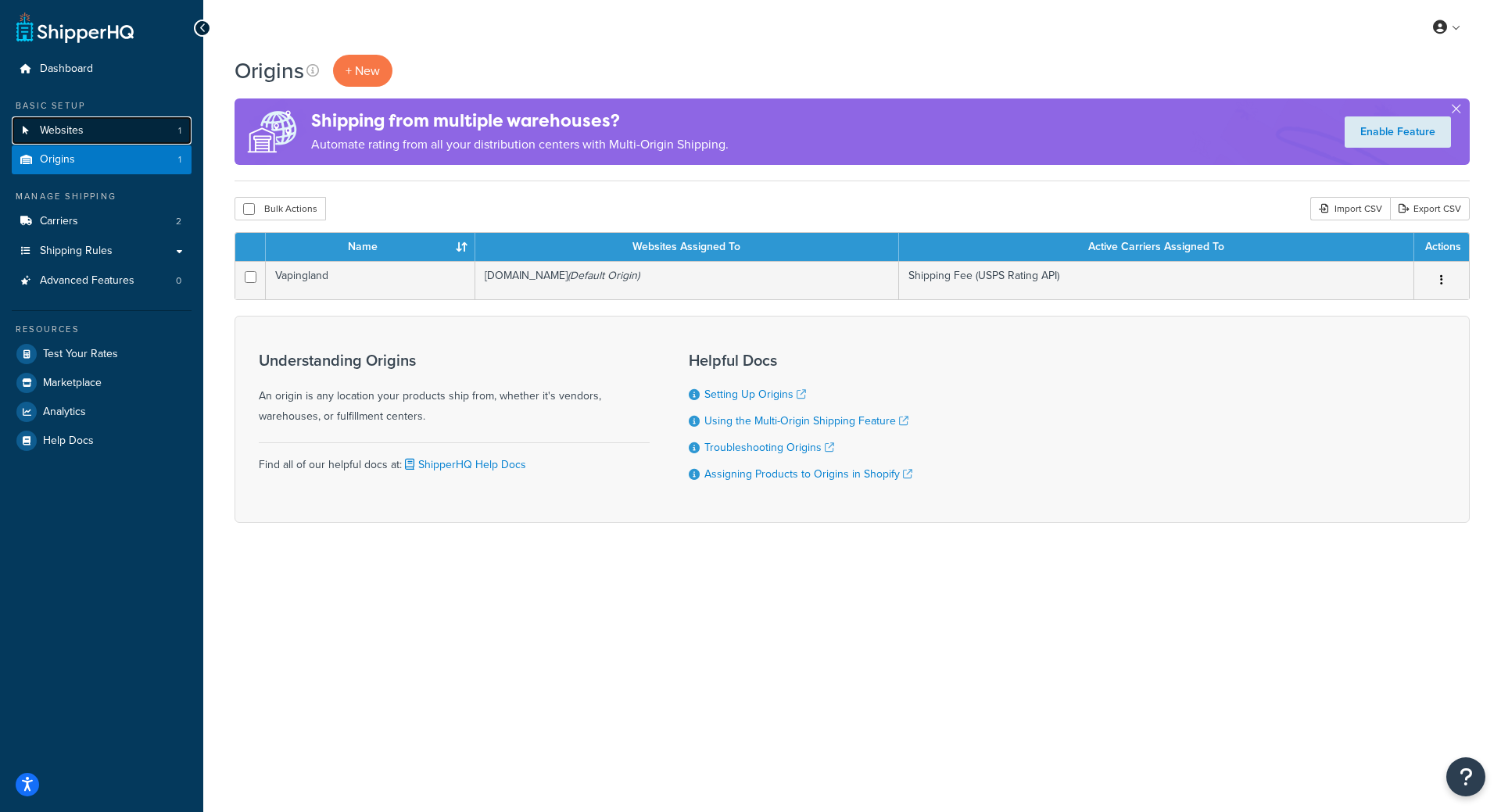
click at [84, 136] on link "Websites 1" at bounding box center [102, 130] width 180 height 29
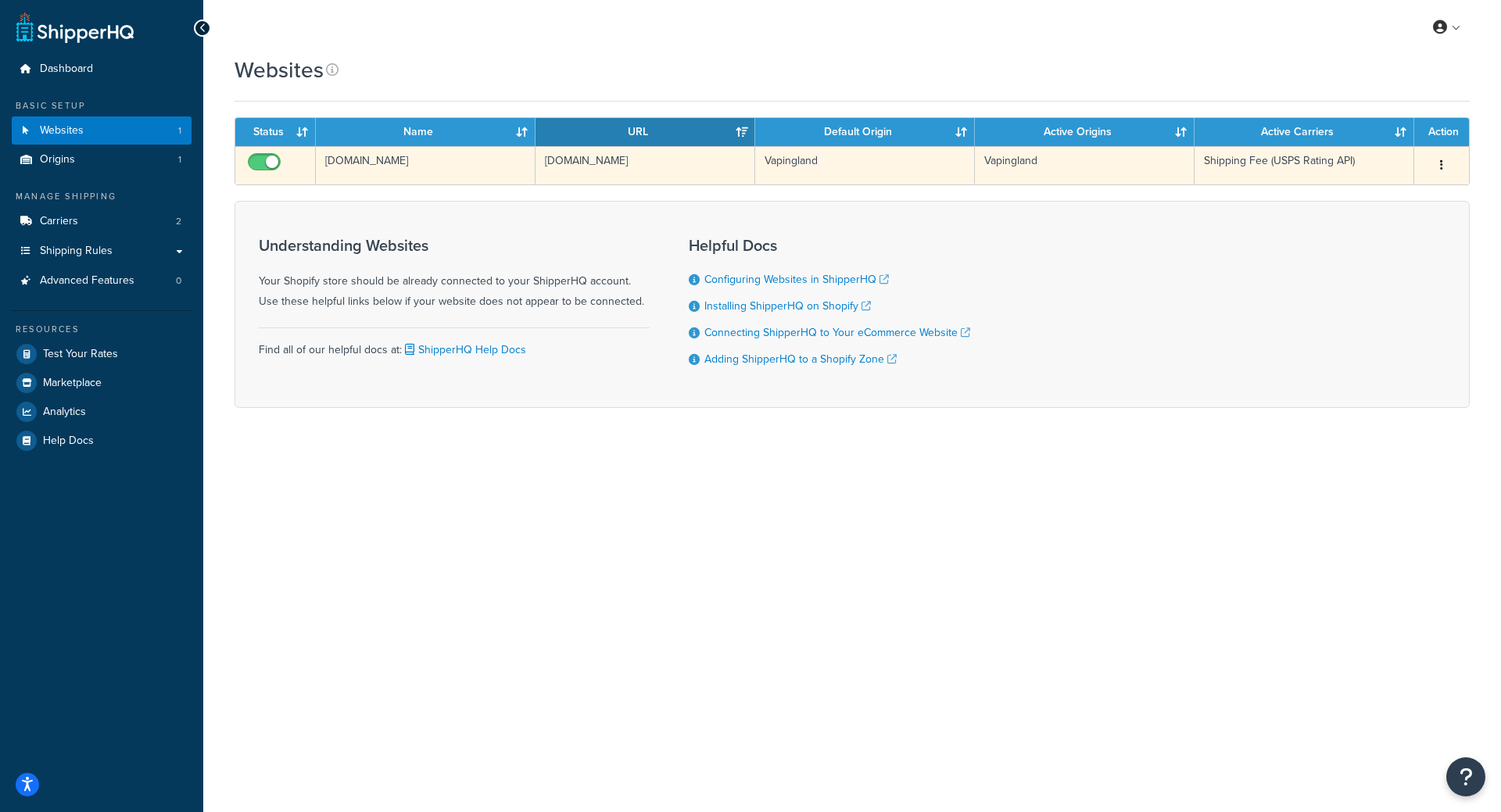
click at [1437, 170] on button "button" at bounding box center [1441, 165] width 22 height 25
click at [1402, 202] on link "Edit" at bounding box center [1379, 196] width 123 height 32
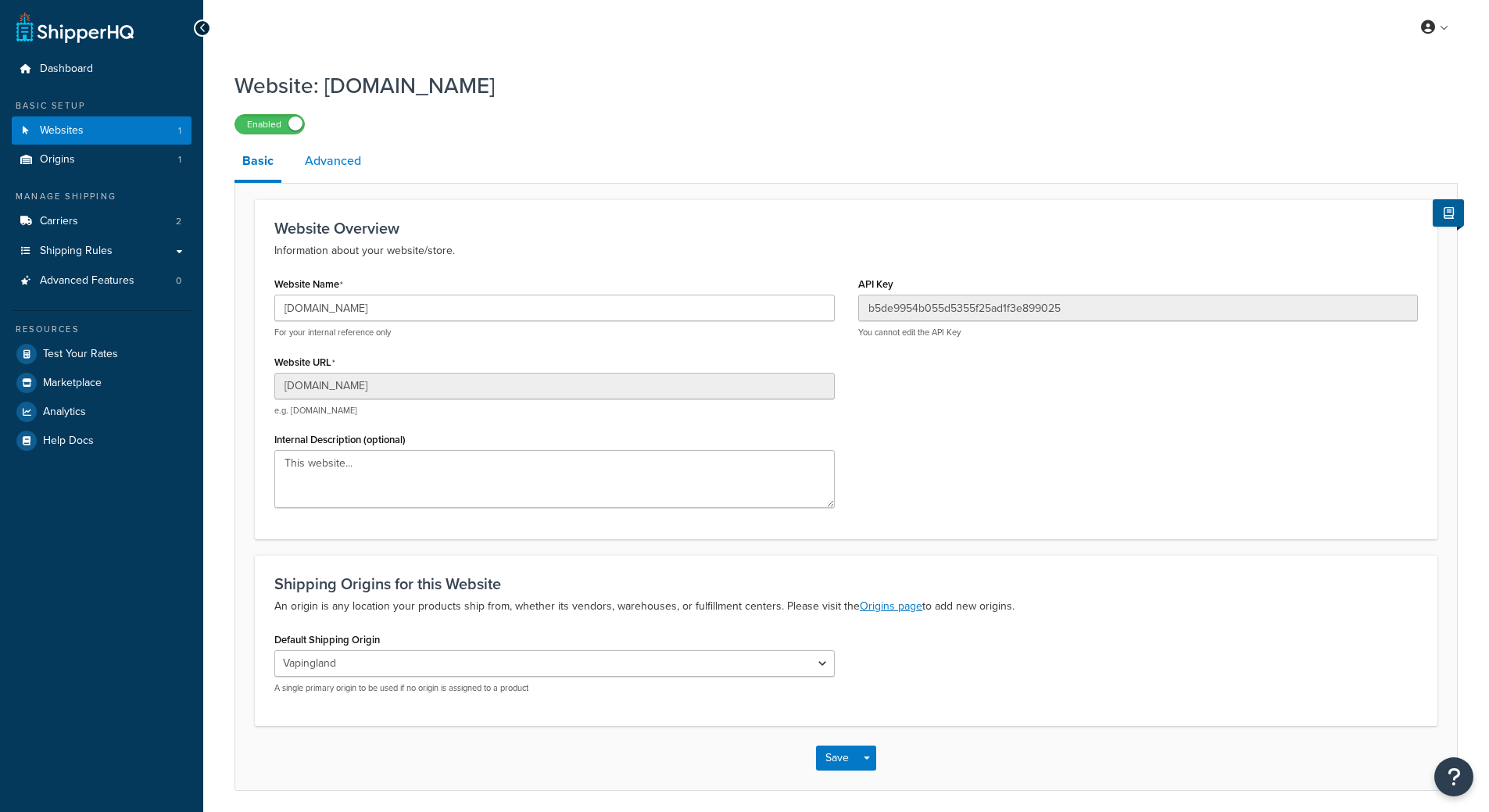
click at [308, 167] on link "Advanced" at bounding box center [332, 161] width 72 height 38
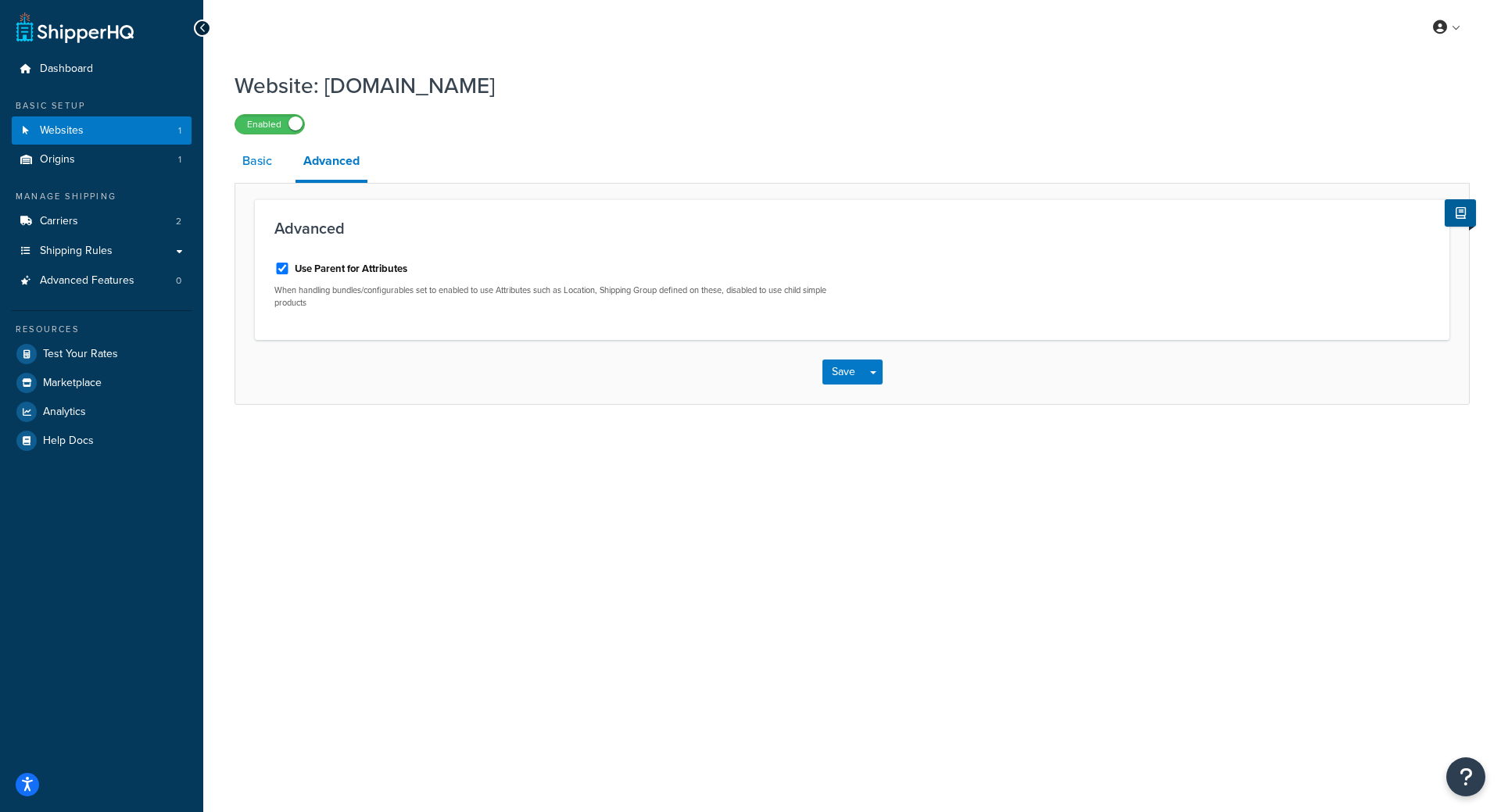
click at [235, 174] on link "Basic" at bounding box center [258, 161] width 46 height 38
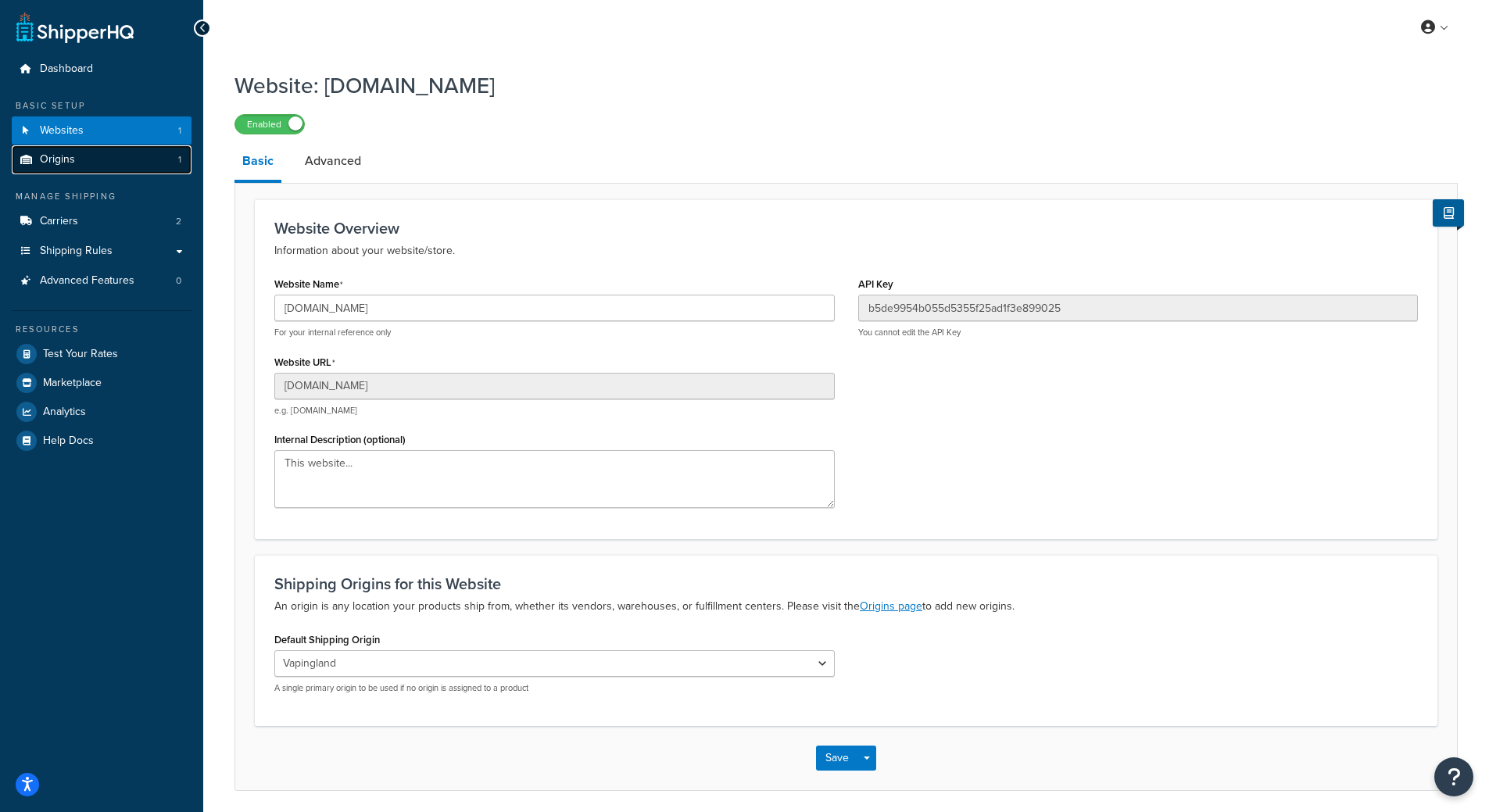
click at [92, 166] on link "Origins 1" at bounding box center [102, 159] width 180 height 29
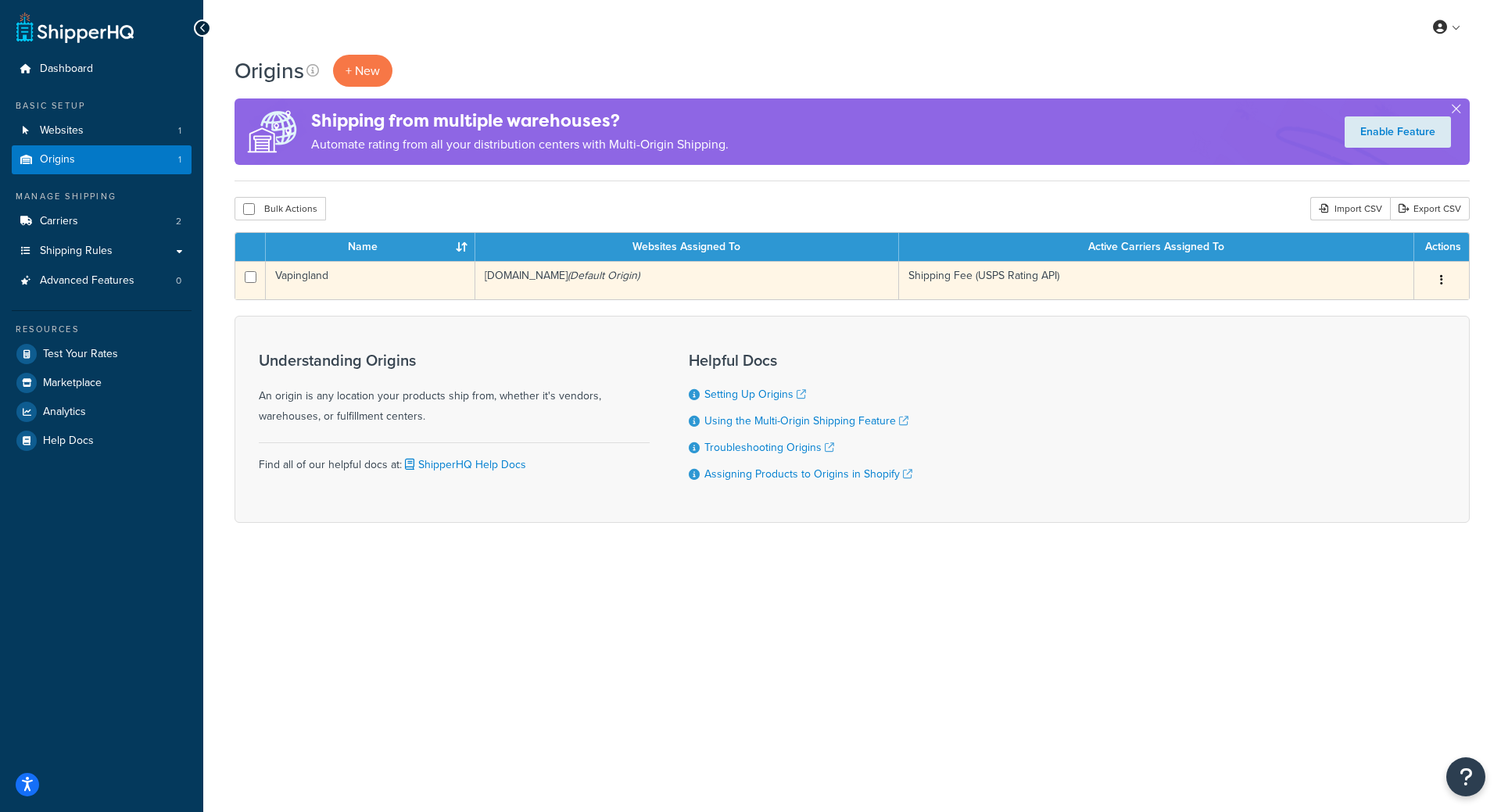
click at [1448, 281] on button "button" at bounding box center [1441, 280] width 22 height 25
click at [1409, 314] on link "Edit" at bounding box center [1390, 309] width 123 height 32
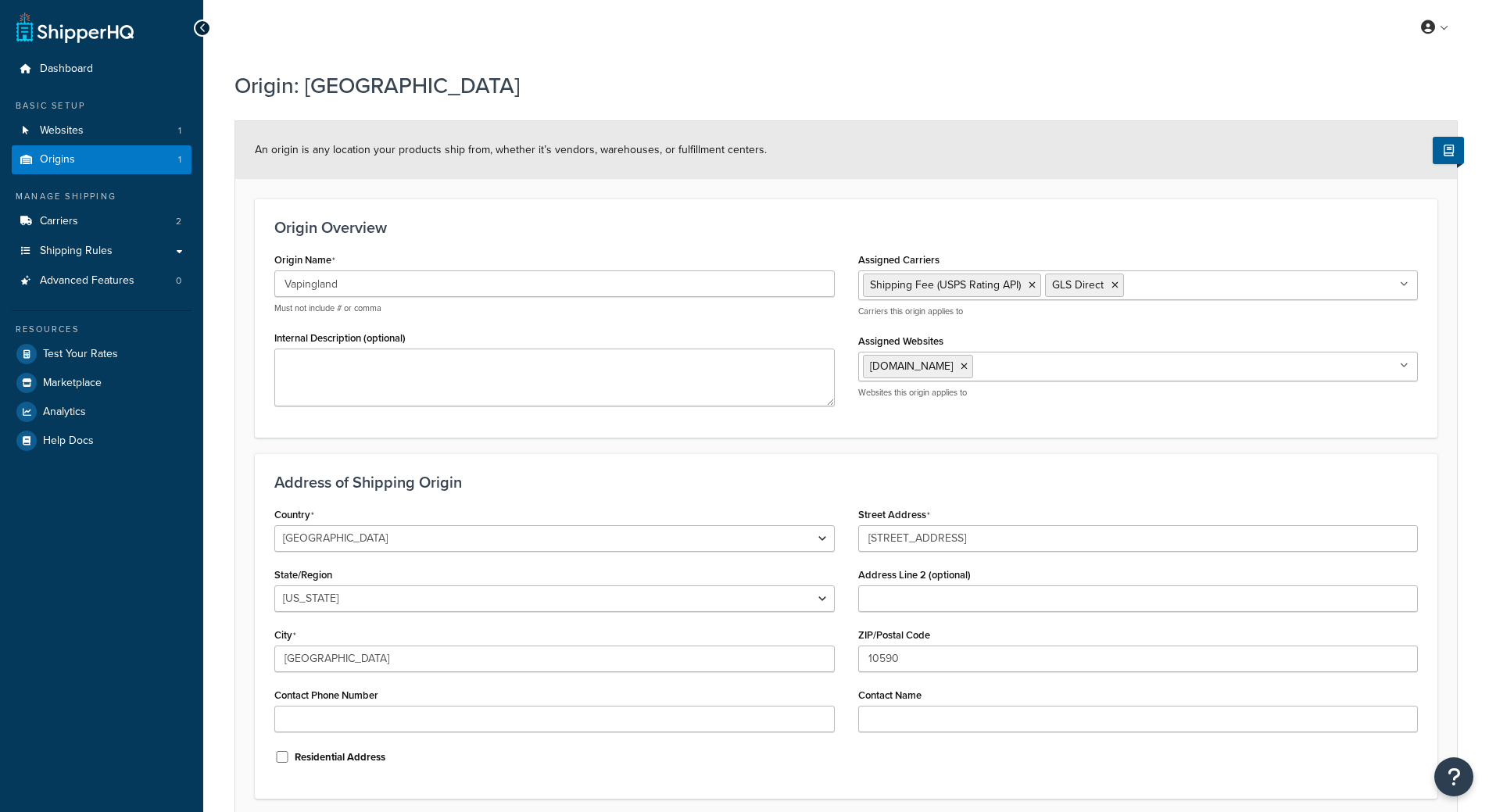
select select "32"
click at [88, 228] on link "Carriers 2" at bounding box center [102, 221] width 180 height 29
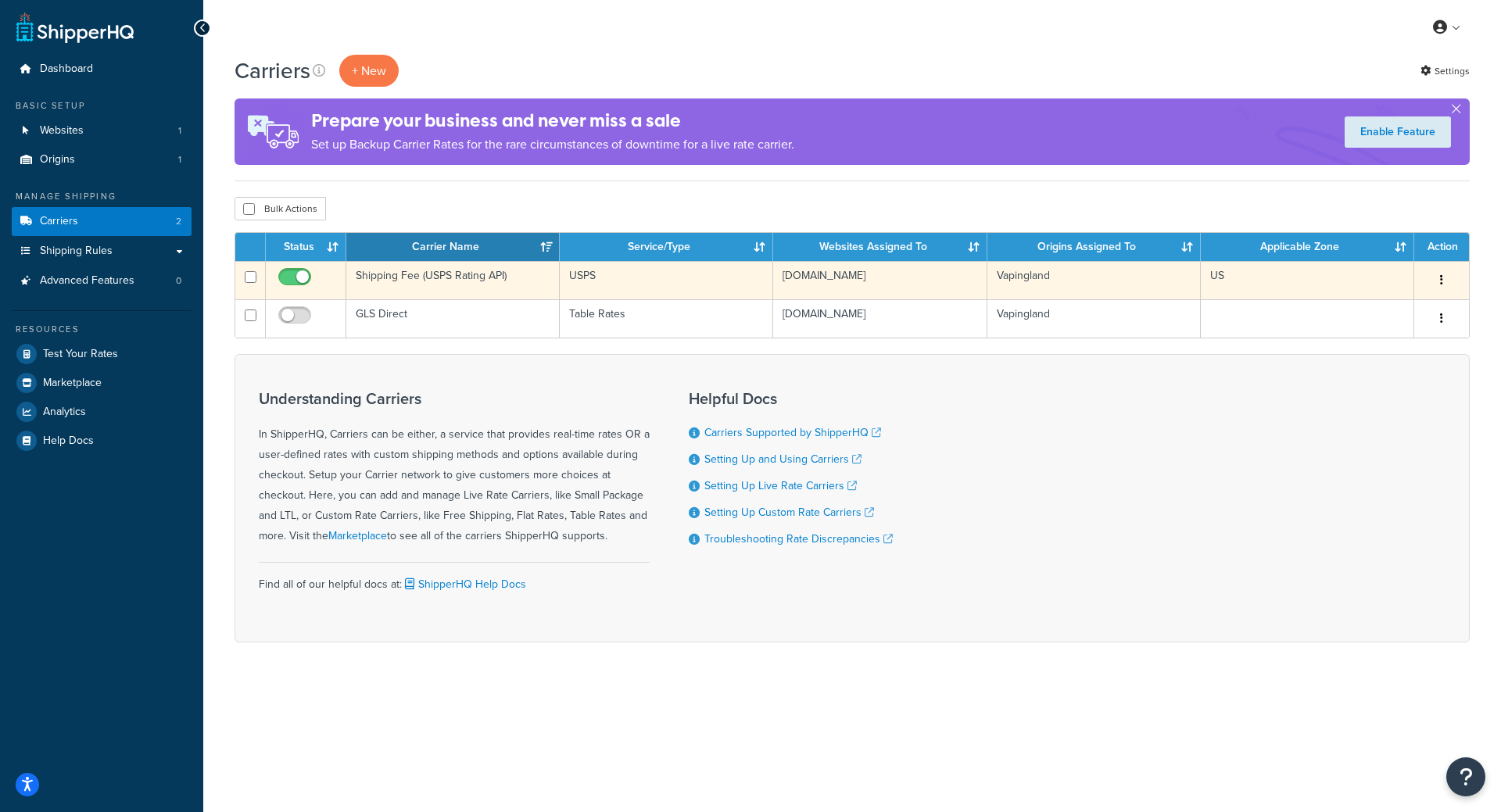
click at [1452, 279] on div "Edit Duplicate [GEOGRAPHIC_DATA]" at bounding box center [1441, 280] width 36 height 25
click at [1444, 276] on button "button" at bounding box center [1441, 280] width 22 height 25
click at [1379, 305] on link "Edit" at bounding box center [1379, 312] width 123 height 32
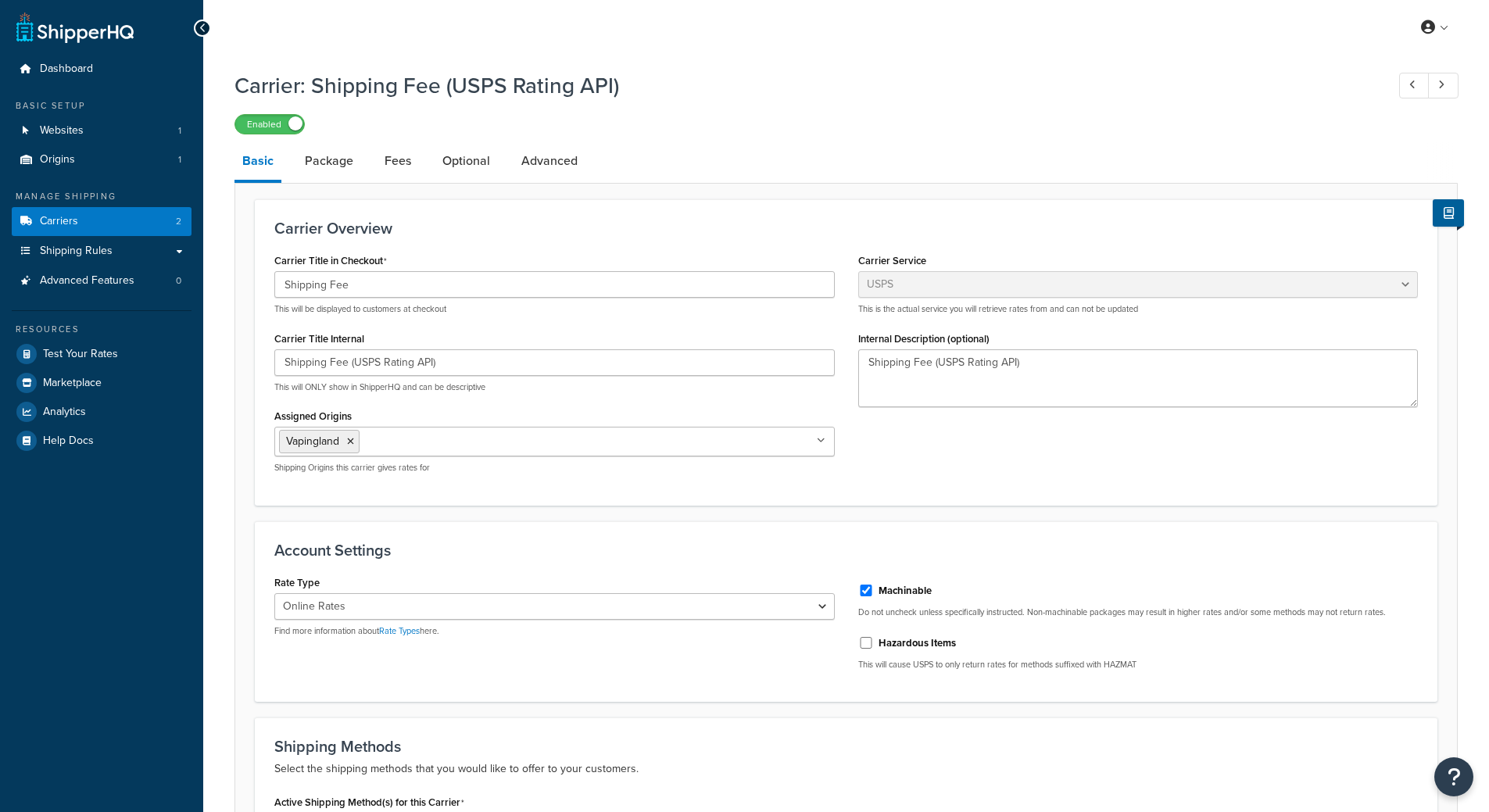
select select "usps"
select select "ONLINE"
click at [75, 257] on span "Shipping Rules" at bounding box center [76, 251] width 73 height 13
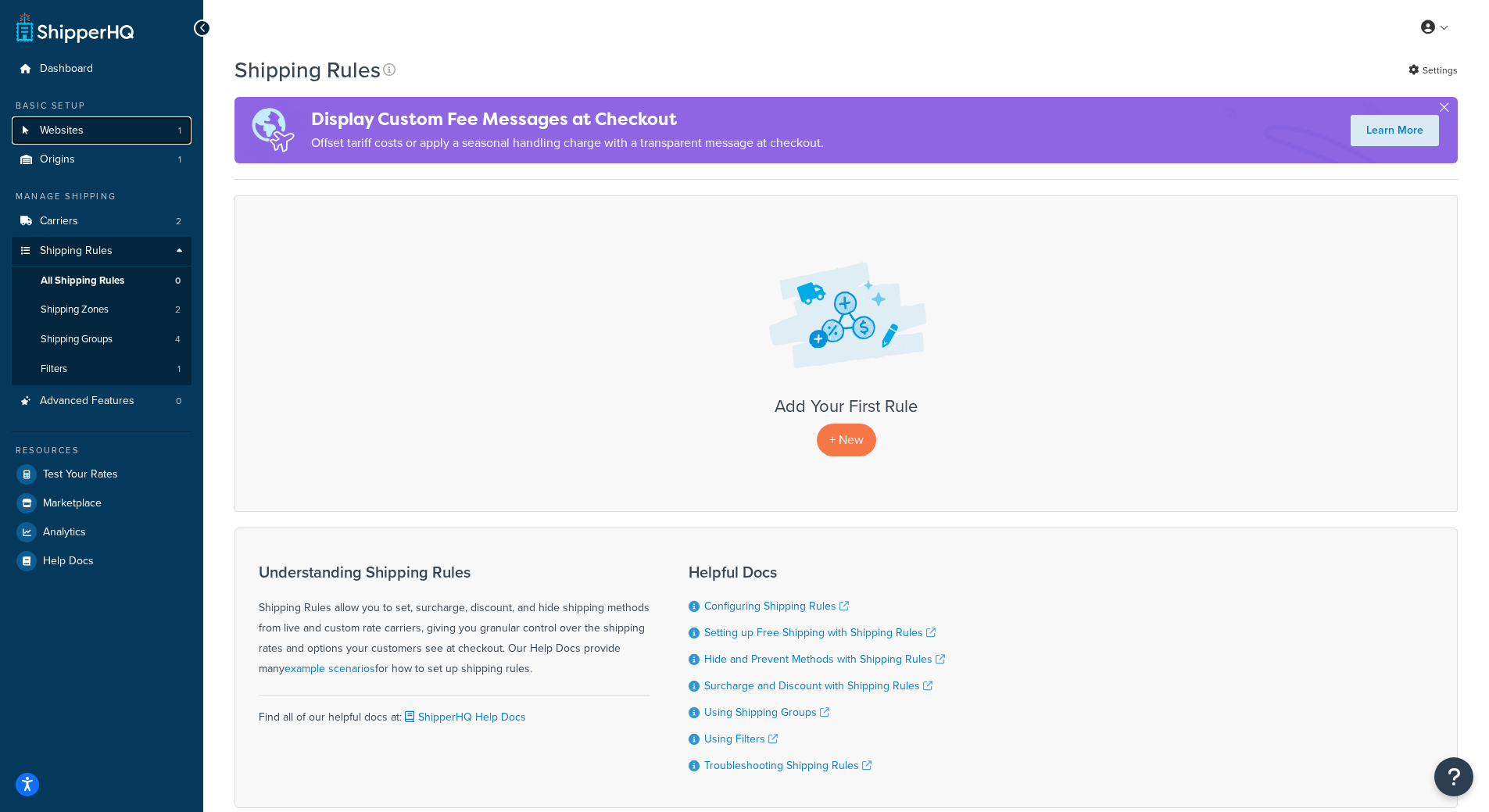
click at [89, 136] on link "Websites 1" at bounding box center [102, 130] width 180 height 29
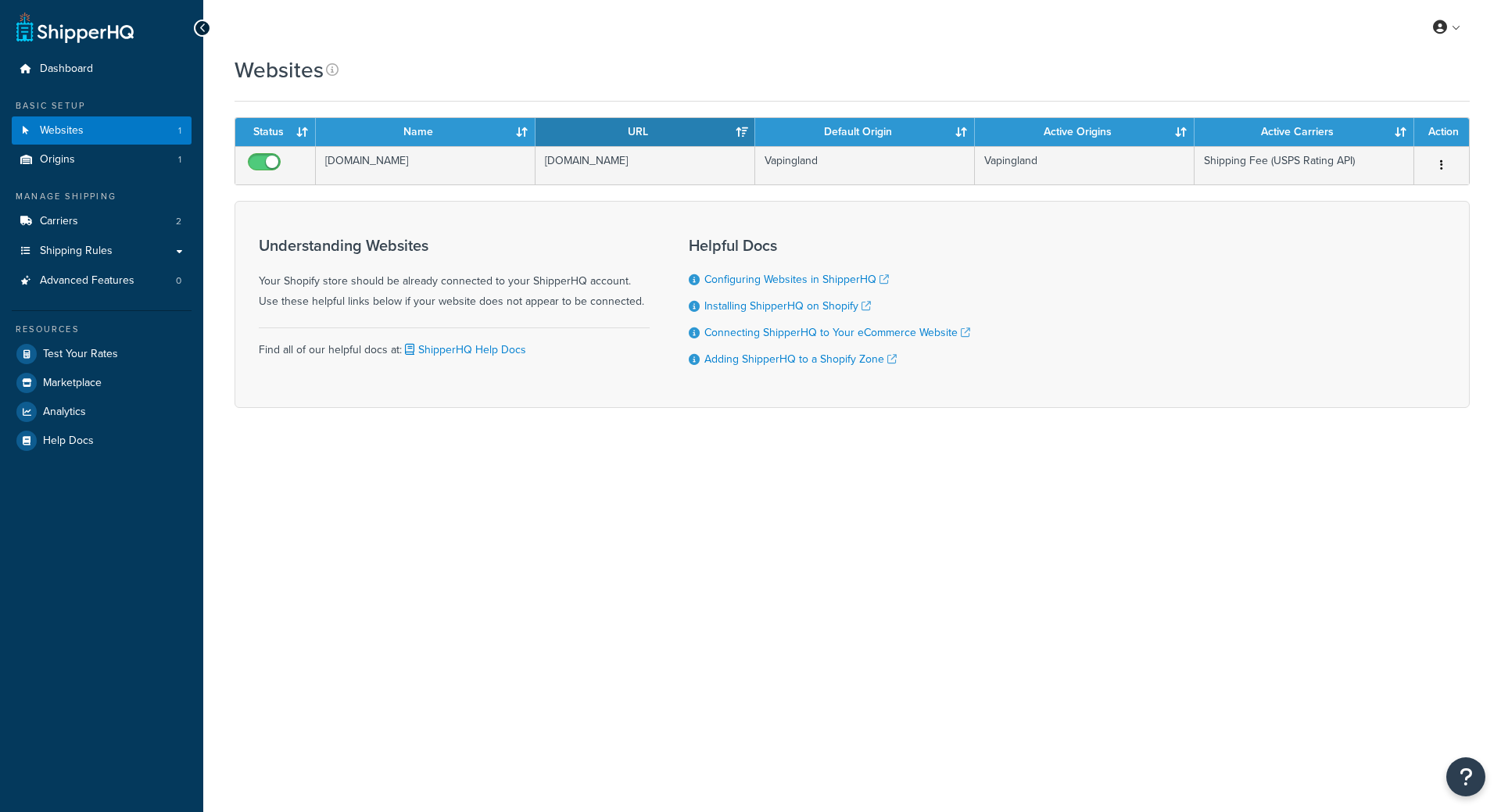
click at [83, 162] on link "Origins 1" at bounding box center [102, 159] width 180 height 29
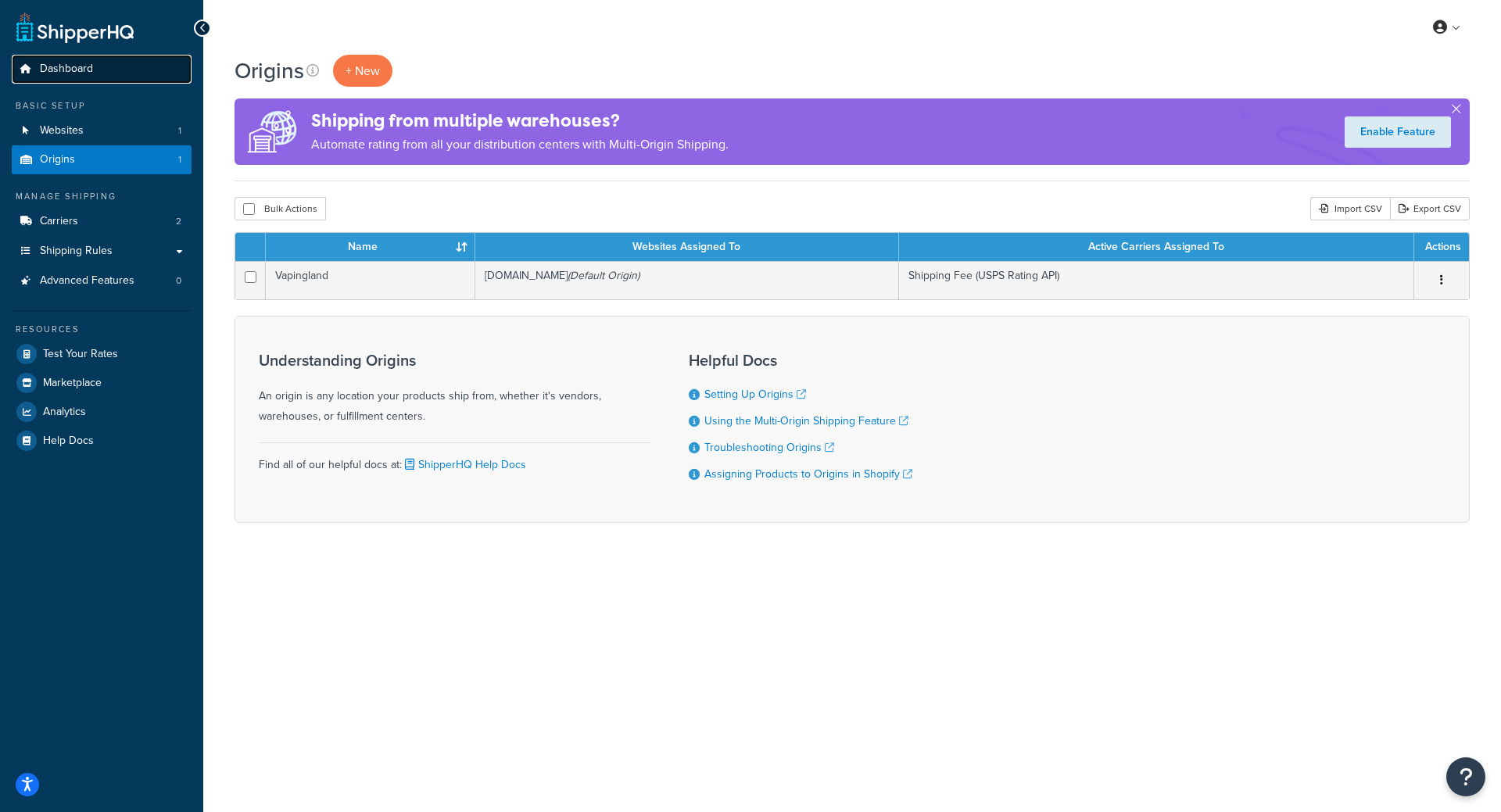
click at [101, 62] on link "Dashboard" at bounding box center [102, 69] width 180 height 29
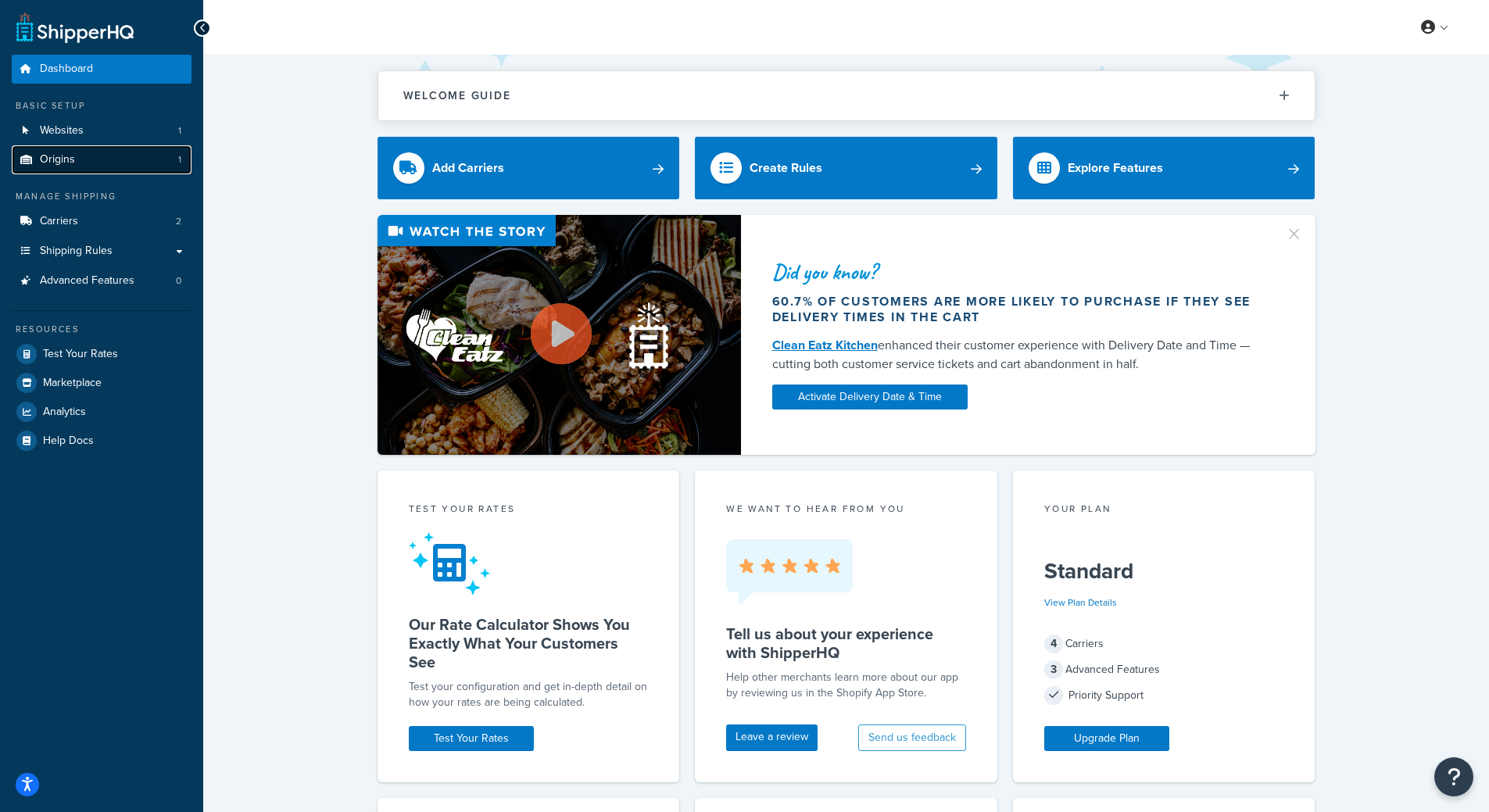
click at [95, 149] on link "Origins 1" at bounding box center [102, 159] width 180 height 29
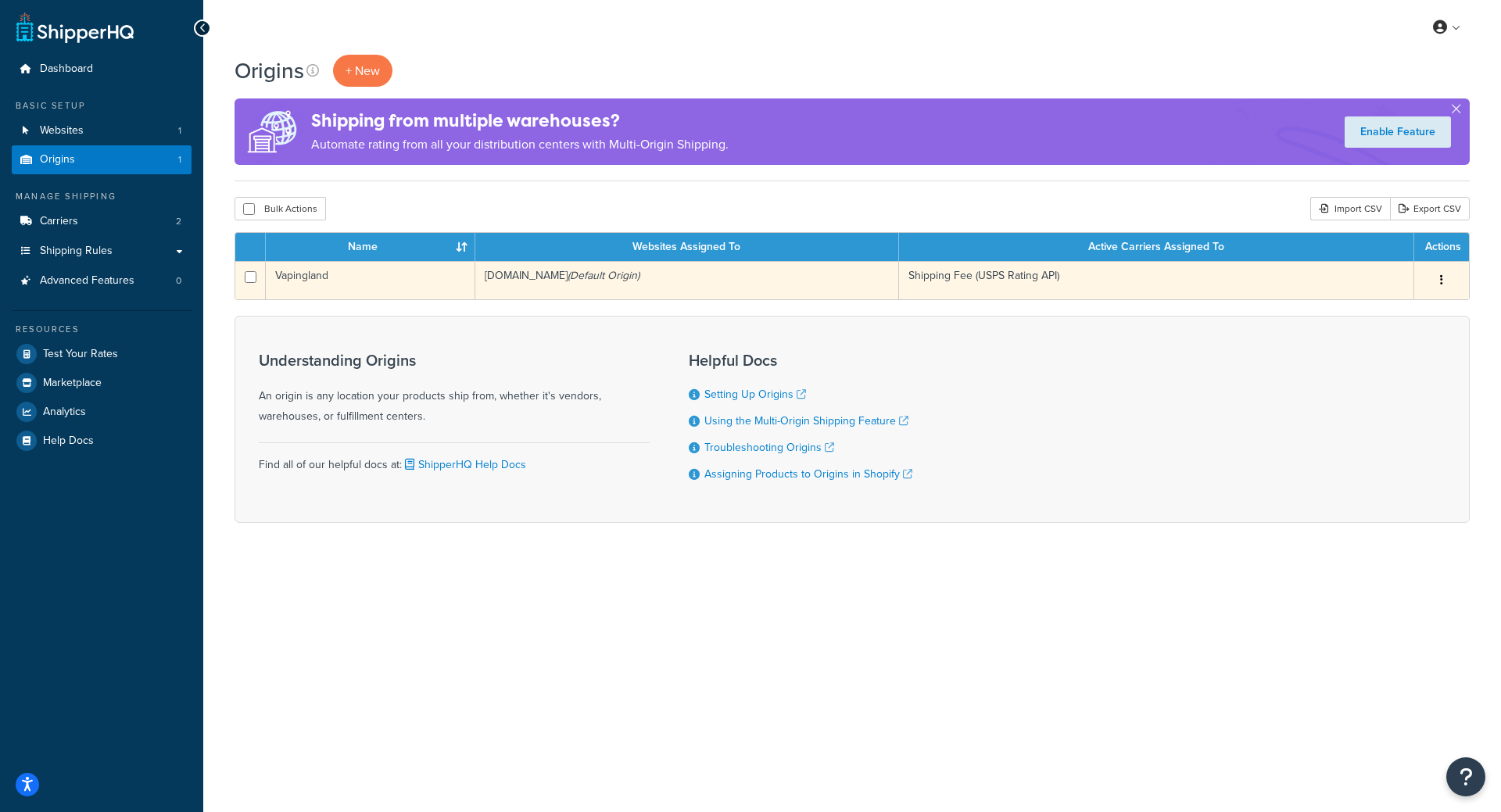
click at [546, 279] on td "vapingland-com.myshopify.com (Default Origin)" at bounding box center [688, 280] width 424 height 38
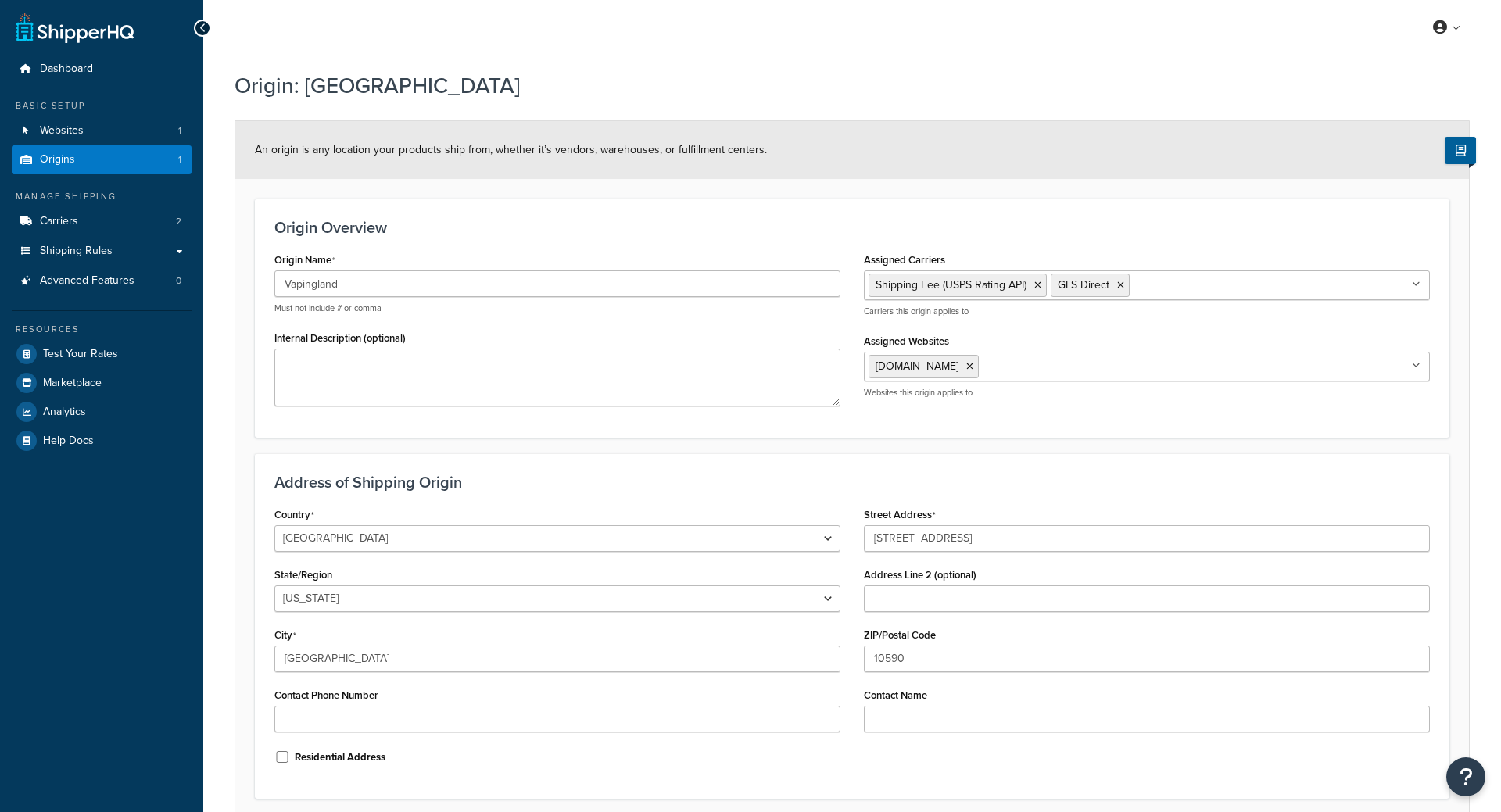
select select "32"
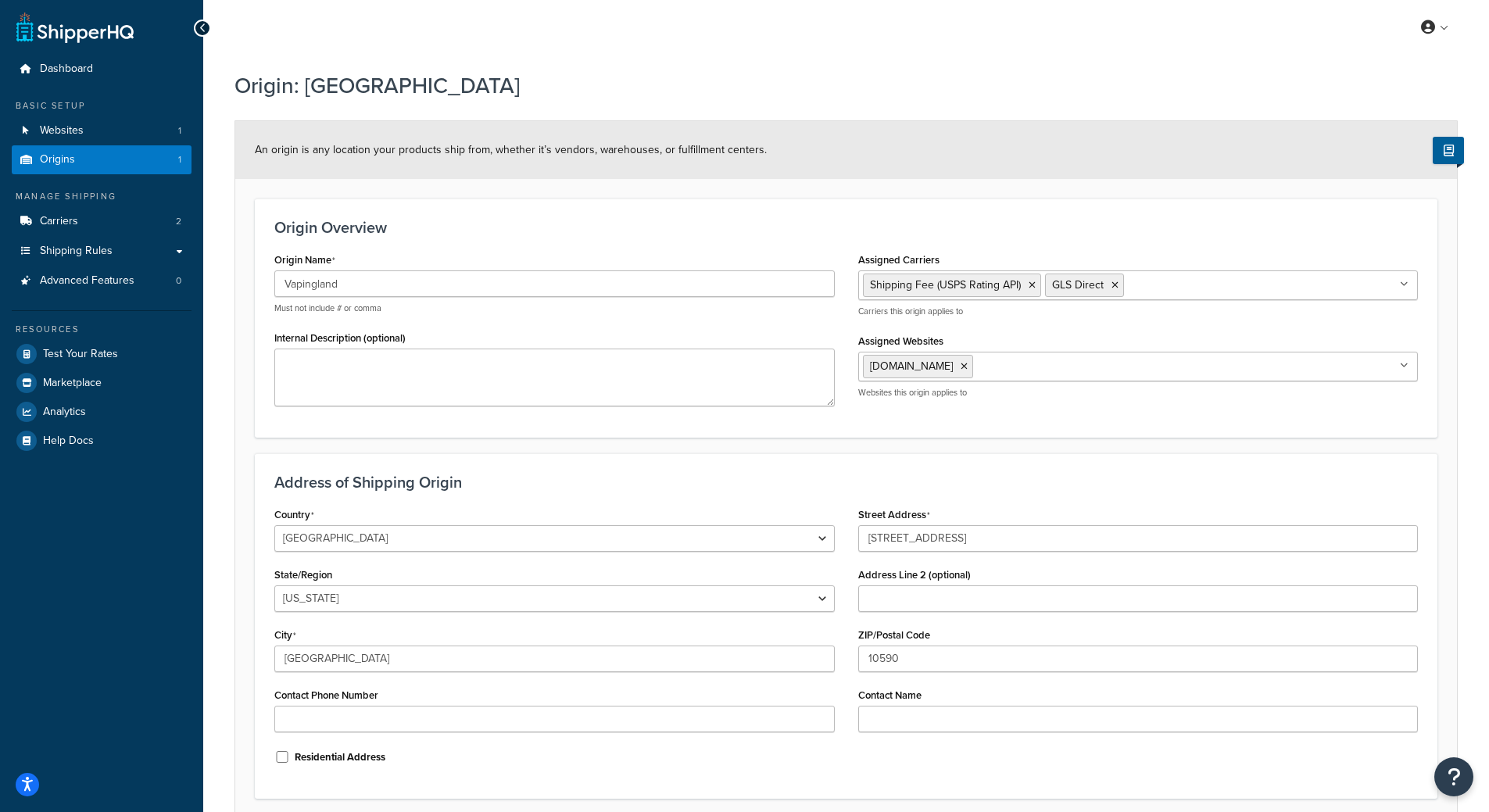
click at [976, 68] on div "Origin: [GEOGRAPHIC_DATA]" at bounding box center [846, 88] width 1223 height 50
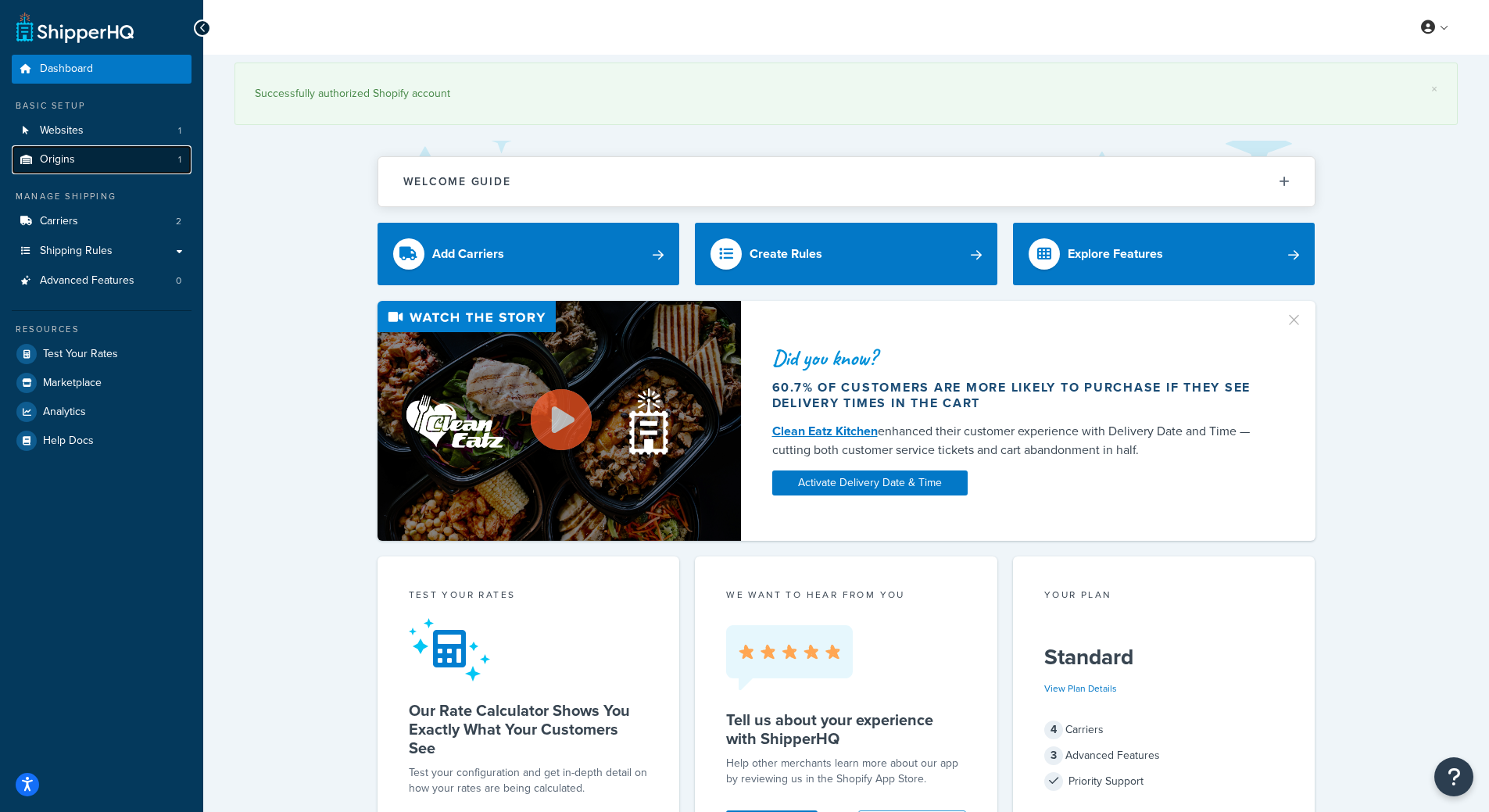
click at [95, 156] on link "Origins 1" at bounding box center [102, 159] width 180 height 29
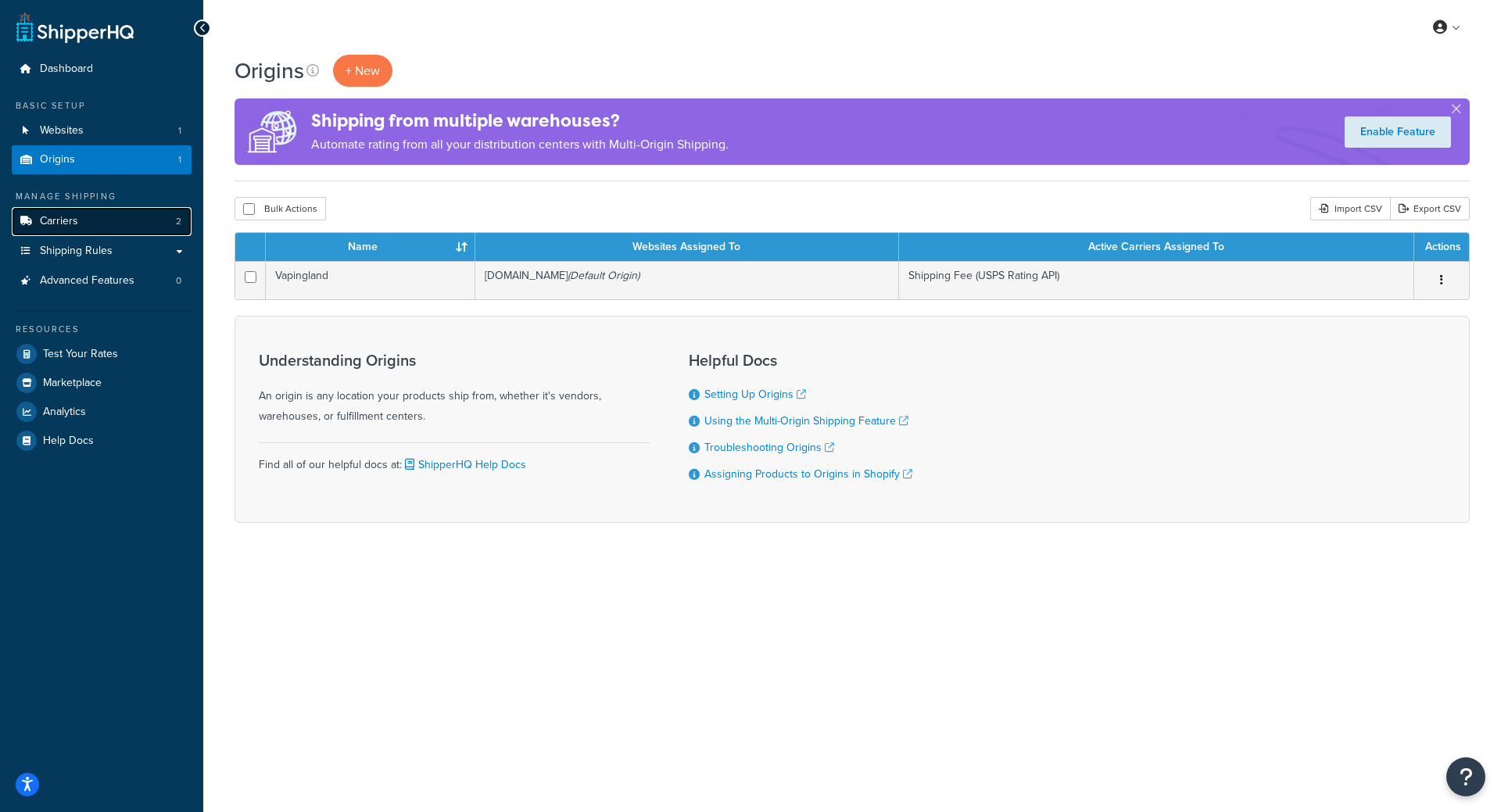
click at [91, 228] on link "Carriers 2" at bounding box center [102, 221] width 180 height 29
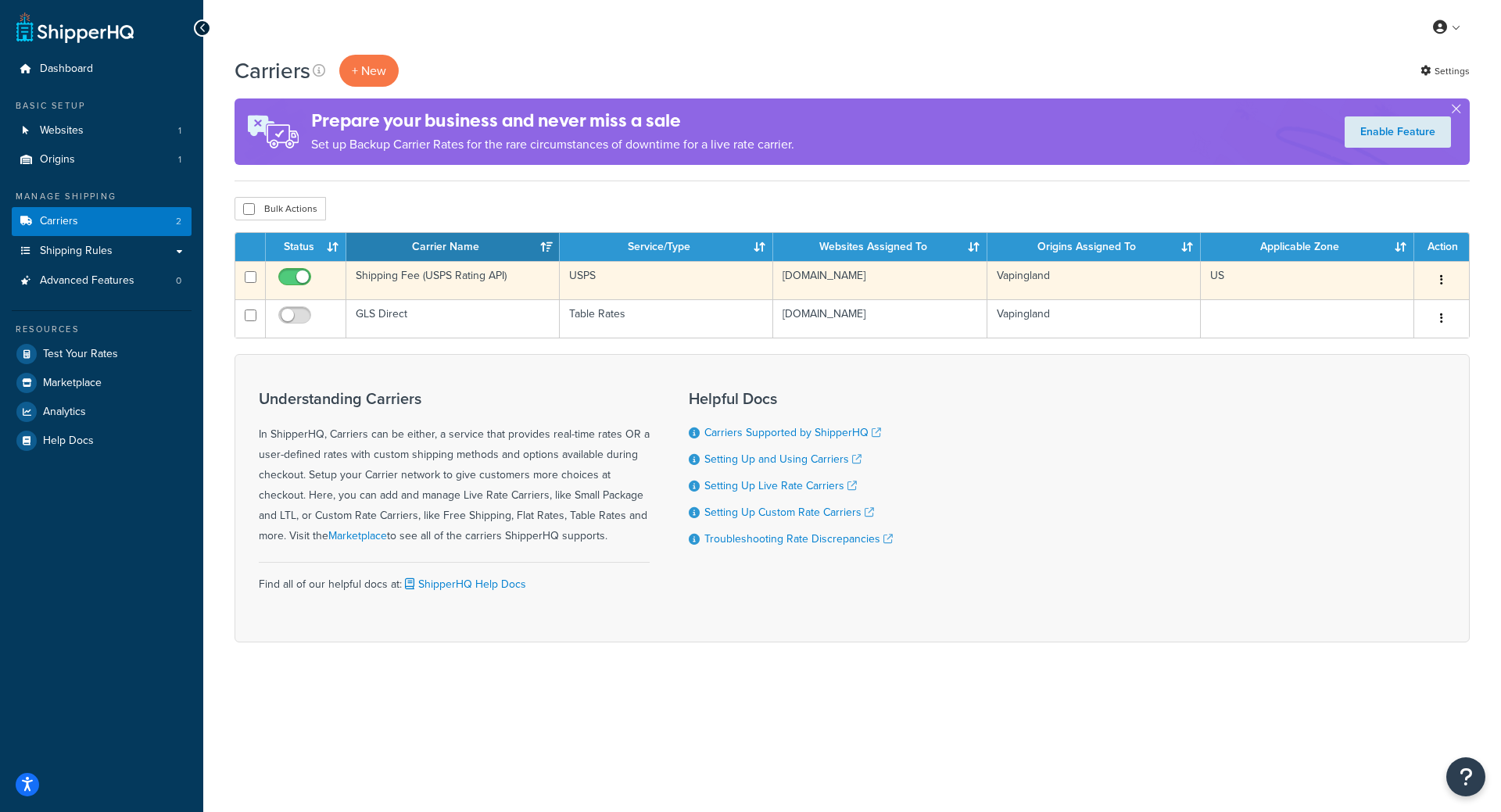
click at [1459, 278] on td "Edit Duplicate [GEOGRAPHIC_DATA]" at bounding box center [1441, 280] width 55 height 38
click at [1452, 283] on button "button" at bounding box center [1441, 280] width 22 height 25
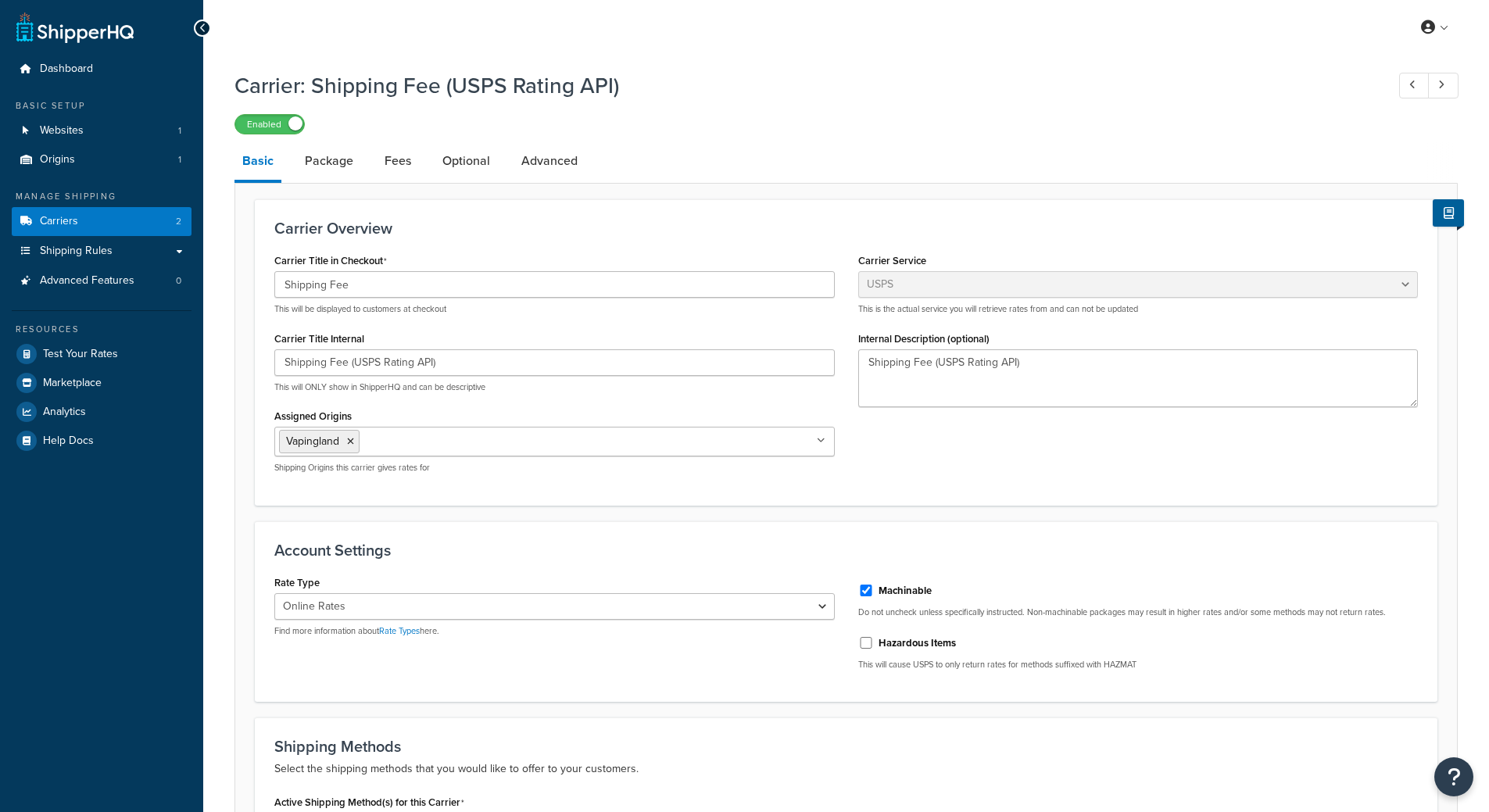
select select "usps"
select select "ONLINE"
click at [349, 168] on link "Package" at bounding box center [328, 161] width 64 height 38
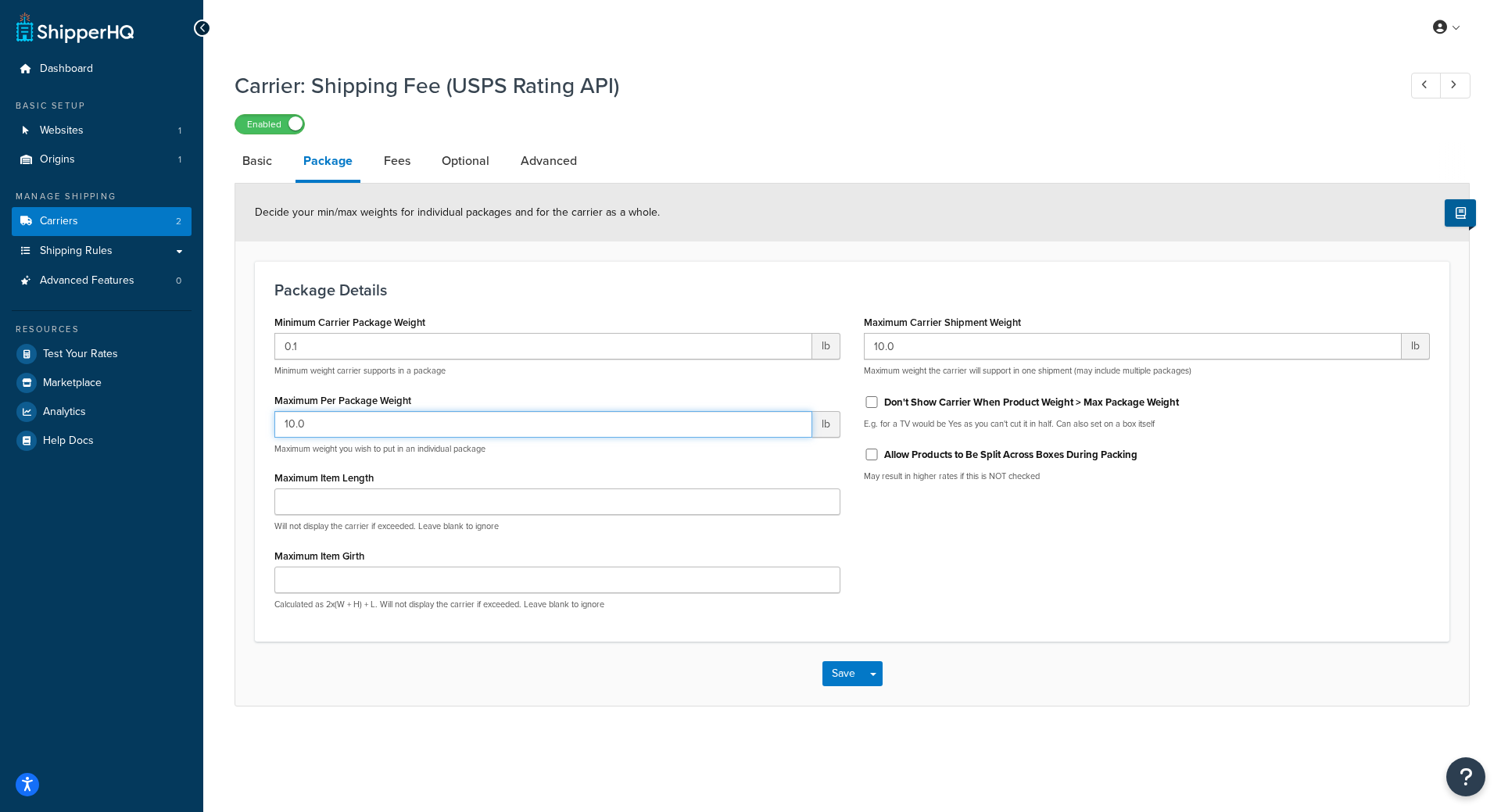
click at [771, 424] on input "10.0" at bounding box center [543, 424] width 537 height 27
click at [1026, 461] on label "Allow Products to Be Split Across Boxes During Packing" at bounding box center [1010, 455] width 253 height 14
click at [880, 461] on input "Allow Products to Be Split Across Boxes During Packing" at bounding box center [872, 455] width 16 height 12
checkbox input "true"
click at [862, 676] on div "Save Save Dropdown Save and Edit" at bounding box center [852, 673] width 60 height 25
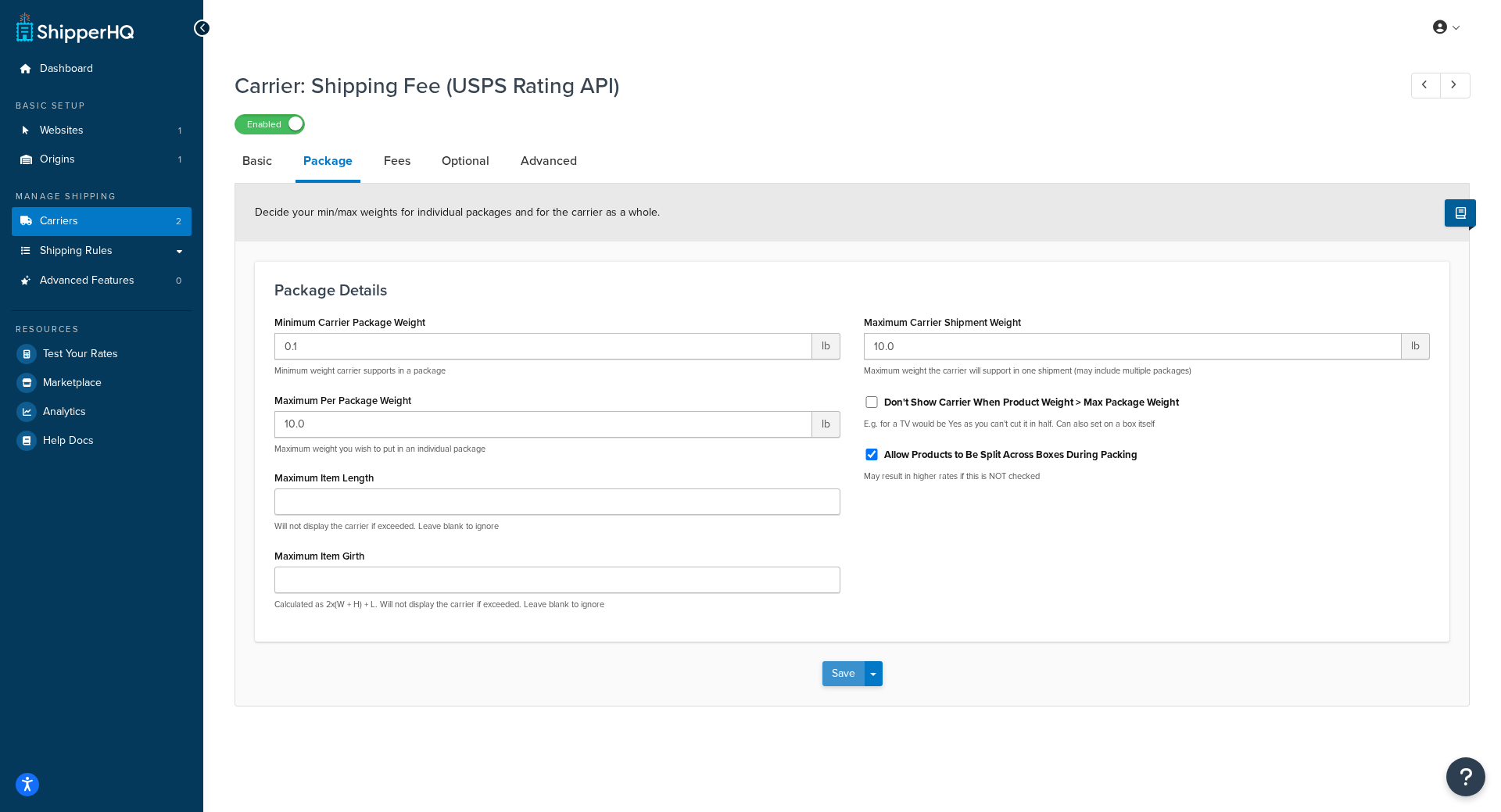
click at [847, 677] on button "Save" at bounding box center [843, 673] width 42 height 25
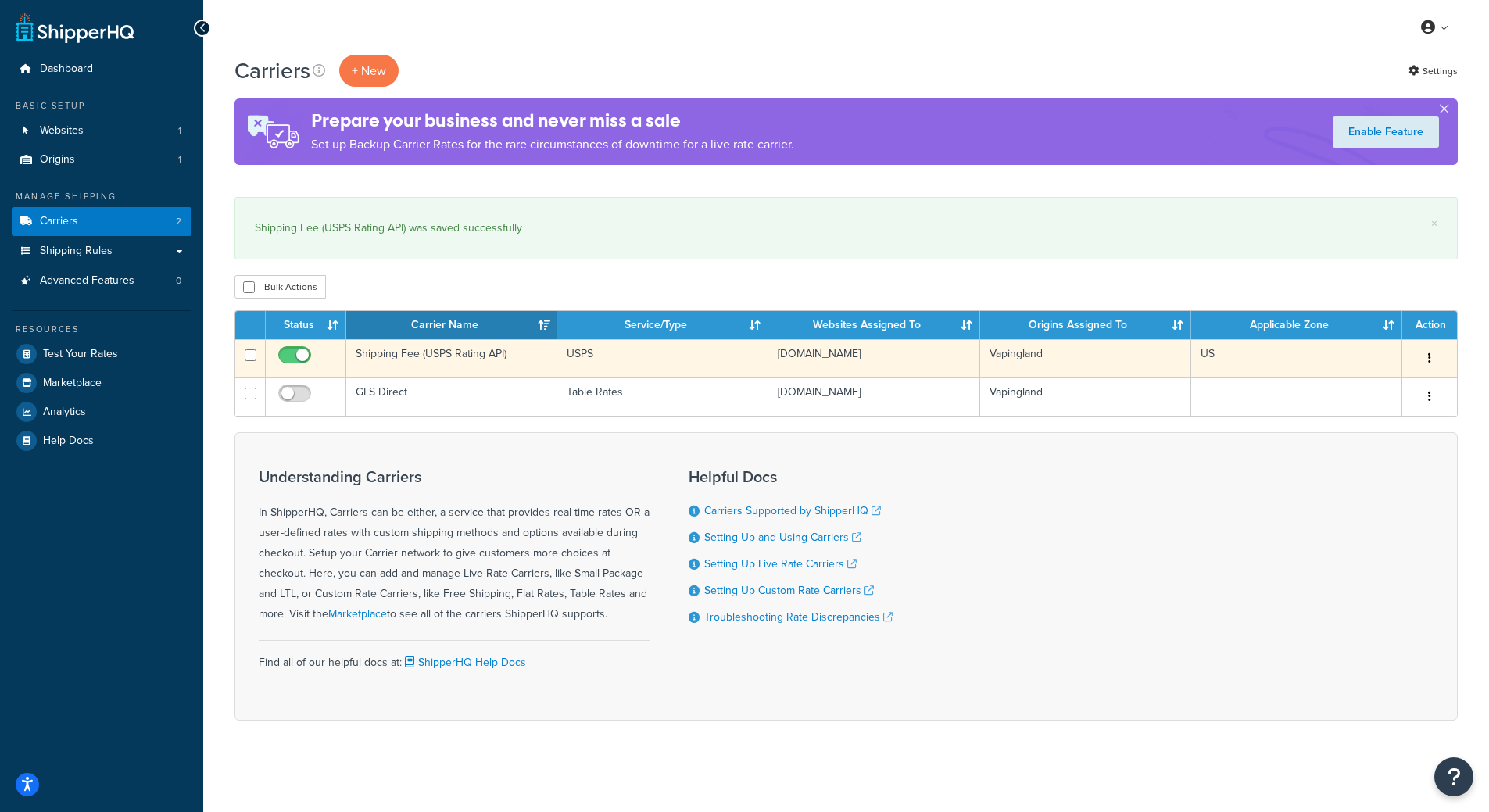
click at [1424, 368] on button "button" at bounding box center [1430, 358] width 22 height 25
click at [1399, 385] on link "Edit" at bounding box center [1367, 390] width 123 height 32
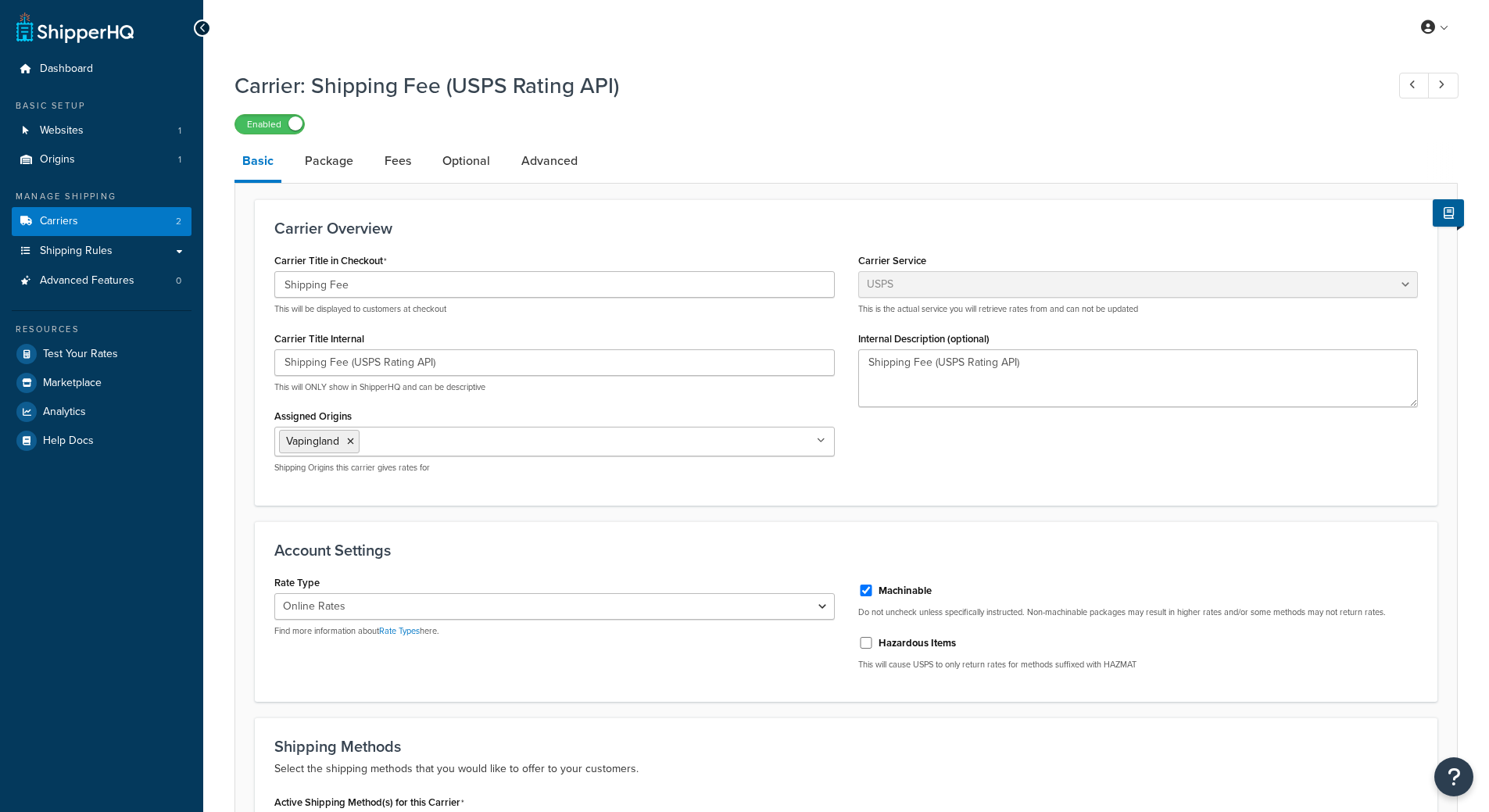
select select "usps"
select select "ONLINE"
click at [1303, 118] on div "Enabled" at bounding box center [846, 123] width 1223 height 22
click at [317, 156] on link "Package" at bounding box center [328, 161] width 64 height 38
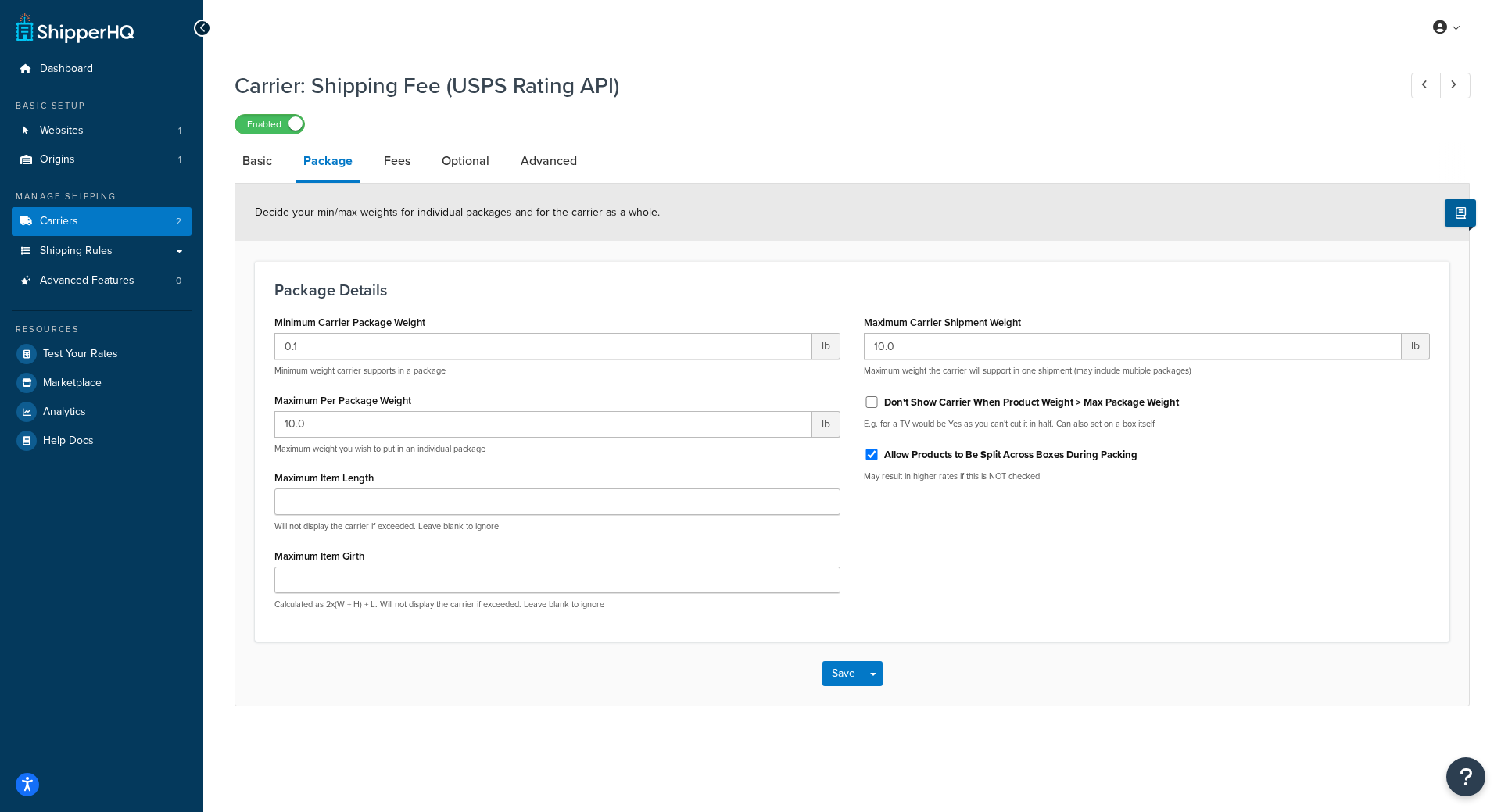
click at [878, 136] on div "Carrier: Shipping Fee (USPS Rating API) Enabled Basic Package Fees Optional Adv…" at bounding box center [852, 384] width 1235 height 644
click at [1056, 112] on div "Enabled" at bounding box center [852, 123] width 1235 height 22
click at [1212, 139] on div "Carrier: Shipping Fee (USPS Rating API) Enabled Basic Package Fees Optional Adv…" at bounding box center [852, 384] width 1235 height 644
click at [853, 87] on h1 "Carrier: Shipping Fee (USPS Rating API)" at bounding box center [808, 86] width 1148 height 31
